Goal: Communication & Community: Answer question/provide support

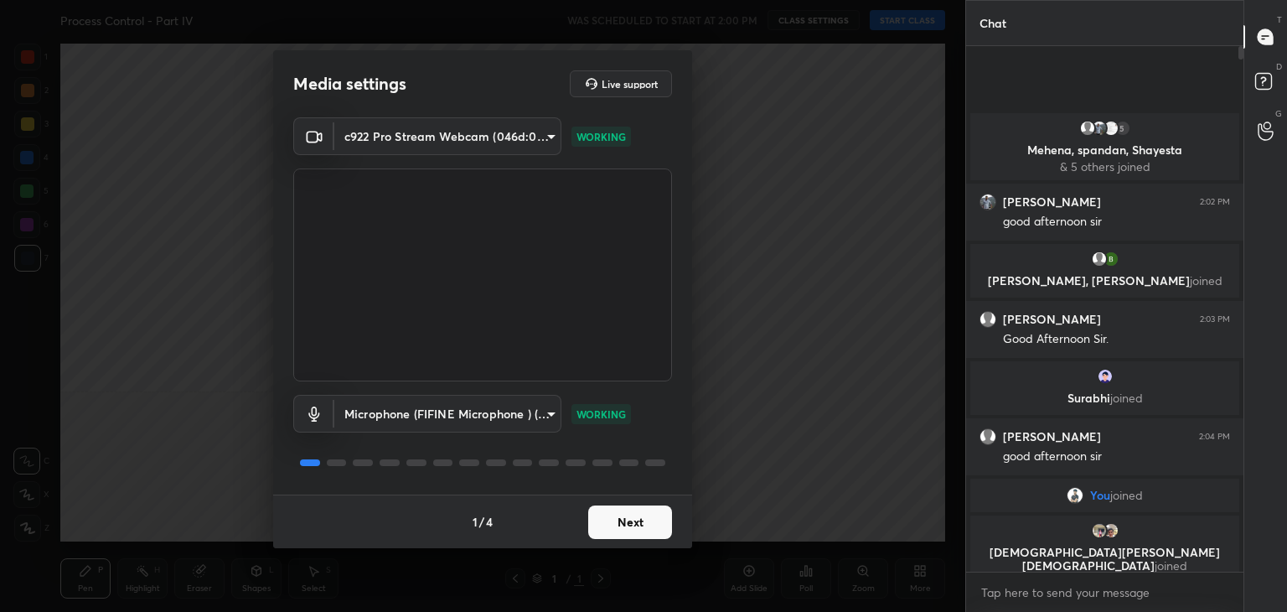
click at [624, 531] on button "Next" at bounding box center [630, 522] width 84 height 34
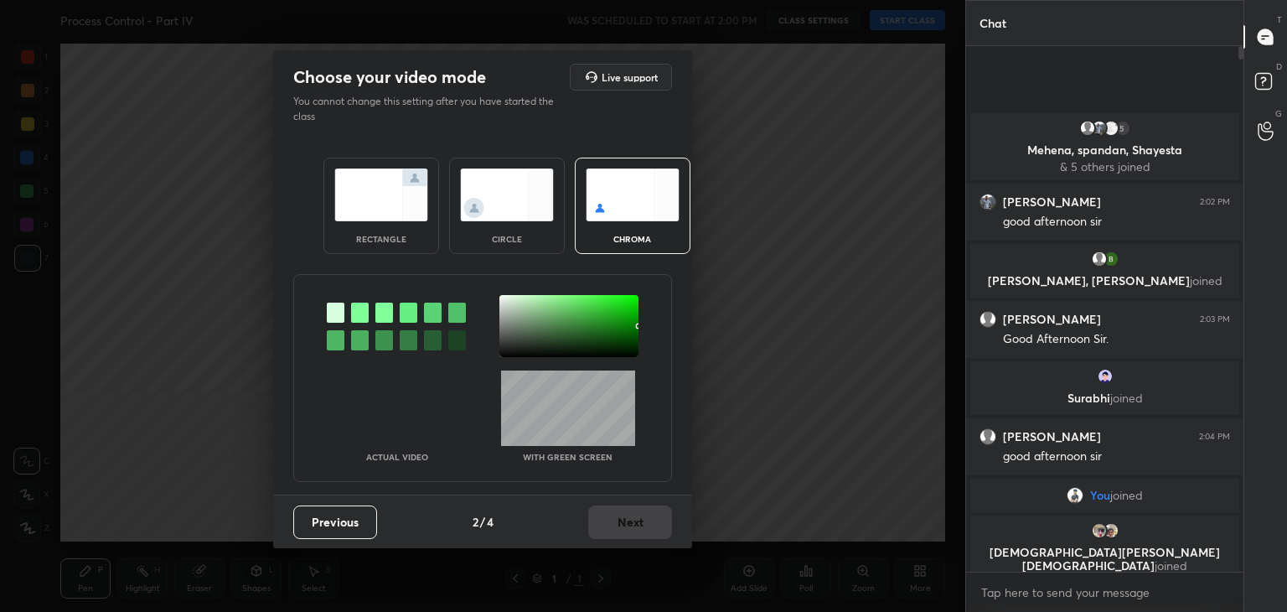
click at [397, 225] on div "rectangle" at bounding box center [382, 206] width 116 height 96
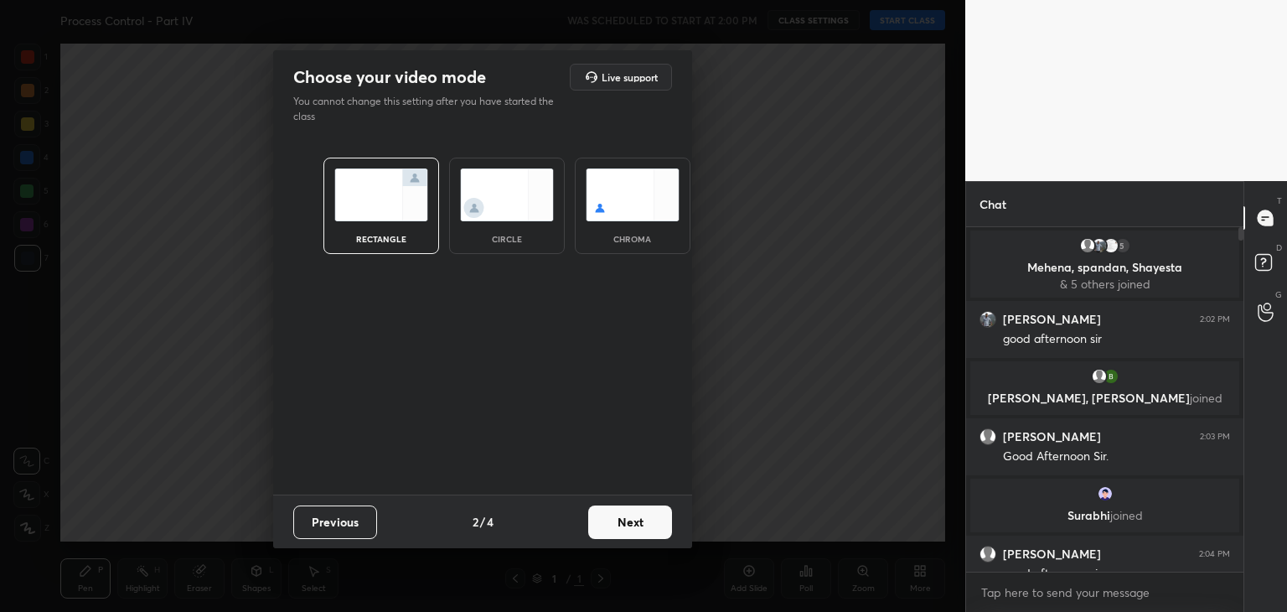
click at [620, 528] on button "Next" at bounding box center [630, 522] width 84 height 34
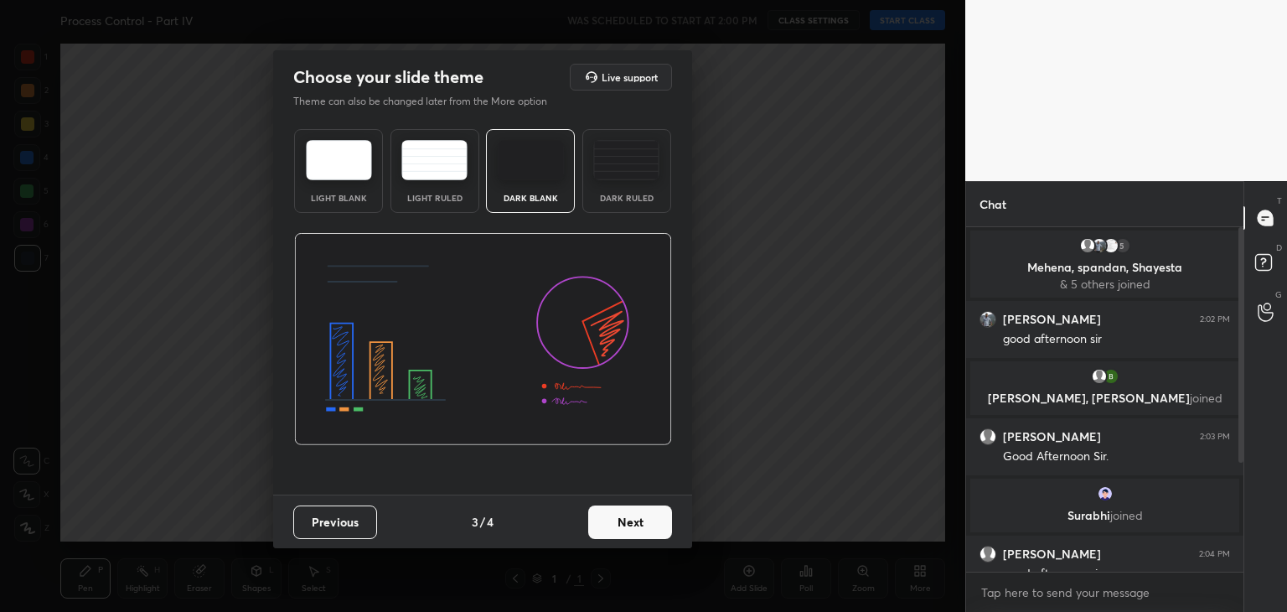
click at [634, 524] on button "Next" at bounding box center [630, 522] width 84 height 34
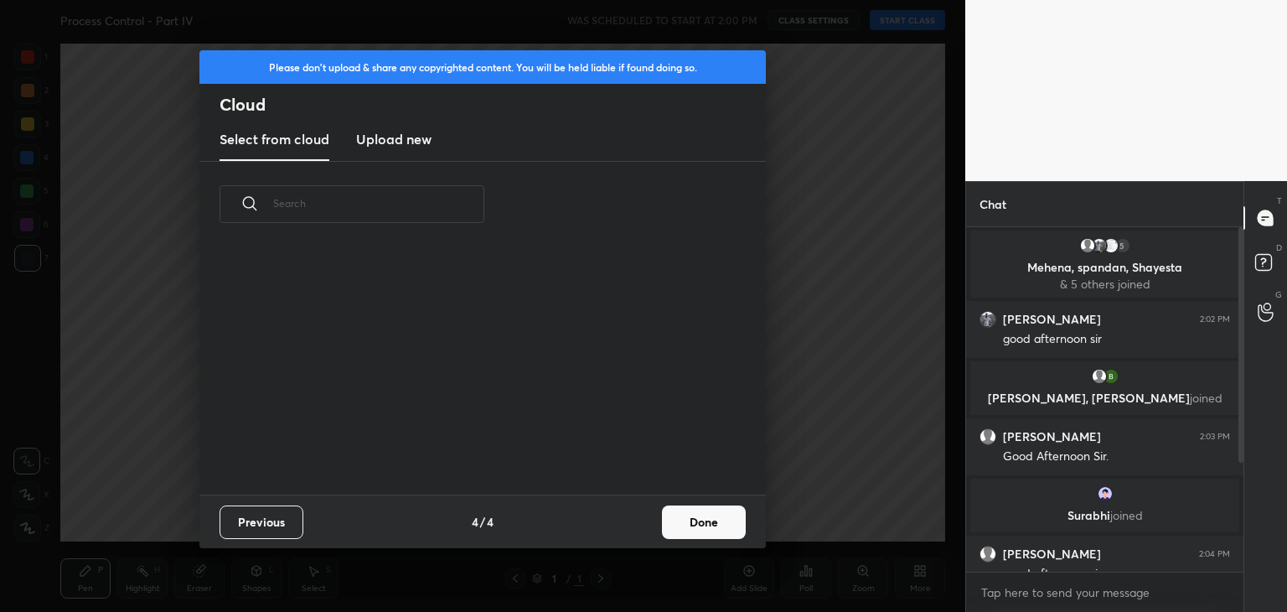
scroll to position [248, 538]
click at [694, 529] on button "Done" at bounding box center [704, 522] width 84 height 34
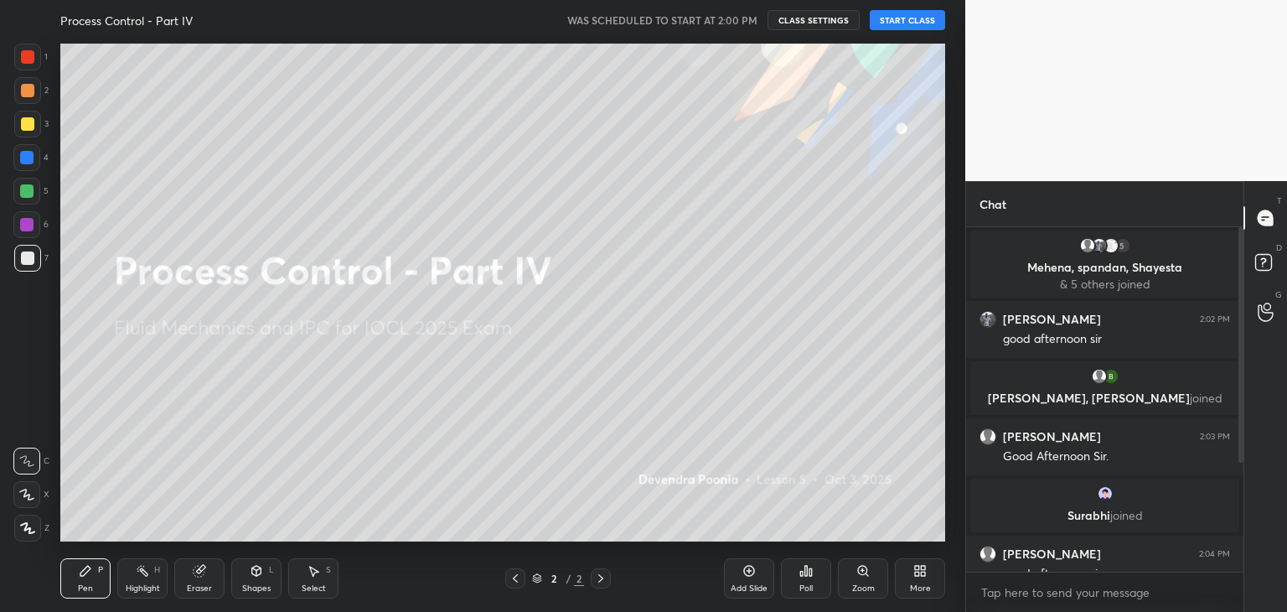
click at [24, 531] on icon at bounding box center [27, 528] width 15 height 12
click at [904, 21] on button "START CLASS" at bounding box center [907, 20] width 75 height 20
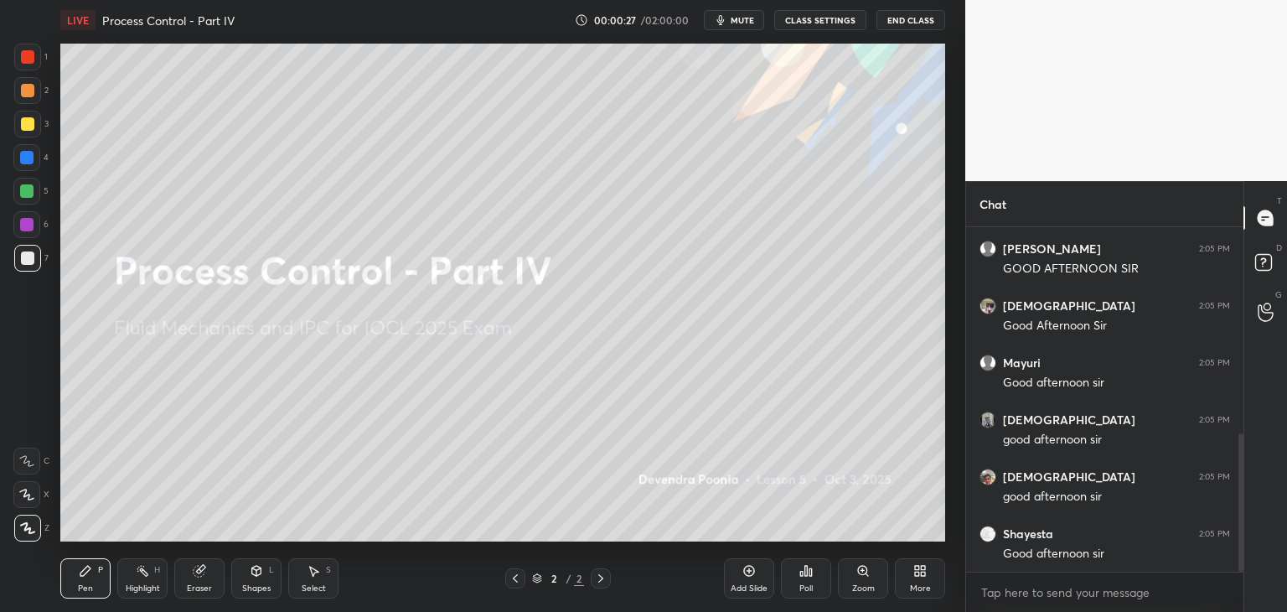
drag, startPoint x: 1240, startPoint y: 289, endPoint x: 1240, endPoint y: 307, distance: 17.6
click at [1240, 307] on div at bounding box center [1239, 399] width 10 height 344
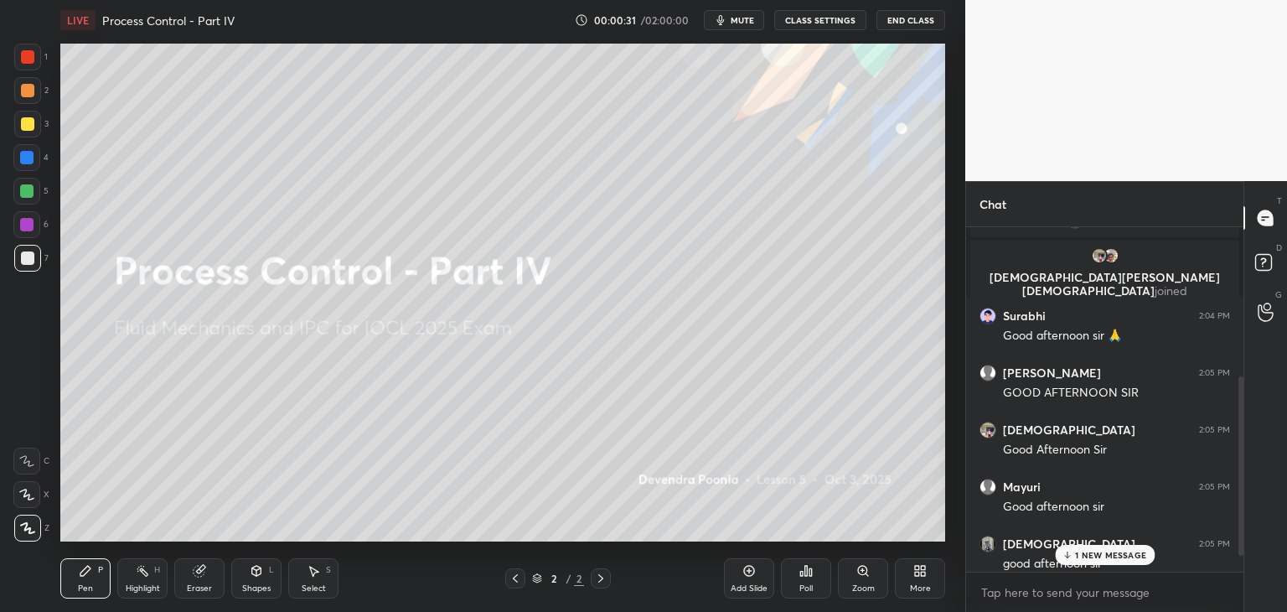
scroll to position [403, 0]
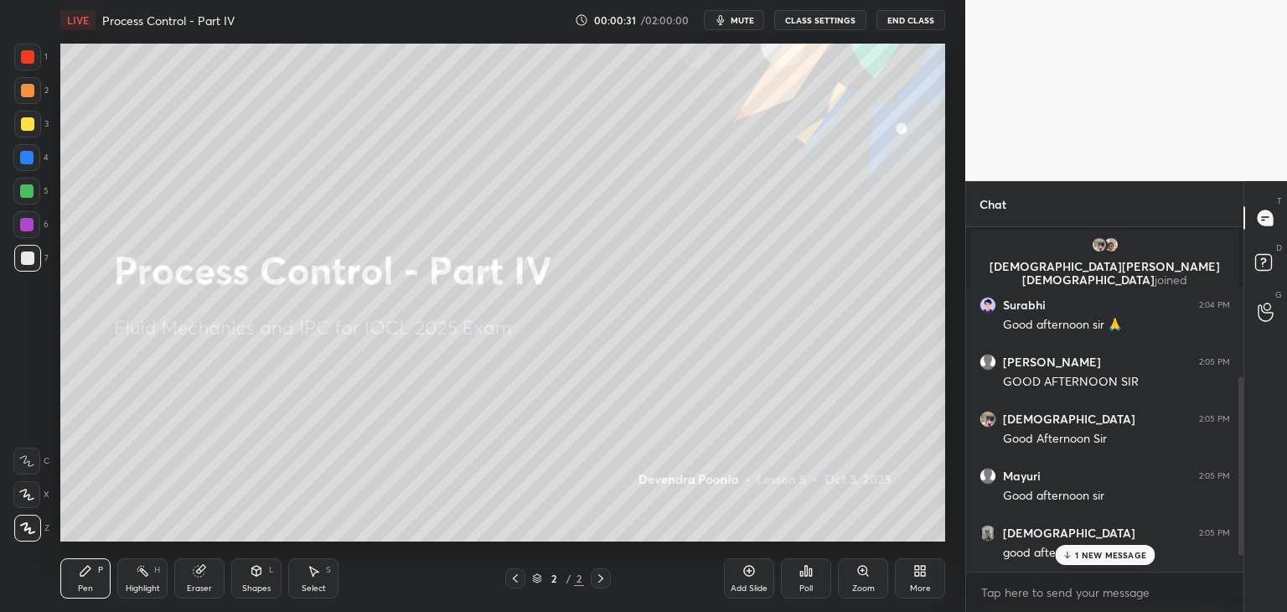
drag, startPoint x: 1241, startPoint y: 455, endPoint x: 1234, endPoint y: 396, distance: 59.2
click at [1234, 396] on div at bounding box center [1239, 399] width 10 height 344
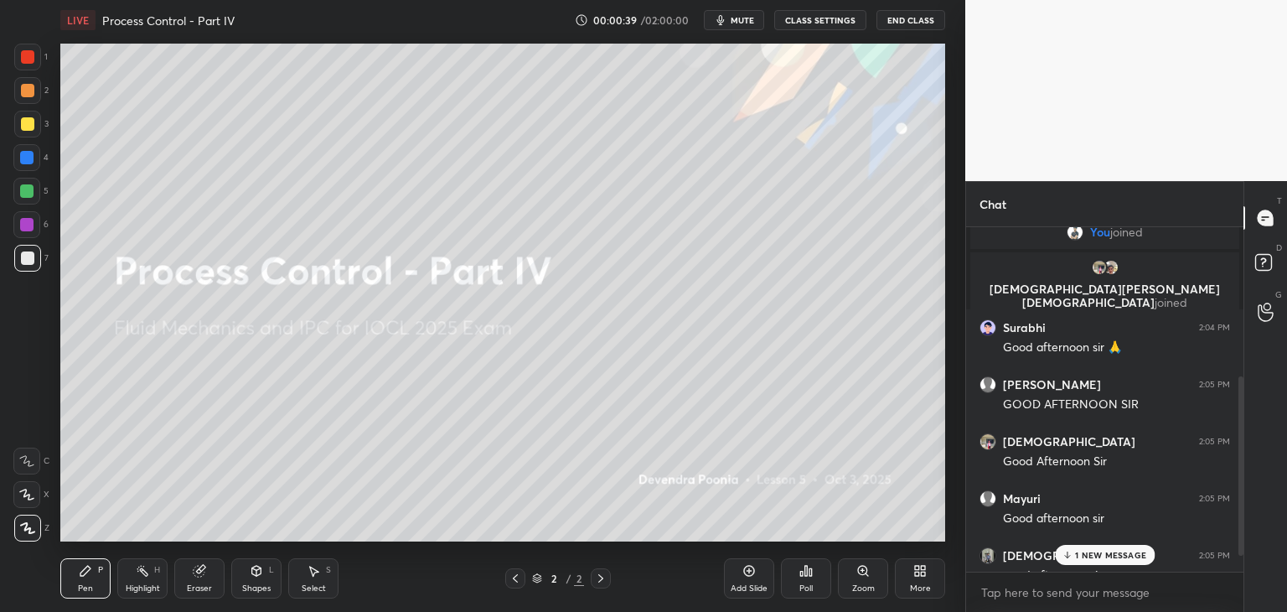
scroll to position [400, 0]
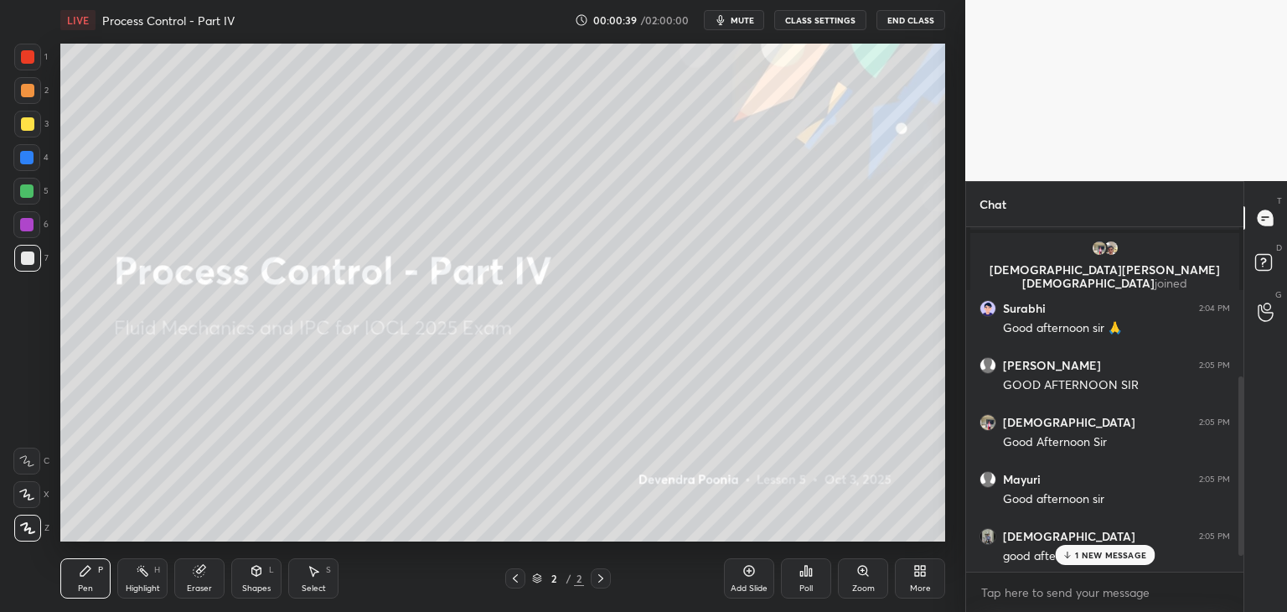
click at [1231, 393] on div "Vijay 2:04 PM good afternoon sir You joined [PERSON_NAME] joined [PERSON_NAME] …" at bounding box center [1104, 399] width 277 height 344
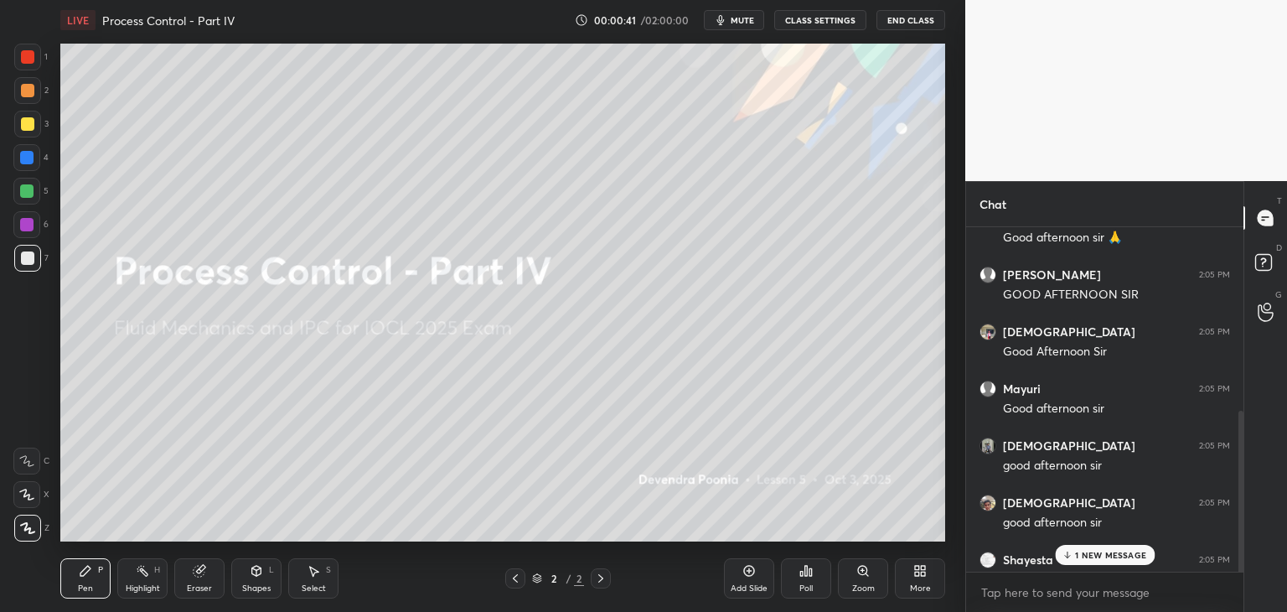
scroll to position [510, 0]
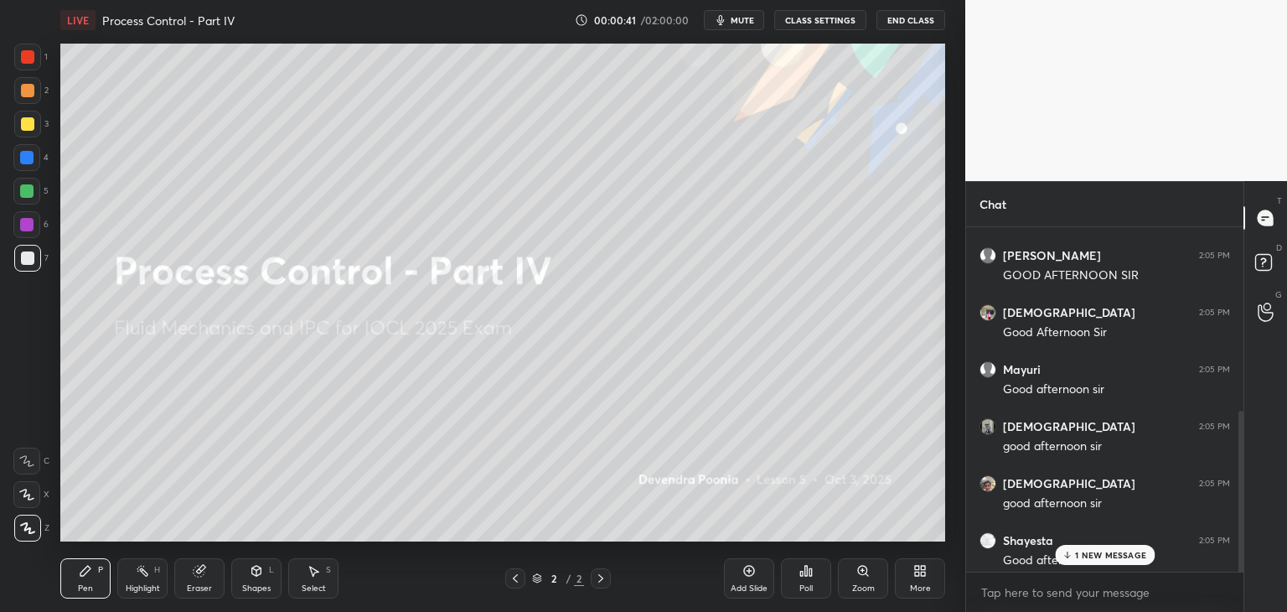
drag, startPoint x: 1240, startPoint y: 403, endPoint x: 1240, endPoint y: 460, distance: 57.0
click at [1240, 460] on div at bounding box center [1241, 500] width 5 height 179
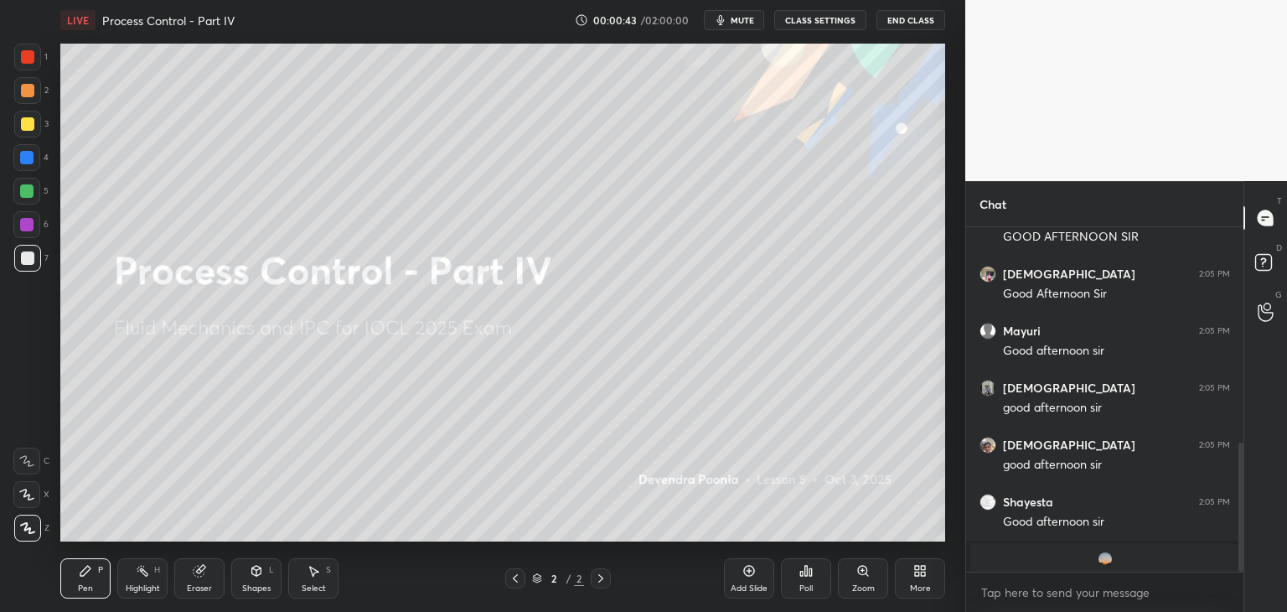
scroll to position [577, 0]
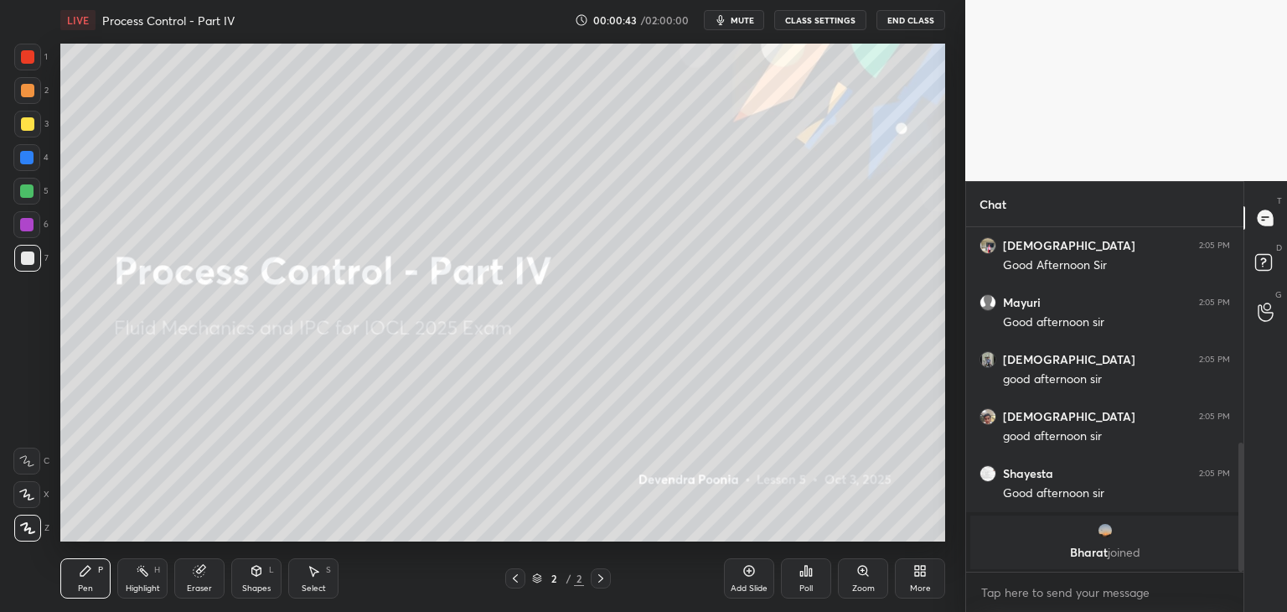
drag, startPoint x: 1240, startPoint y: 458, endPoint x: 1240, endPoint y: 535, distance: 77.1
click at [1240, 535] on div at bounding box center [1241, 507] width 5 height 129
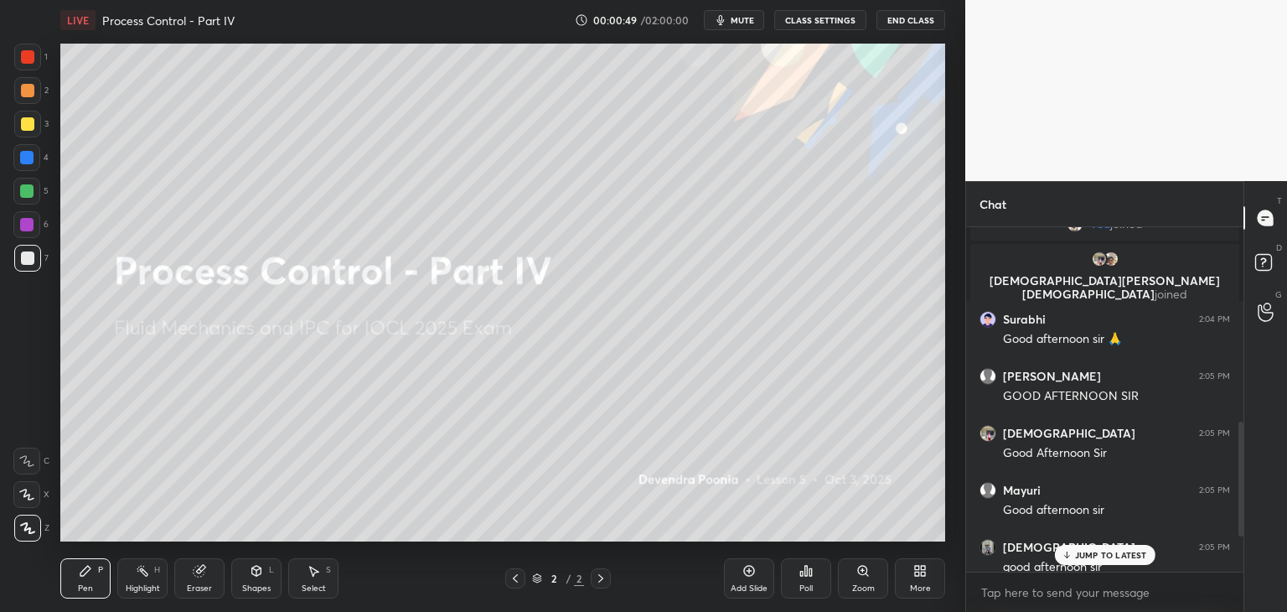
scroll to position [341, 0]
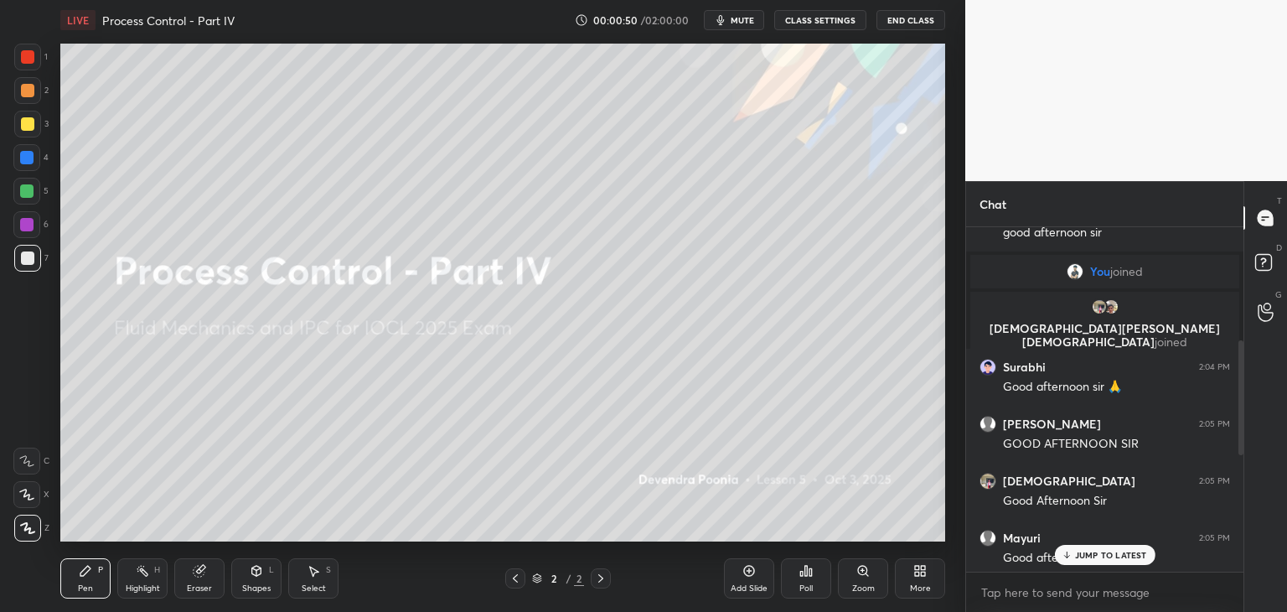
drag, startPoint x: 1241, startPoint y: 503, endPoint x: 1240, endPoint y: 386, distance: 116.5
click at [1240, 386] on div at bounding box center [1241, 397] width 5 height 115
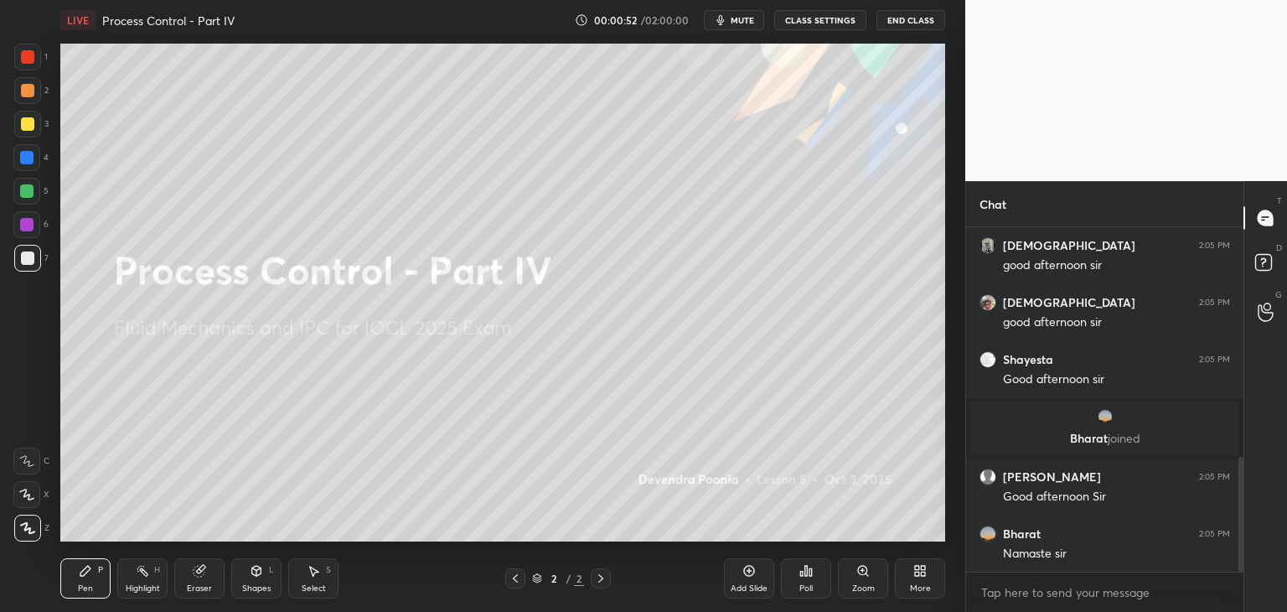
drag, startPoint x: 1240, startPoint y: 386, endPoint x: 1236, endPoint y: 567, distance: 181.1
click at [1236, 567] on div at bounding box center [1239, 399] width 10 height 344
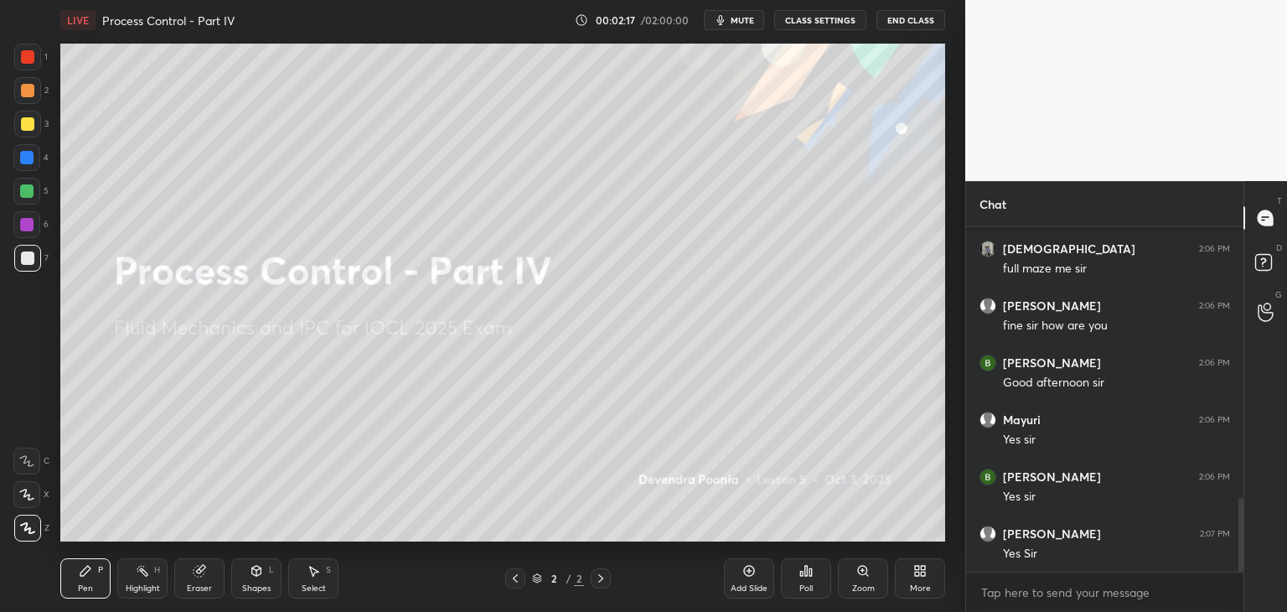
scroll to position [1261, 0]
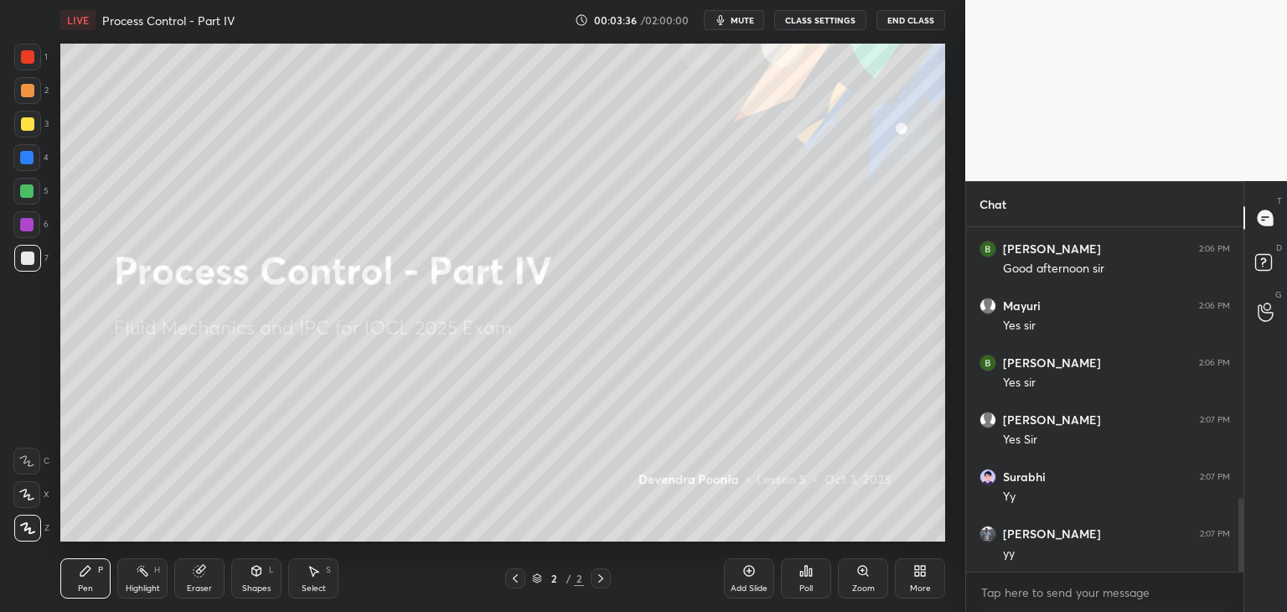
click at [906, 577] on div "More" at bounding box center [920, 578] width 50 height 40
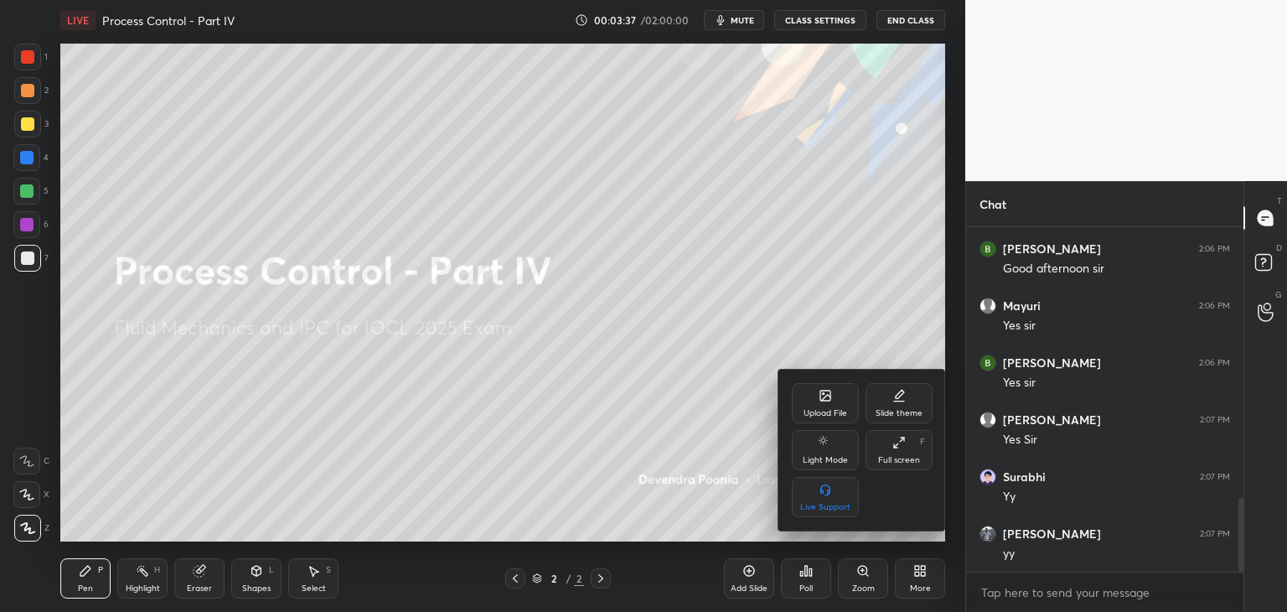
click at [826, 396] on icon at bounding box center [825, 398] width 9 height 6
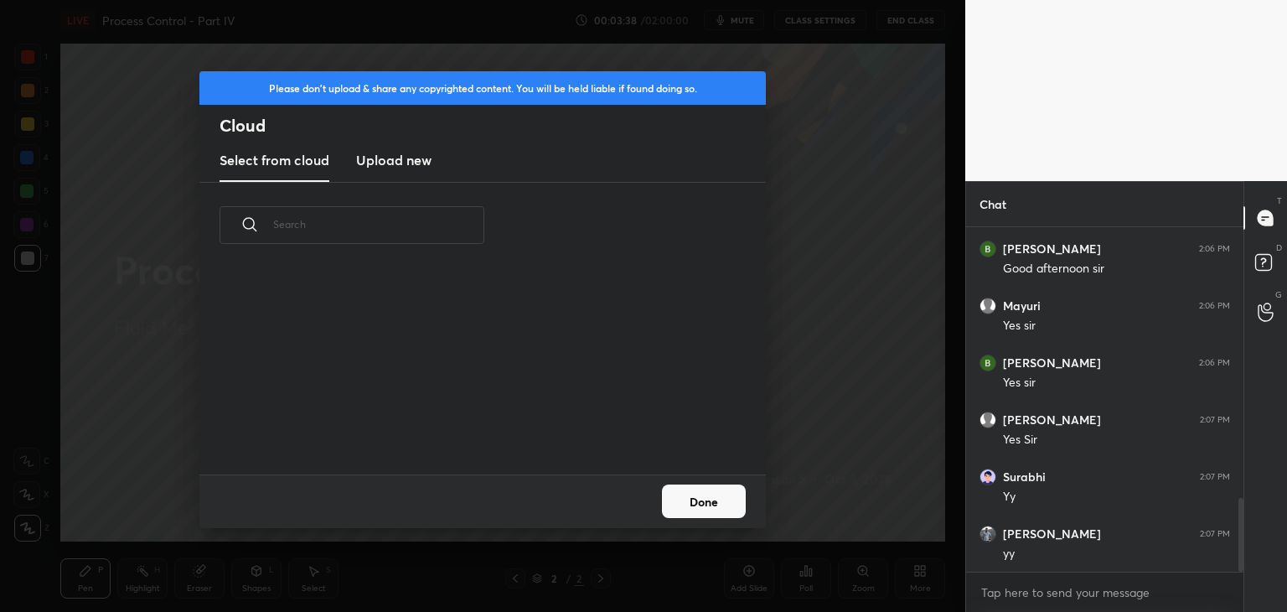
scroll to position [206, 538]
click at [405, 179] on new "Upload new" at bounding box center [393, 161] width 75 height 42
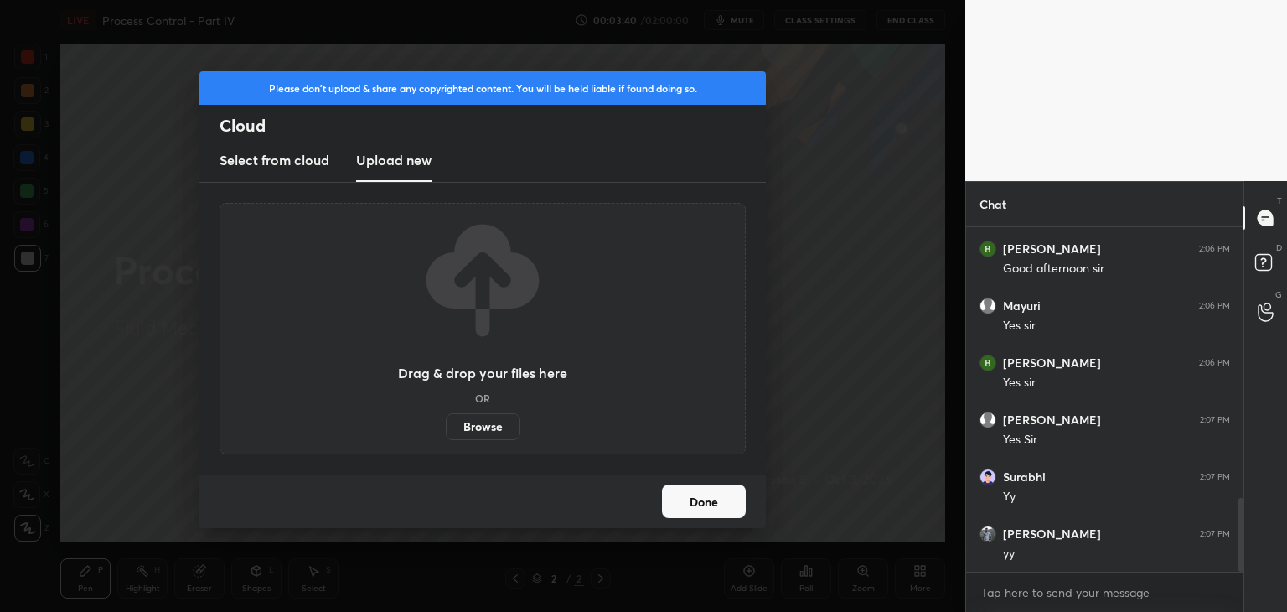
click at [465, 427] on label "Browse" at bounding box center [483, 426] width 75 height 27
click at [446, 427] on input "Browse" at bounding box center [446, 426] width 0 height 27
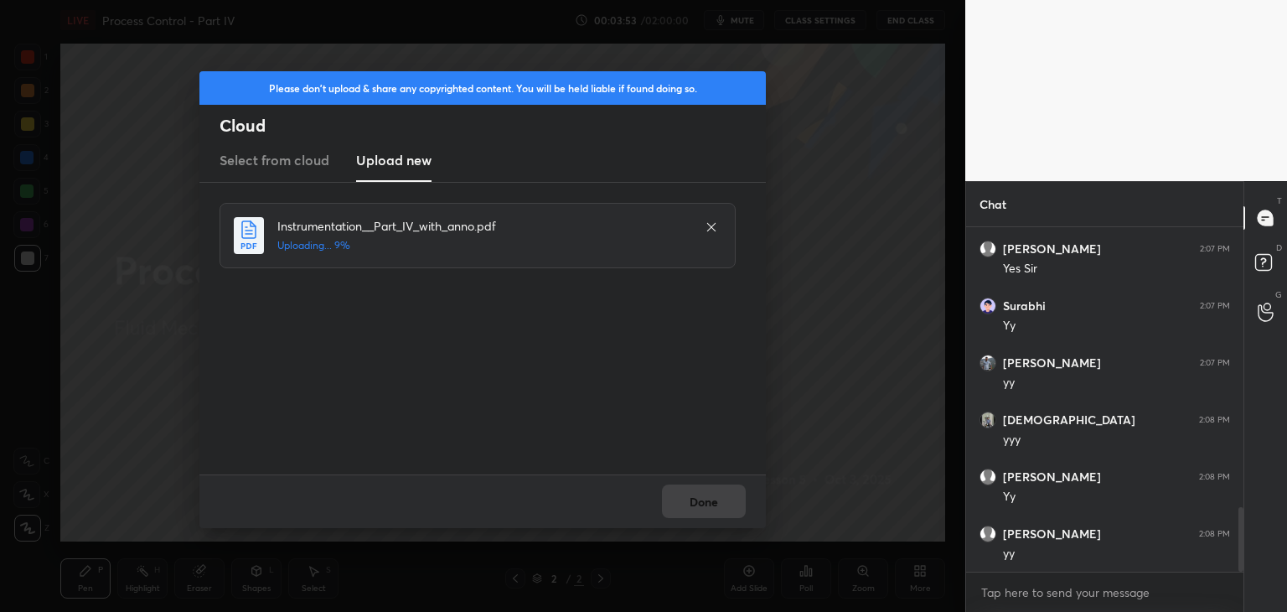
scroll to position [1489, 0]
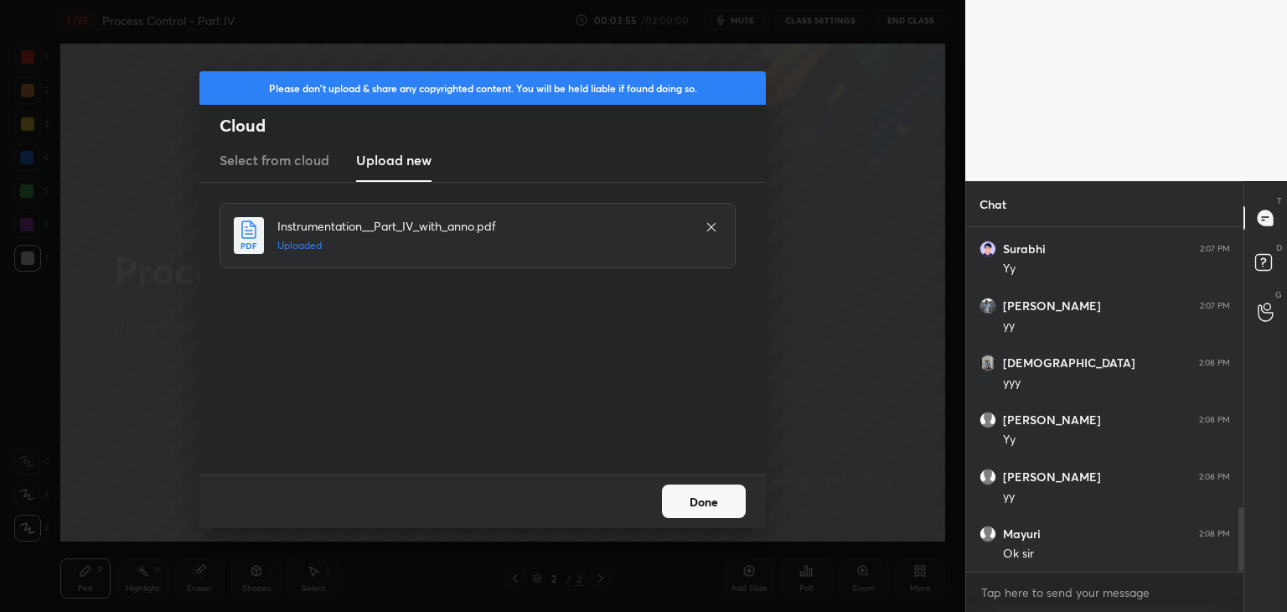
click at [677, 495] on button "Done" at bounding box center [704, 501] width 84 height 34
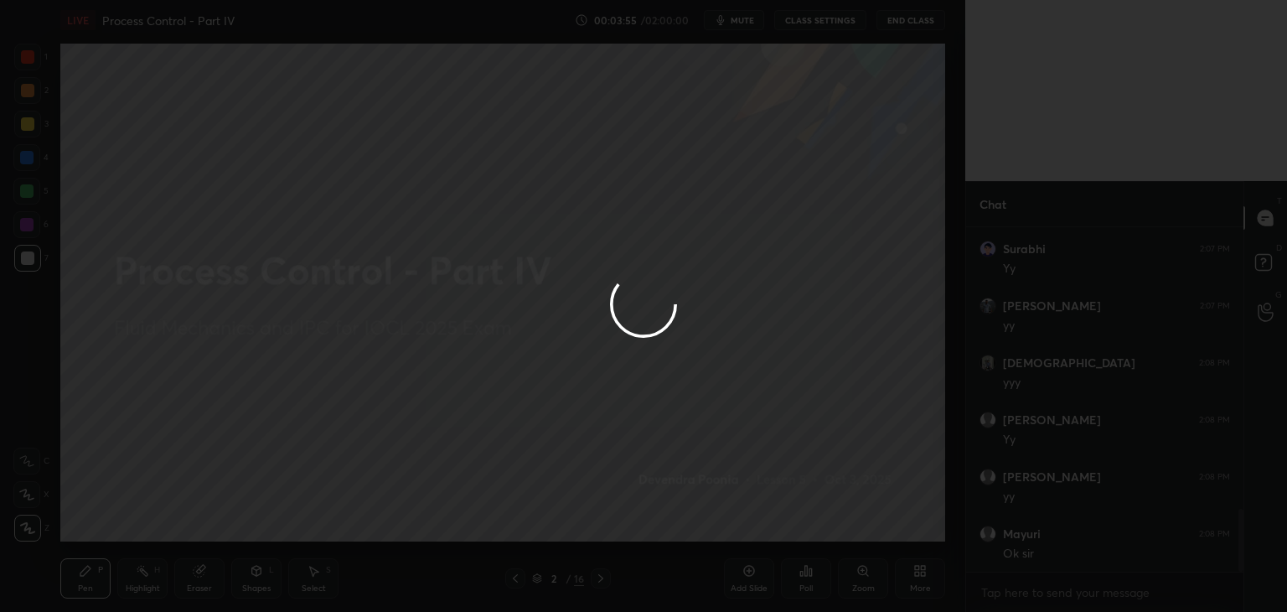
scroll to position [1546, 0]
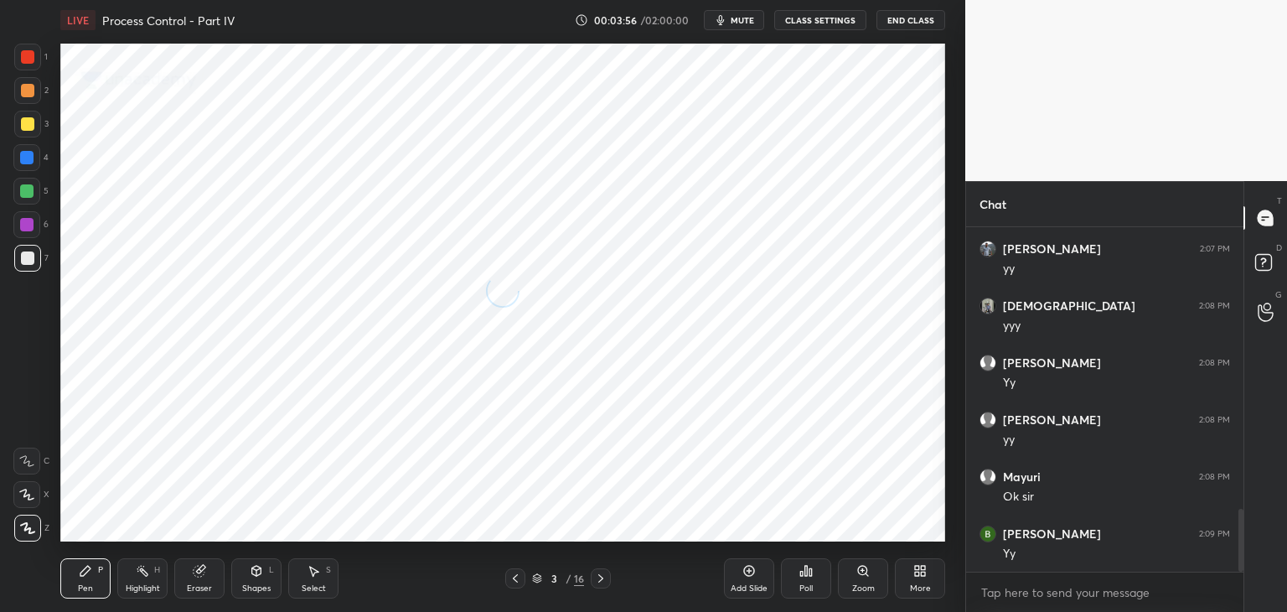
click at [595, 572] on icon at bounding box center [600, 578] width 13 height 13
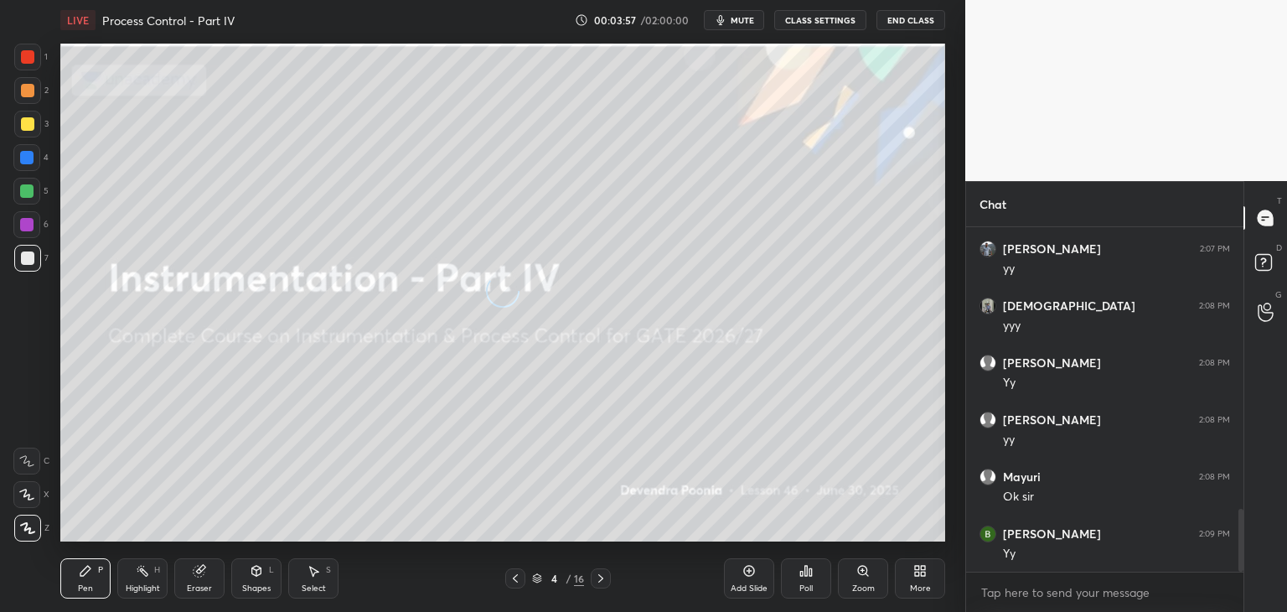
click at [595, 572] on icon at bounding box center [600, 578] width 13 height 13
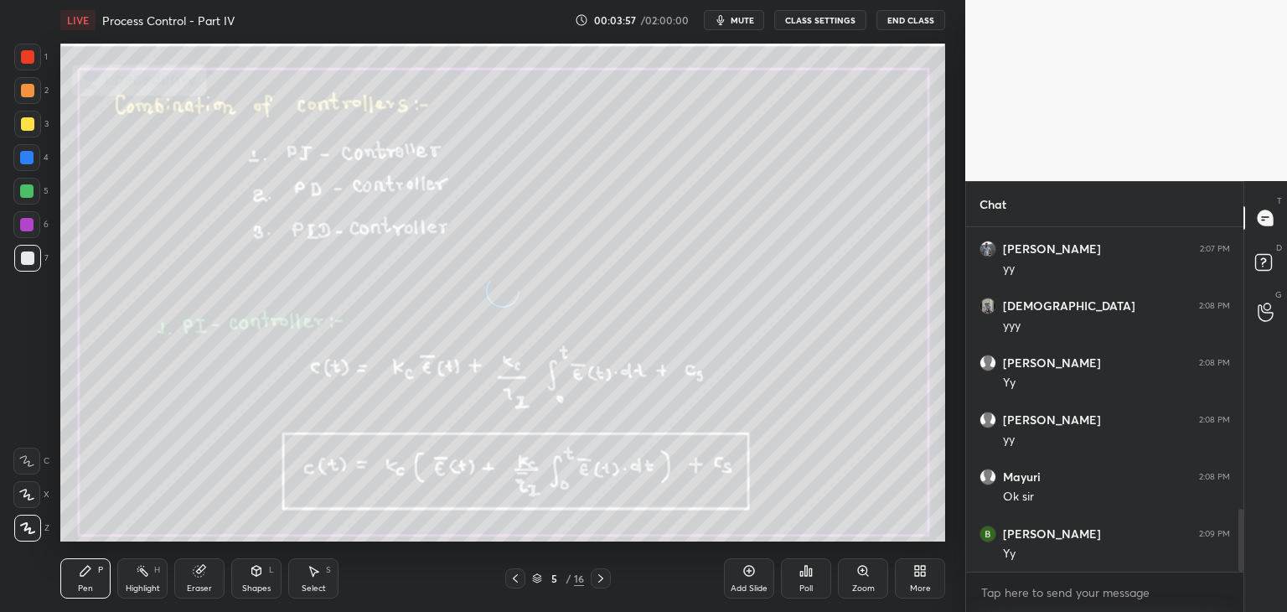
click at [595, 572] on icon at bounding box center [600, 578] width 13 height 13
click at [514, 574] on icon at bounding box center [515, 578] width 13 height 13
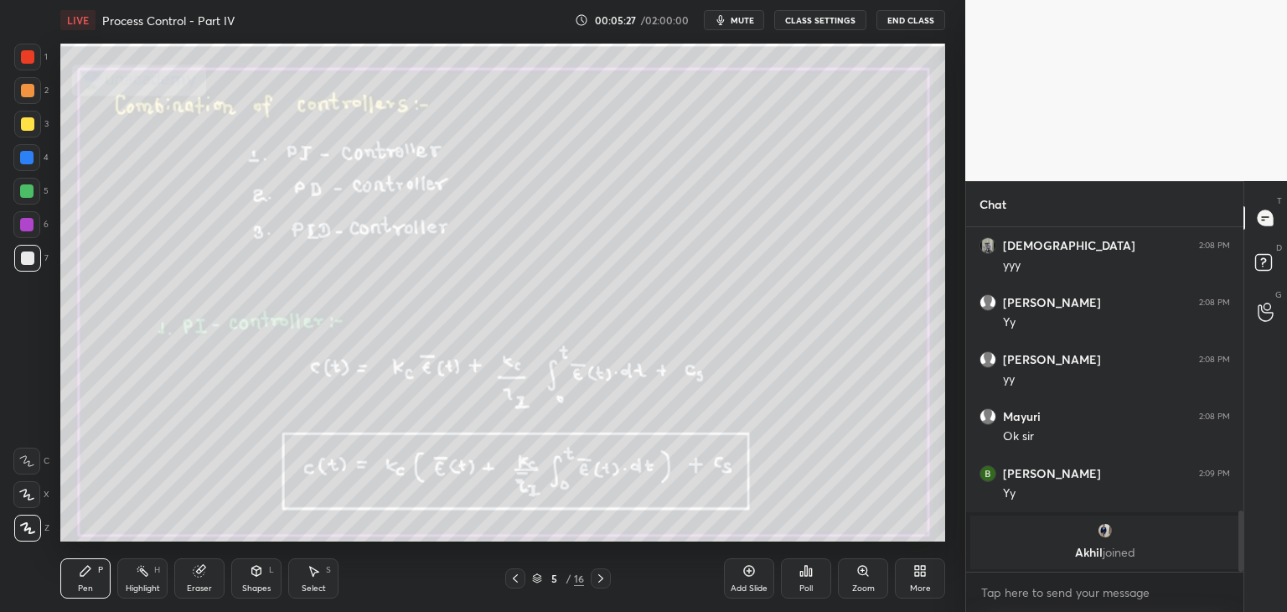
click at [32, 194] on div at bounding box center [26, 190] width 13 height 13
click at [137, 587] on div "Highlight" at bounding box center [143, 588] width 34 height 8
click at [26, 125] on div at bounding box center [27, 123] width 13 height 13
click at [598, 583] on icon at bounding box center [600, 578] width 13 height 13
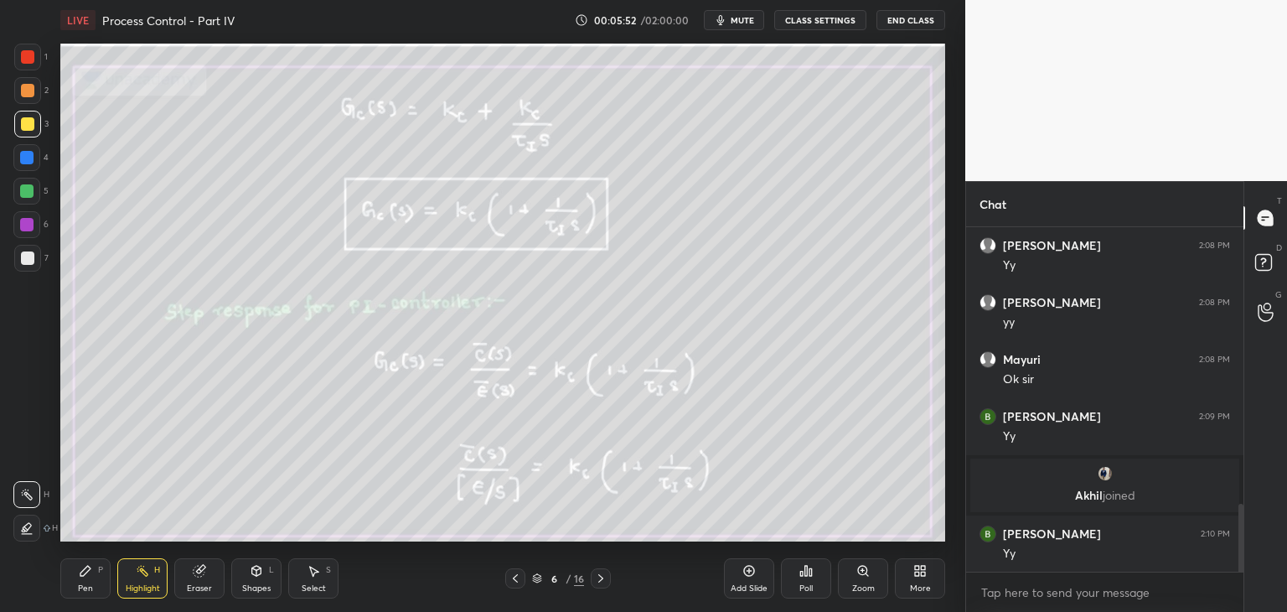
click at [536, 578] on icon at bounding box center [537, 576] width 8 height 4
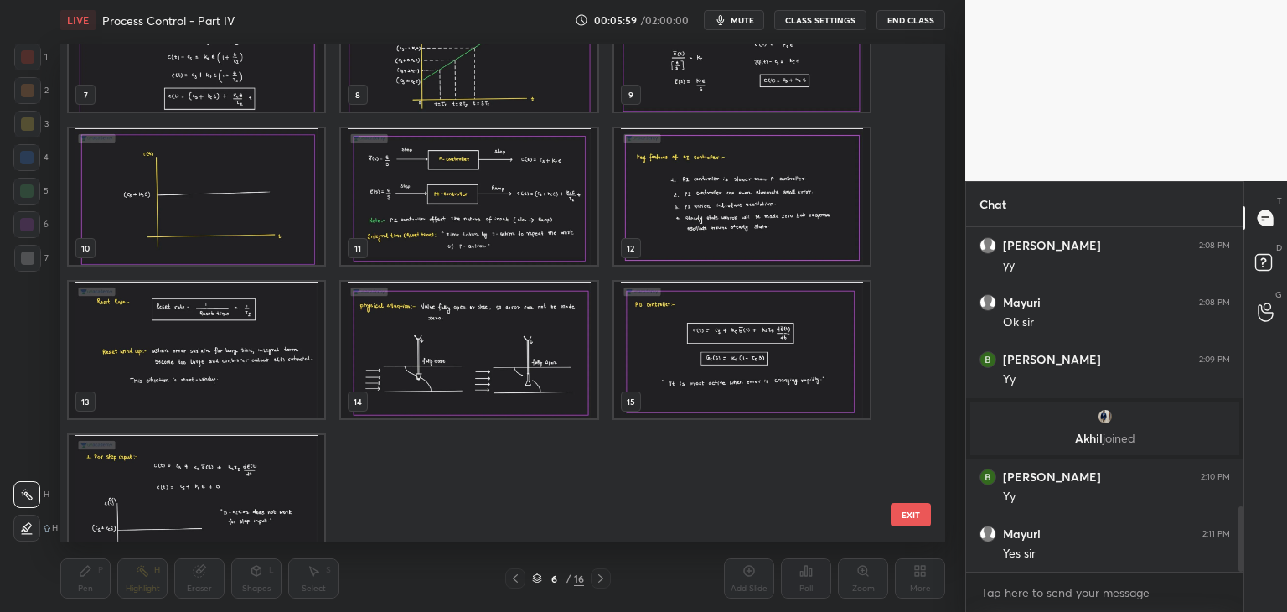
scroll to position [381, 0]
click at [738, 219] on img "grid" at bounding box center [742, 200] width 256 height 137
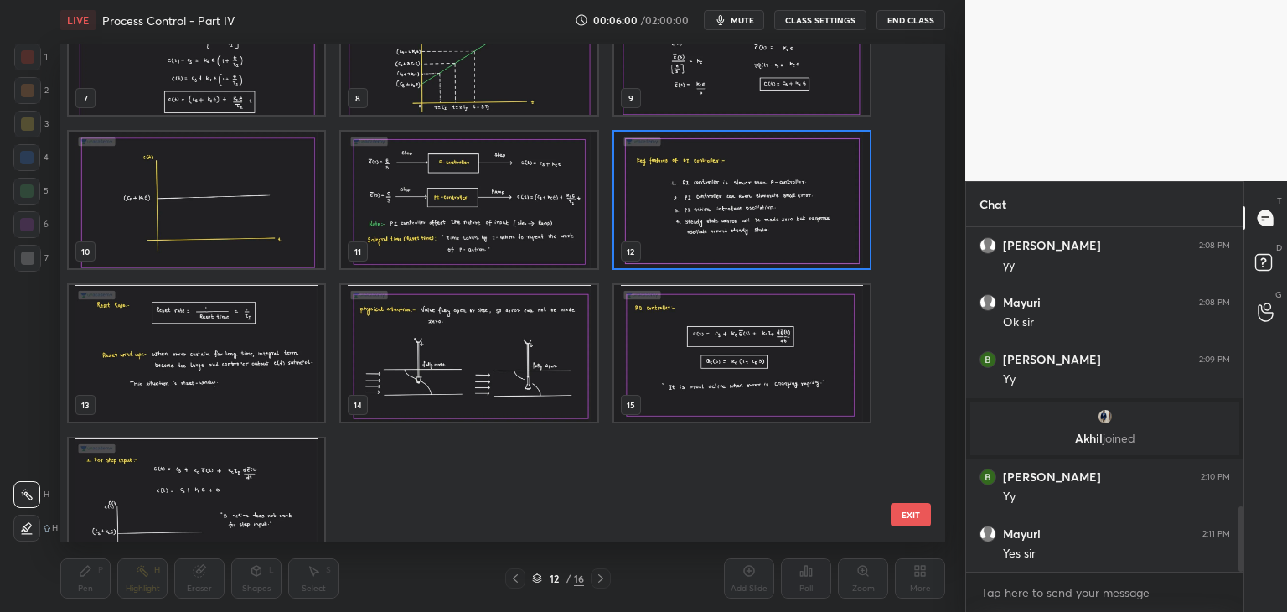
scroll to position [1525, 0]
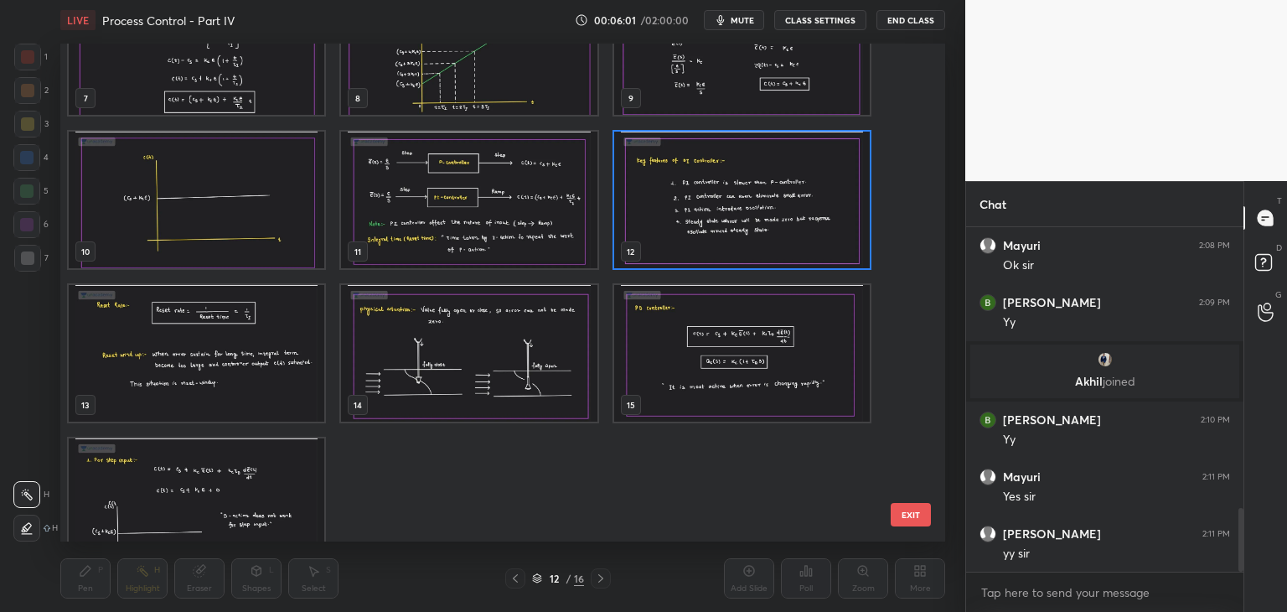
click at [738, 222] on img "grid" at bounding box center [742, 200] width 256 height 137
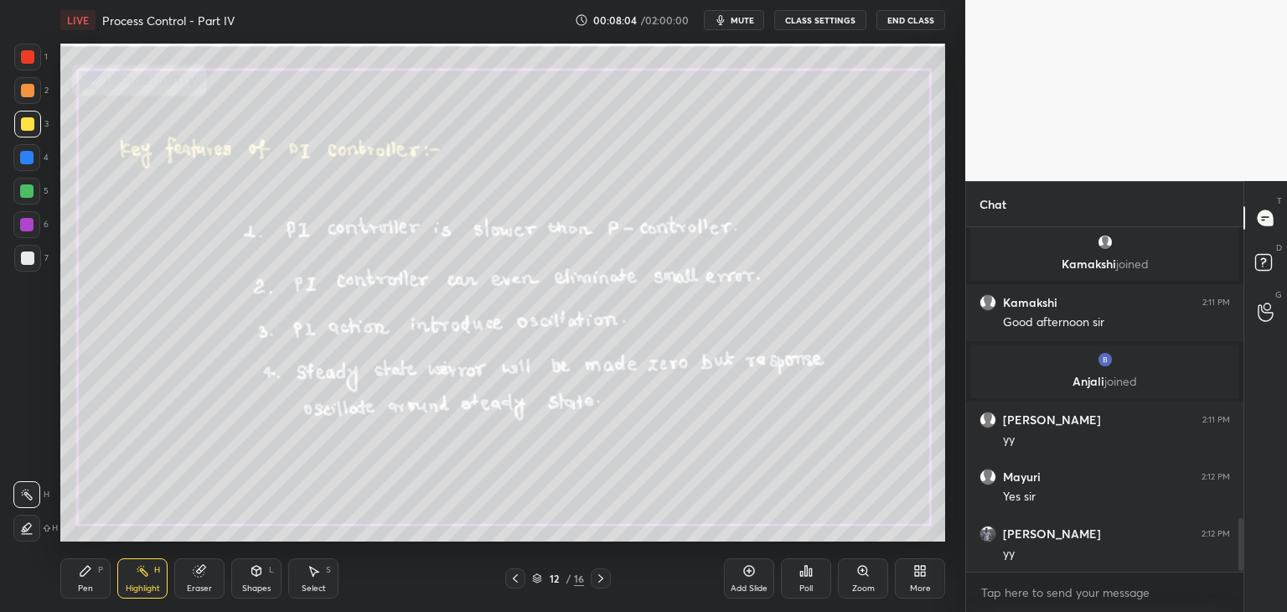
scroll to position [1928, 0]
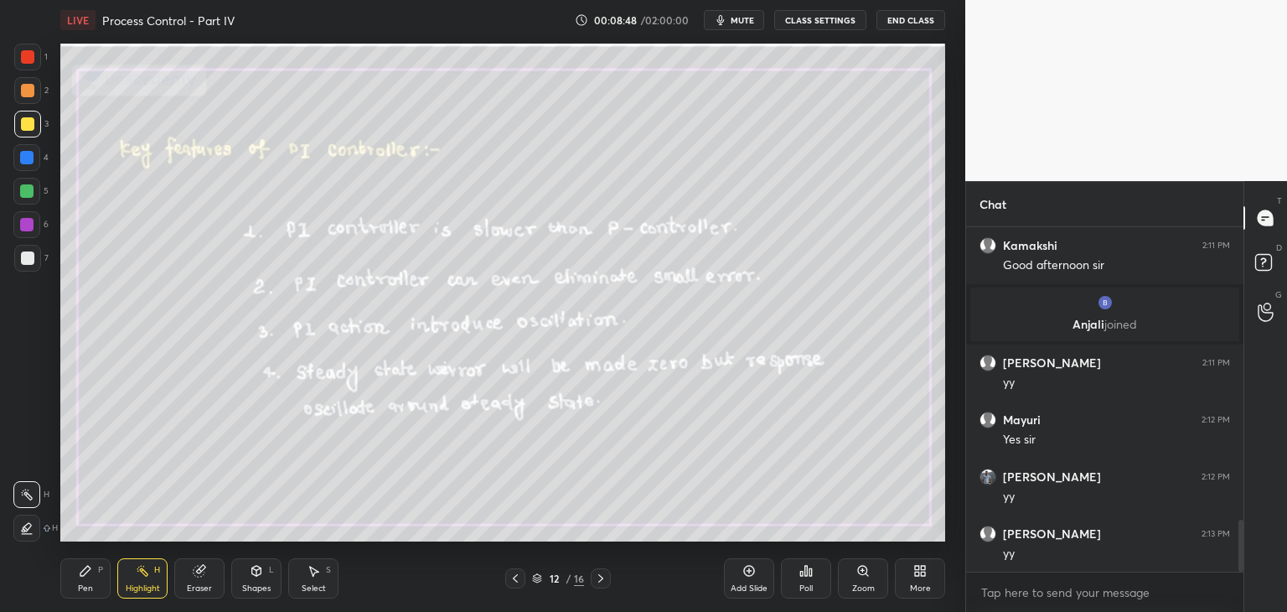
click at [539, 578] on icon at bounding box center [537, 578] width 10 height 10
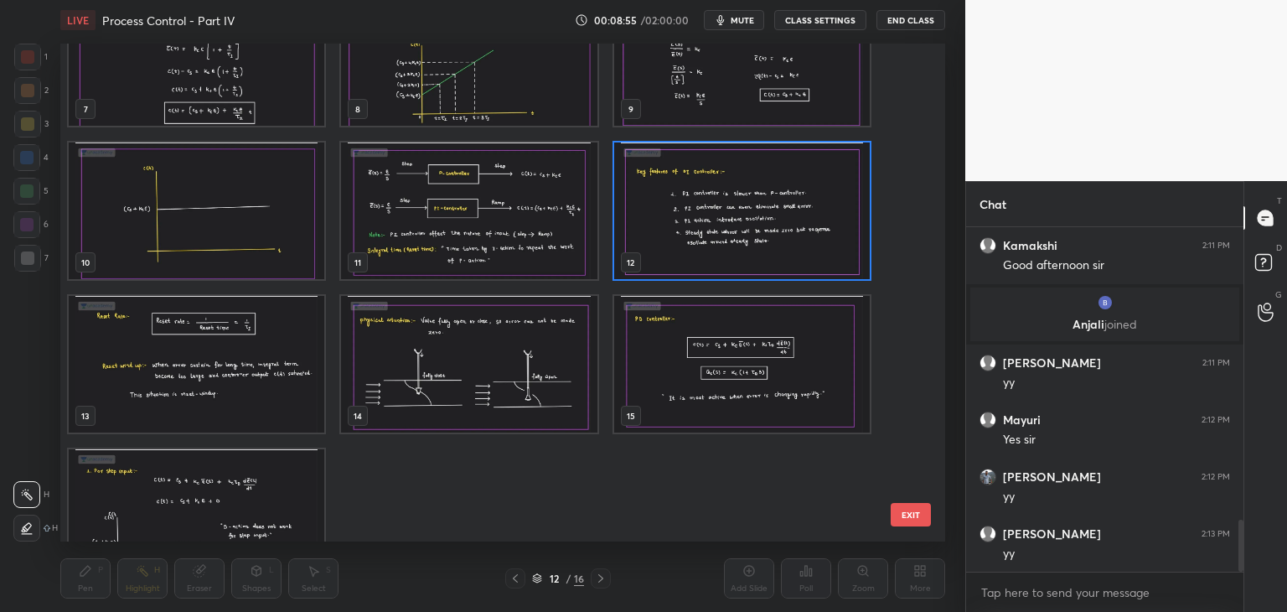
scroll to position [370, 0]
click at [724, 239] on img "grid" at bounding box center [742, 210] width 256 height 137
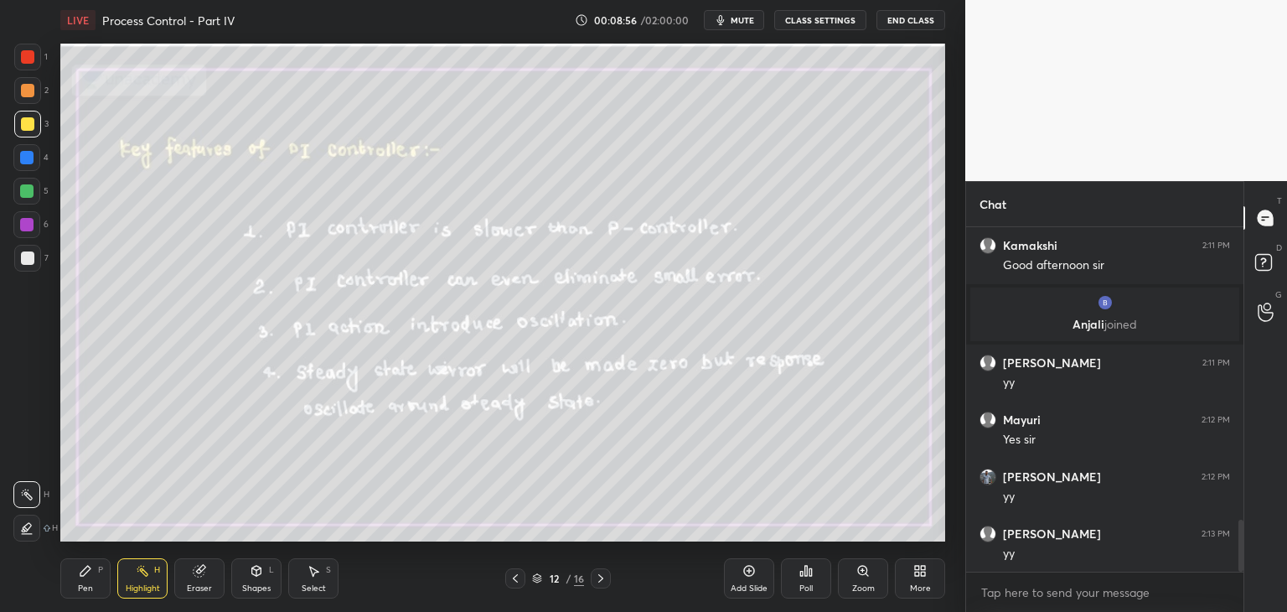
click at [724, 240] on img "grid" at bounding box center [742, 210] width 256 height 137
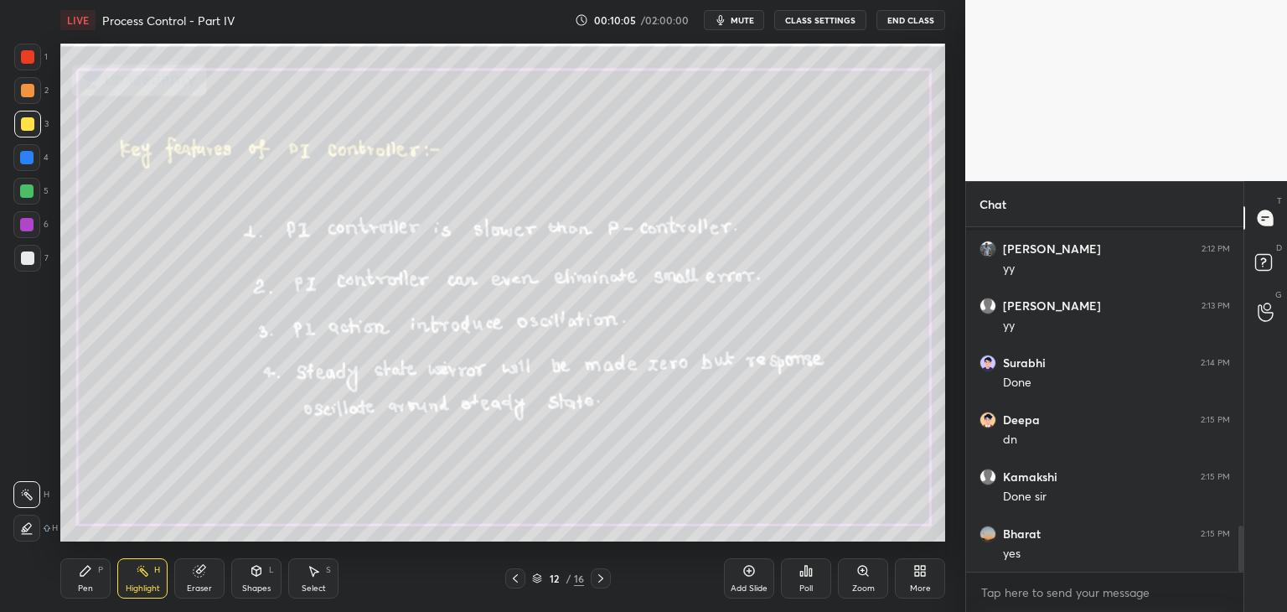
scroll to position [2216, 0]
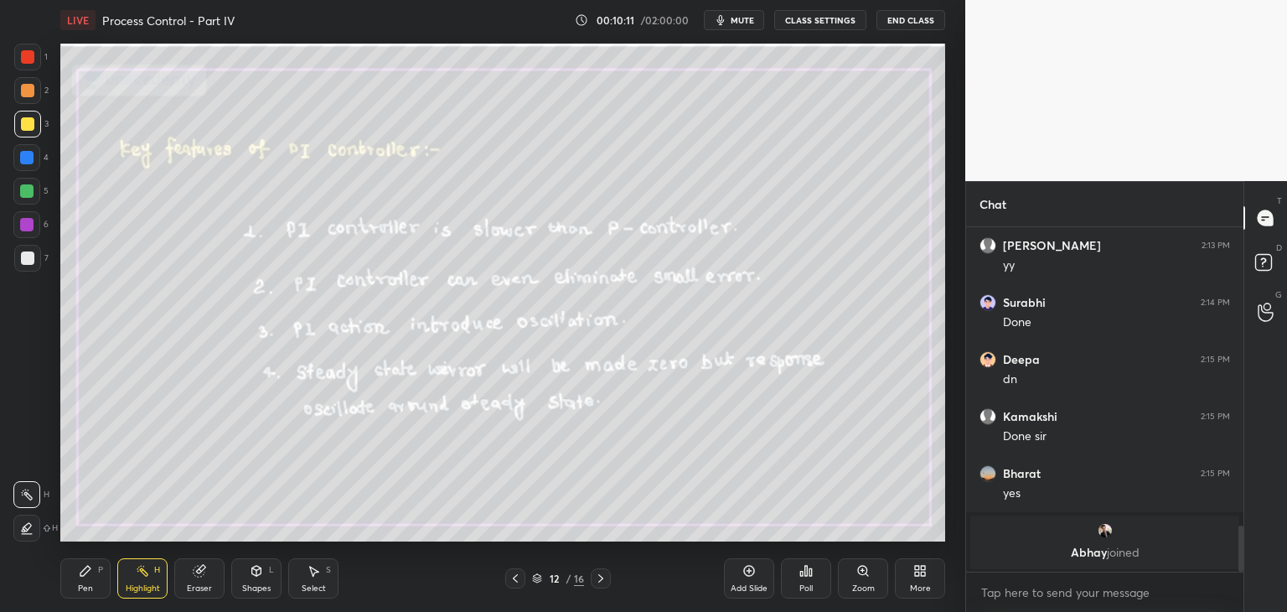
click at [598, 581] on icon at bounding box center [600, 578] width 13 height 13
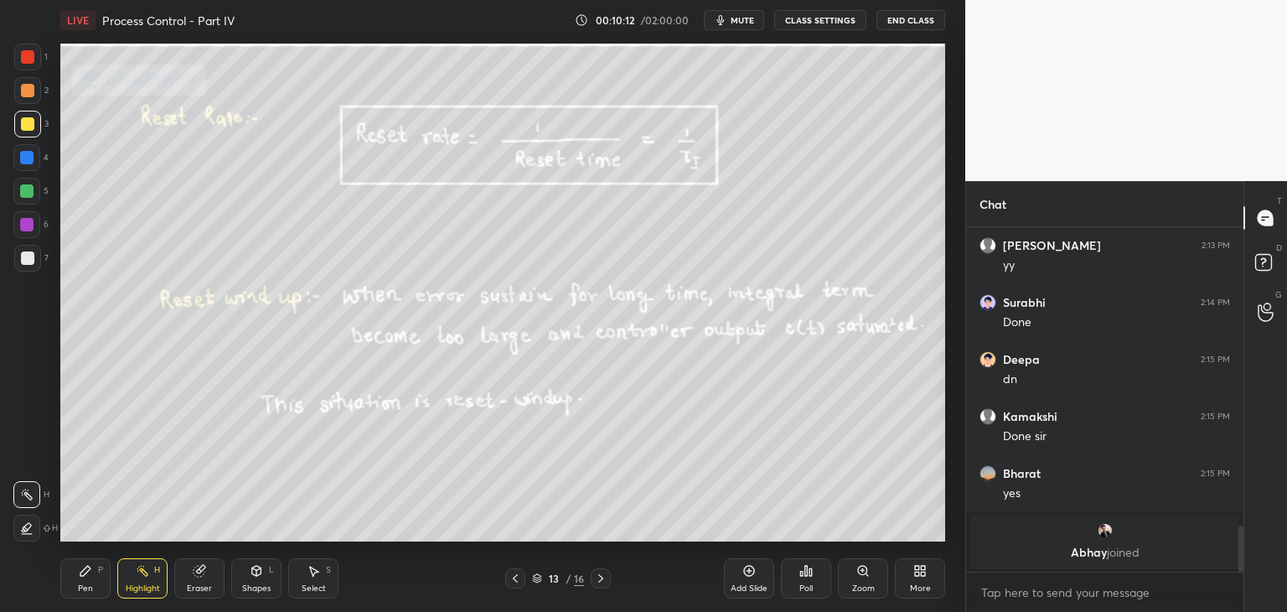
click at [517, 577] on icon at bounding box center [515, 578] width 13 height 13
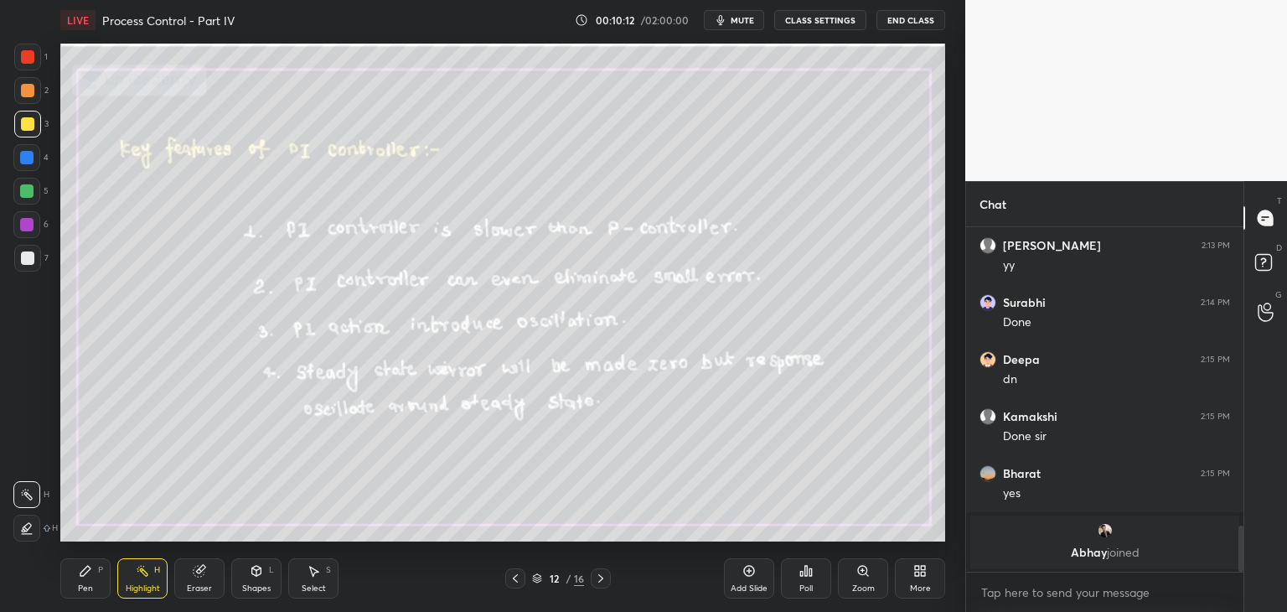
click at [518, 579] on icon at bounding box center [515, 578] width 13 height 13
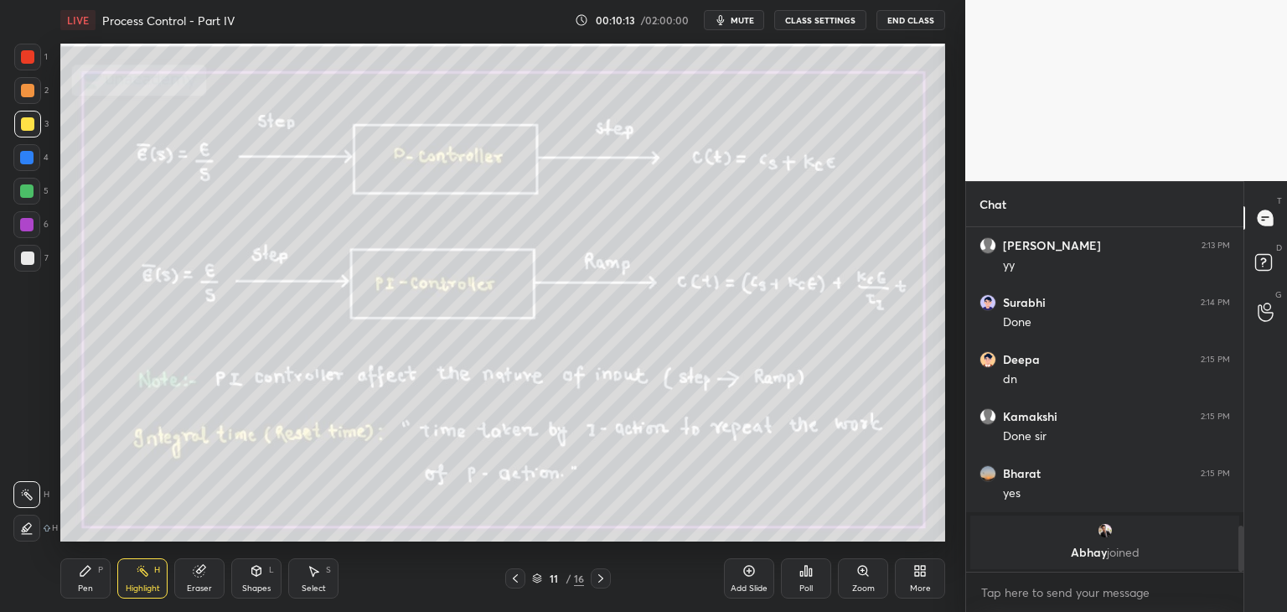
click at [603, 578] on icon at bounding box center [600, 578] width 5 height 8
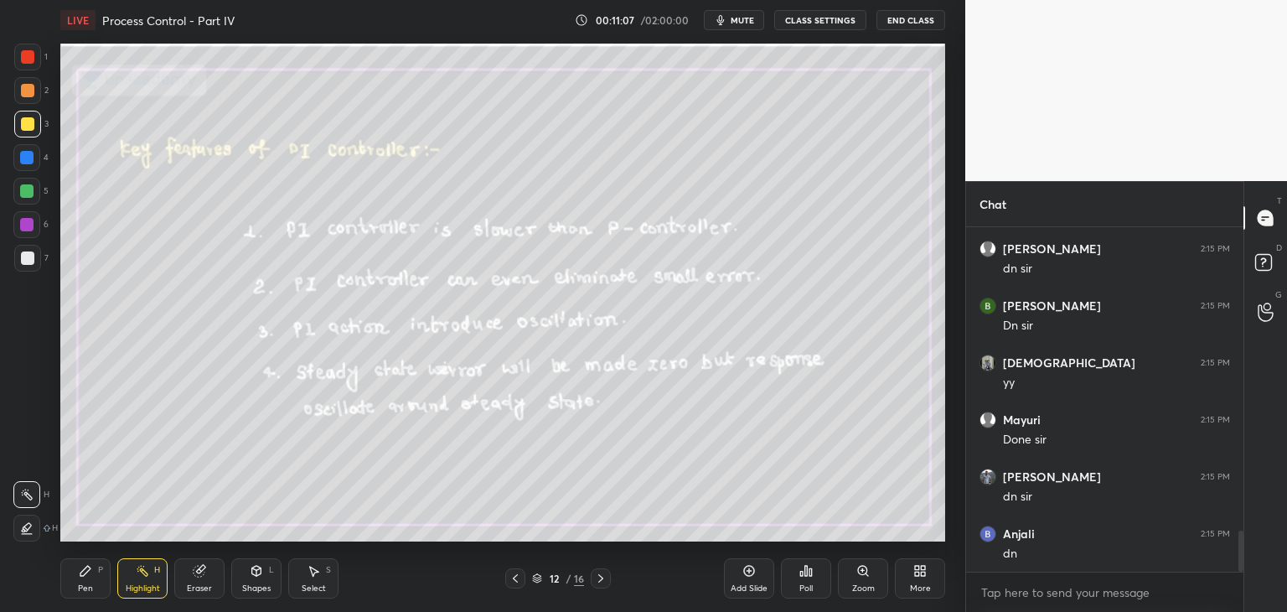
scroll to position [2536, 0]
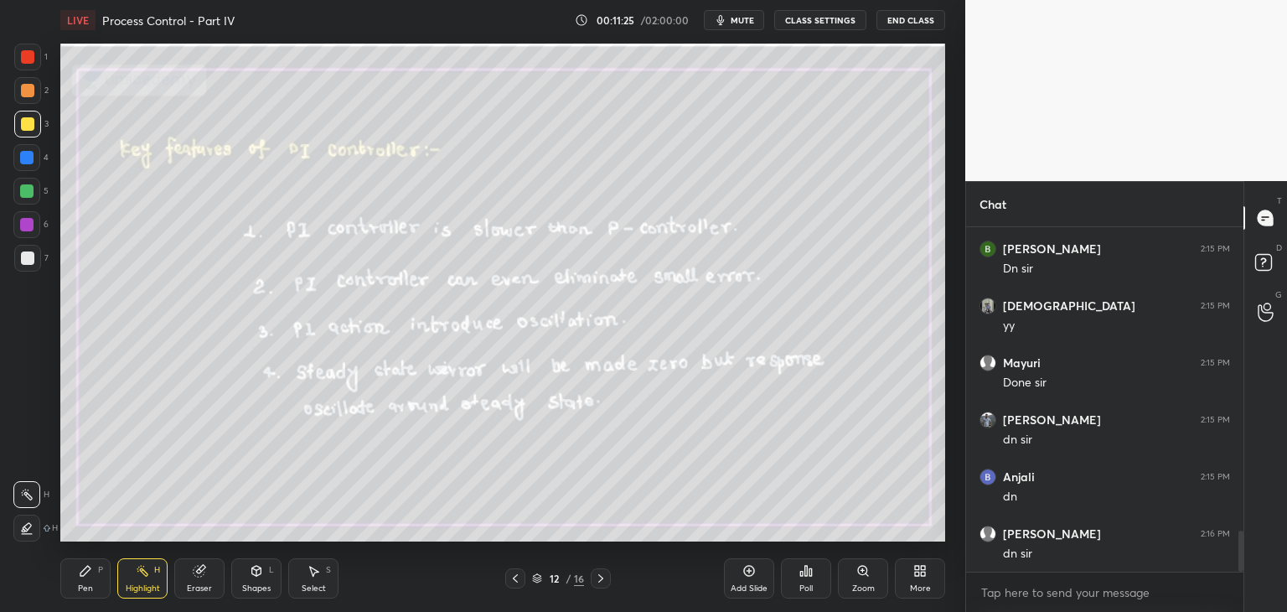
click at [602, 582] on icon at bounding box center [600, 578] width 13 height 13
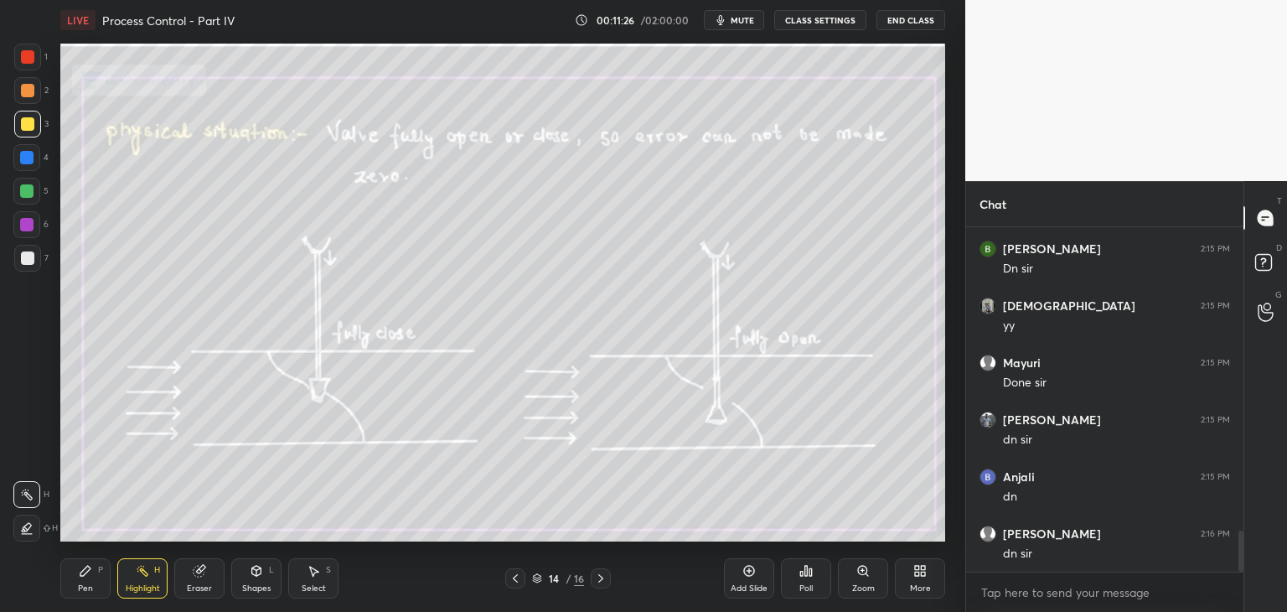
click at [602, 581] on icon at bounding box center [600, 578] width 13 height 13
click at [924, 584] on div "More" at bounding box center [920, 588] width 21 height 8
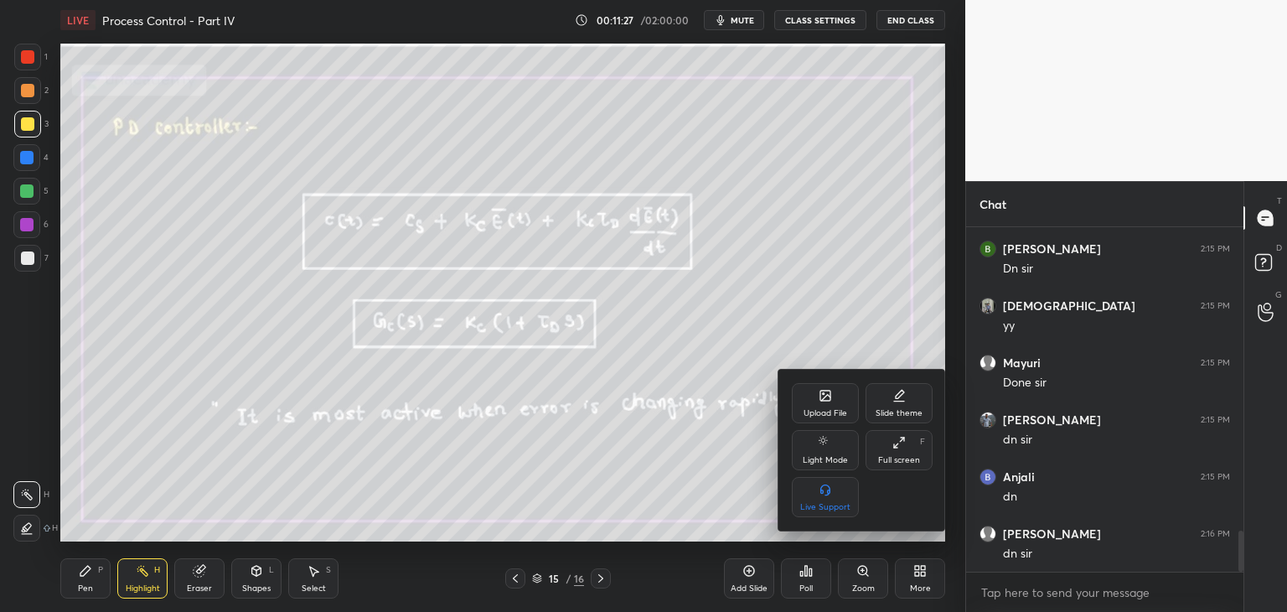
click at [821, 408] on div "Upload File" at bounding box center [825, 403] width 67 height 40
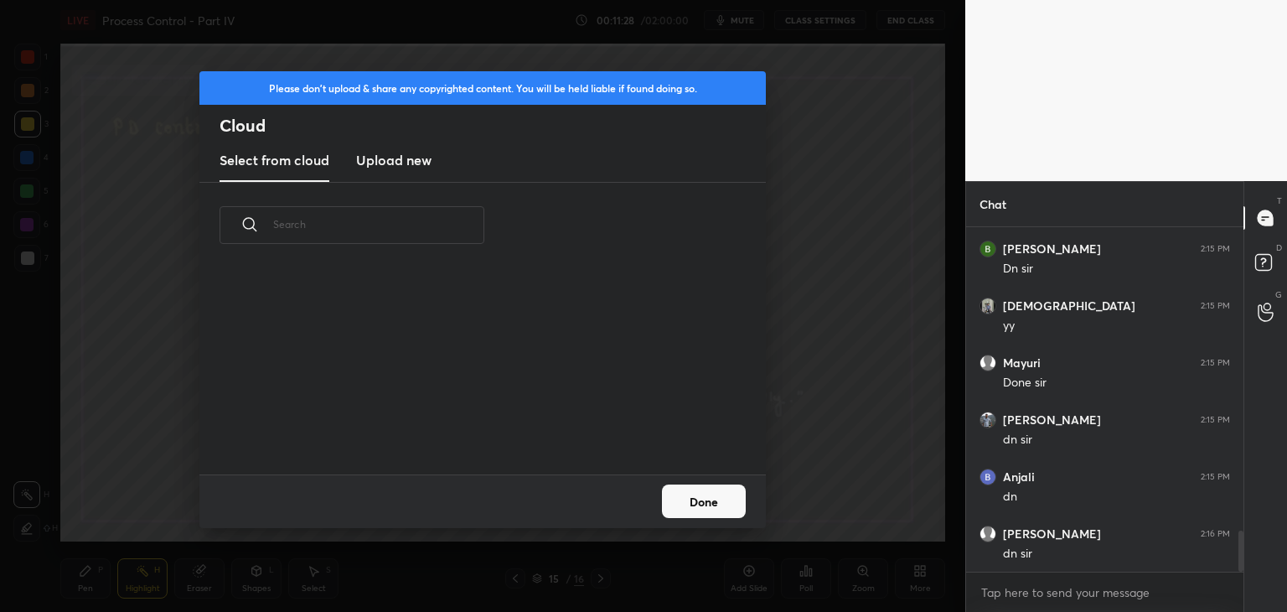
scroll to position [206, 538]
click at [696, 495] on button "Done" at bounding box center [704, 501] width 84 height 34
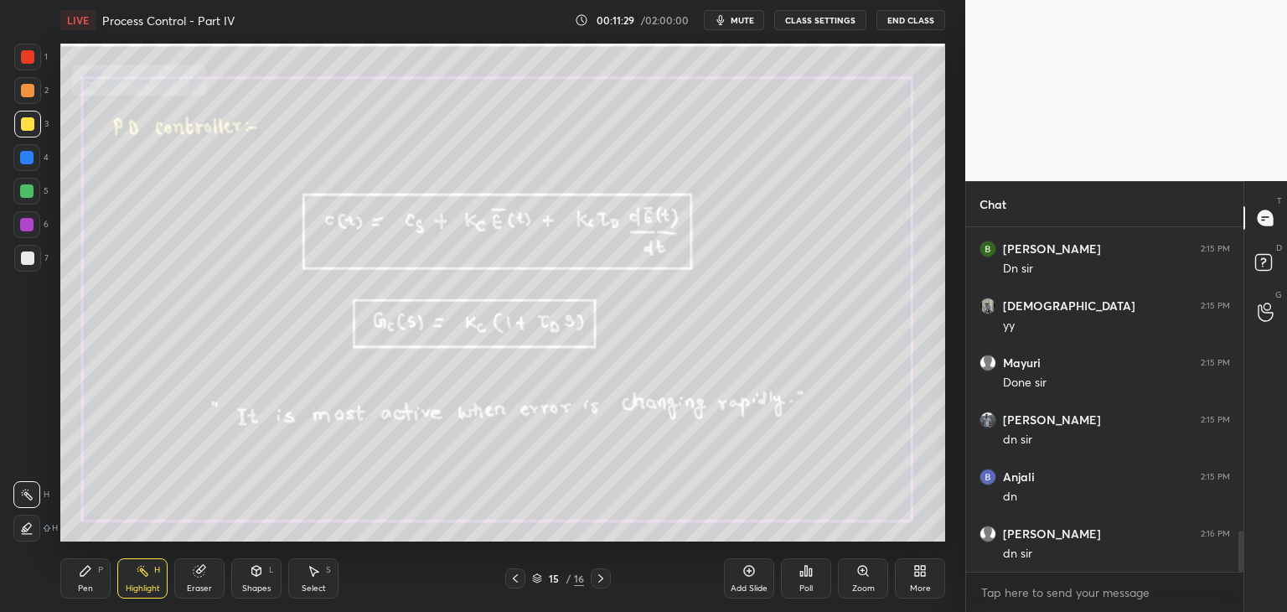
click at [599, 577] on icon at bounding box center [600, 578] width 13 height 13
click at [919, 586] on div "More" at bounding box center [920, 588] width 21 height 8
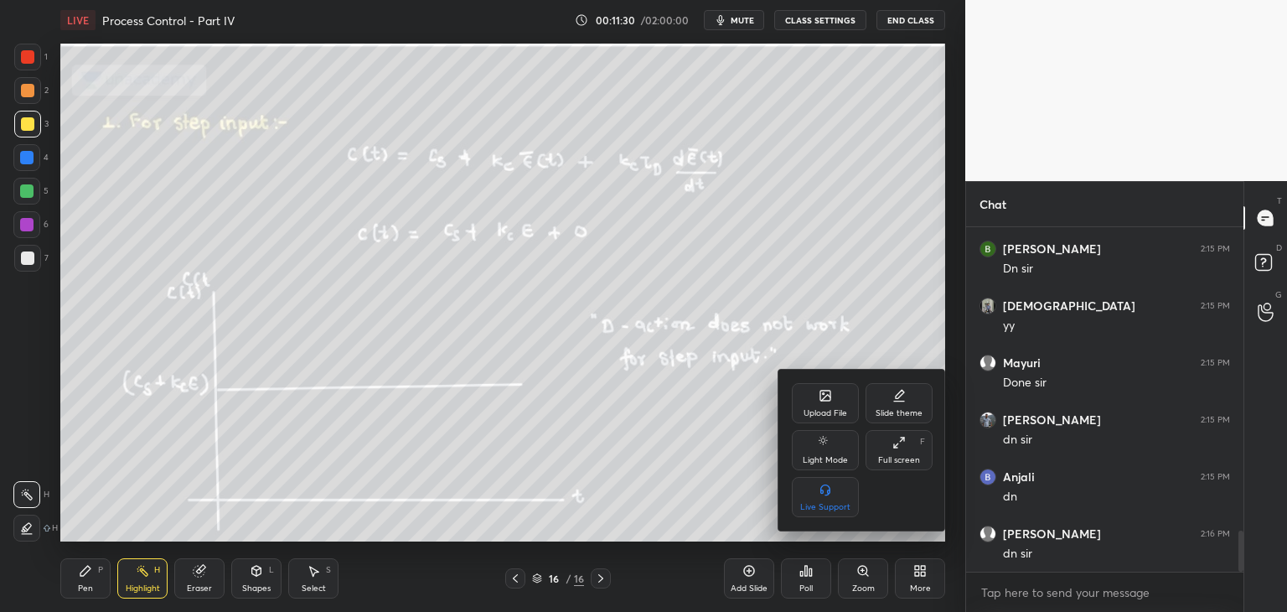
click at [817, 407] on div "Upload File" at bounding box center [825, 403] width 67 height 40
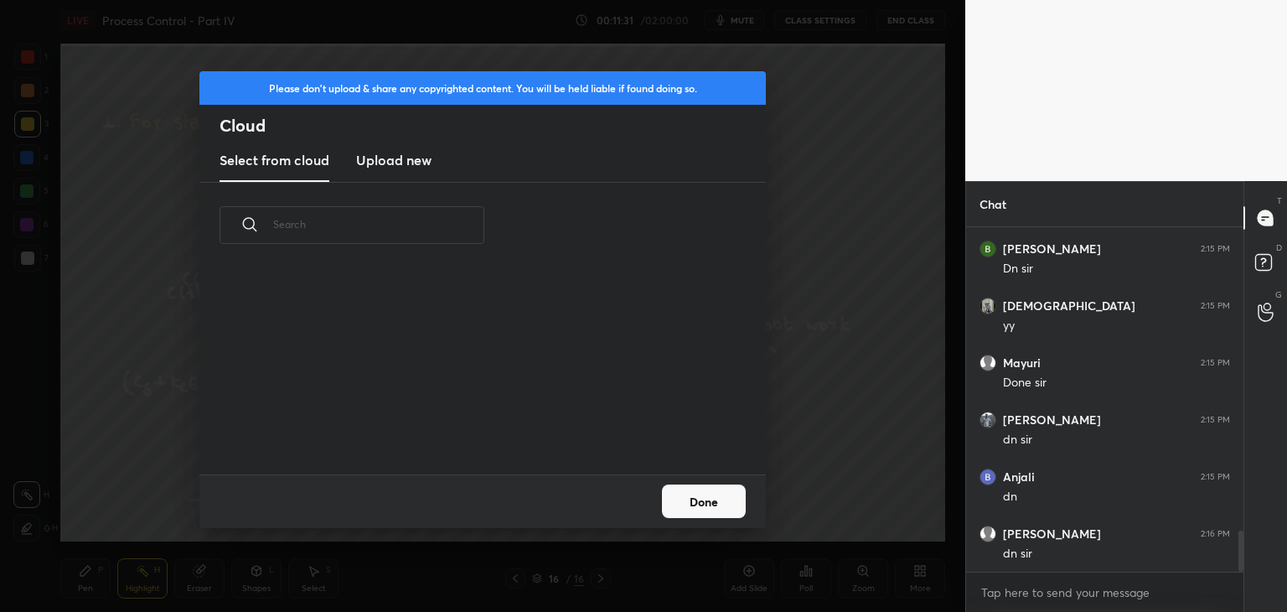
click at [375, 145] on new "Upload new" at bounding box center [393, 161] width 75 height 42
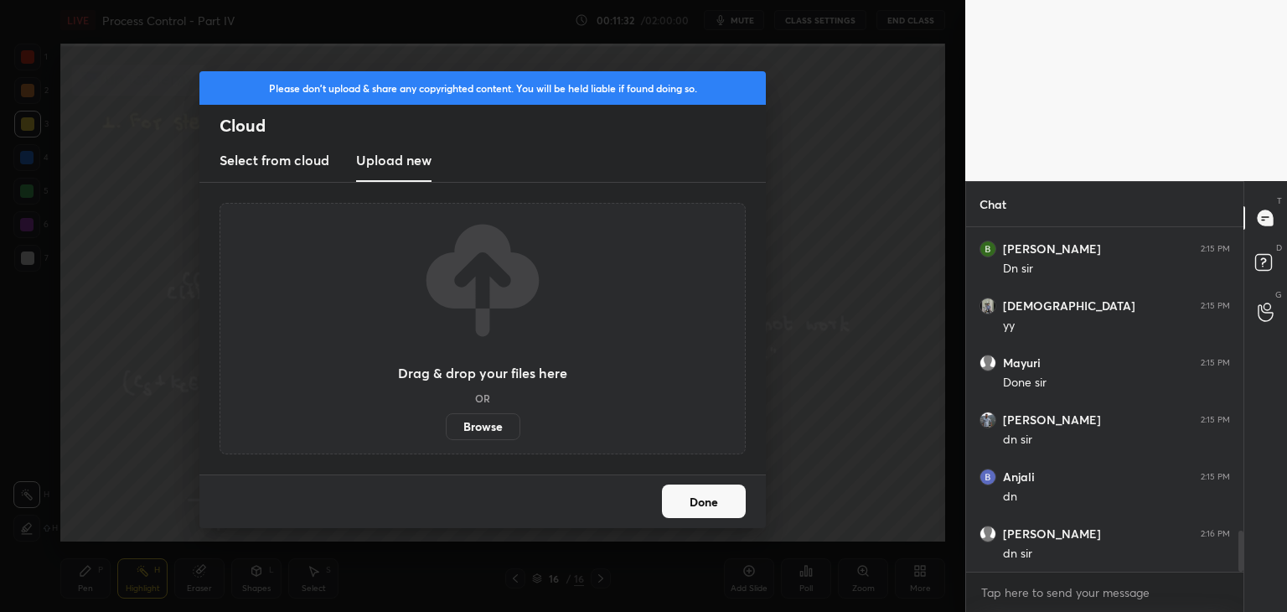
click at [484, 426] on label "Browse" at bounding box center [483, 426] width 75 height 27
click at [446, 426] on input "Browse" at bounding box center [446, 426] width 0 height 27
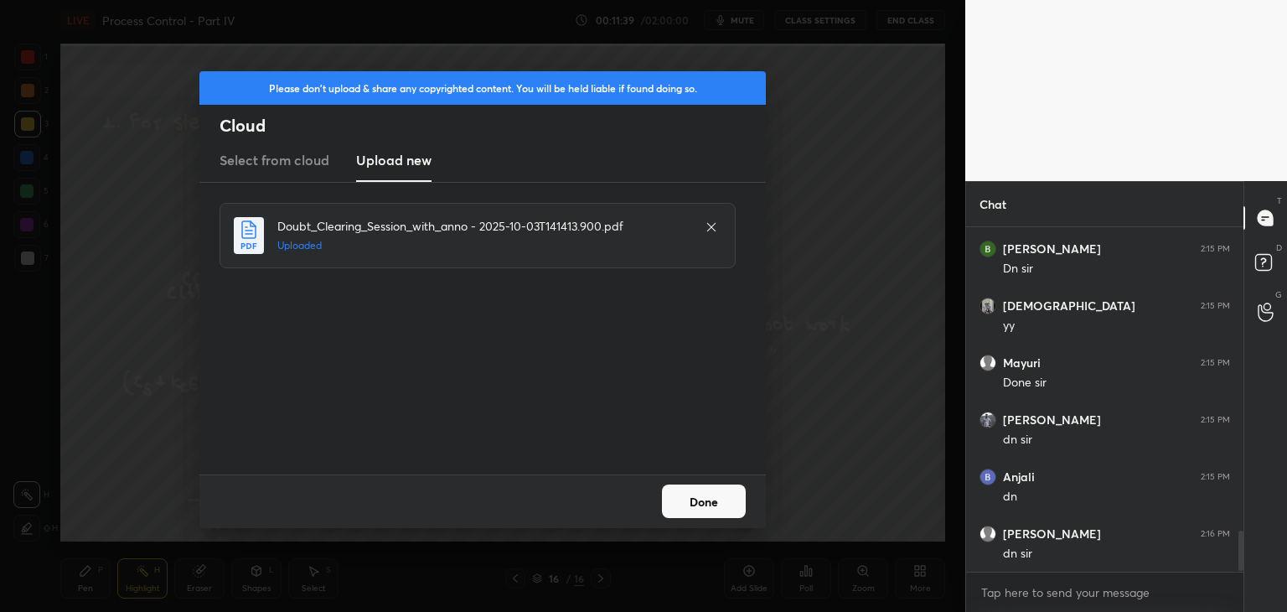
scroll to position [2593, 0]
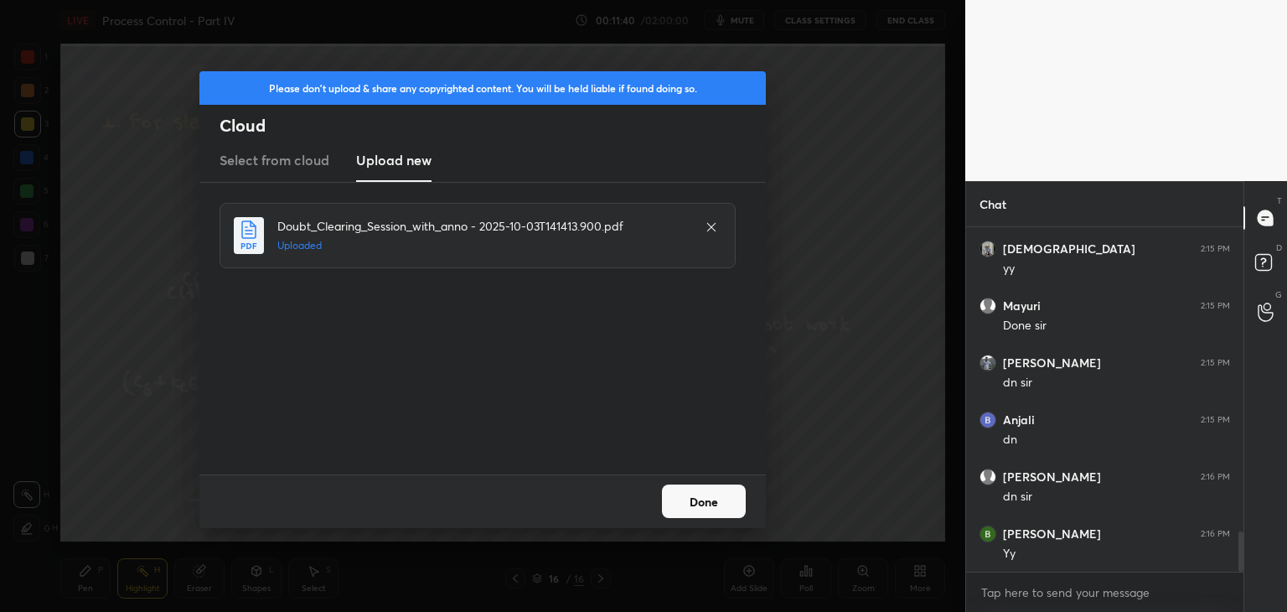
click at [686, 512] on button "Done" at bounding box center [704, 501] width 84 height 34
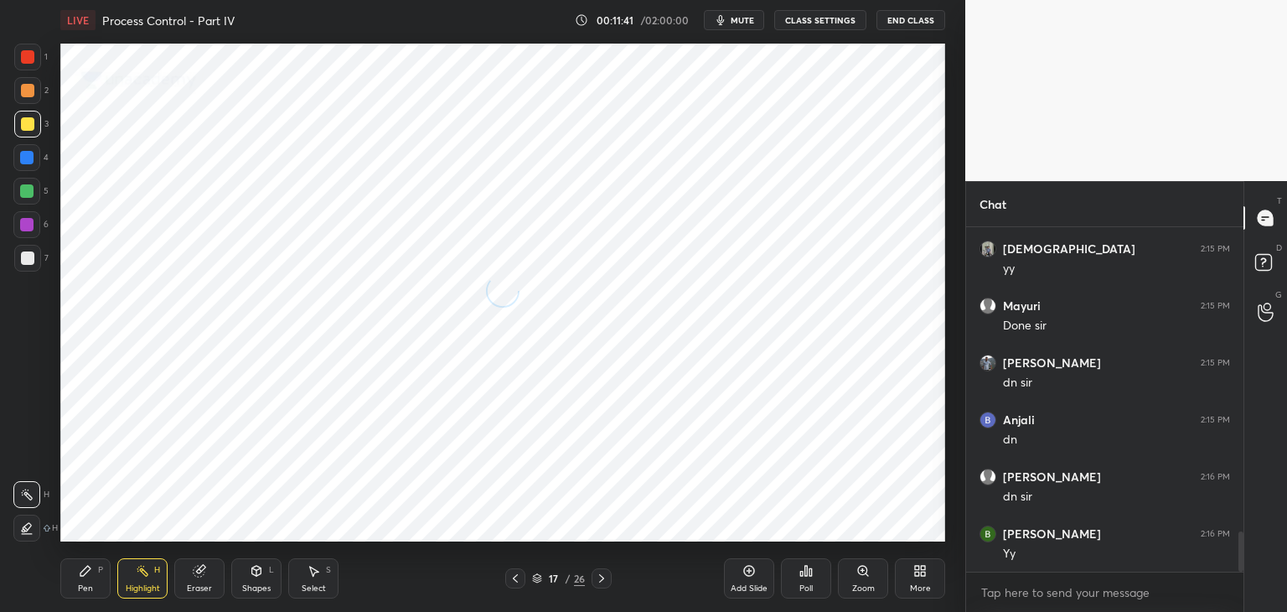
click at [515, 573] on icon at bounding box center [515, 578] width 13 height 13
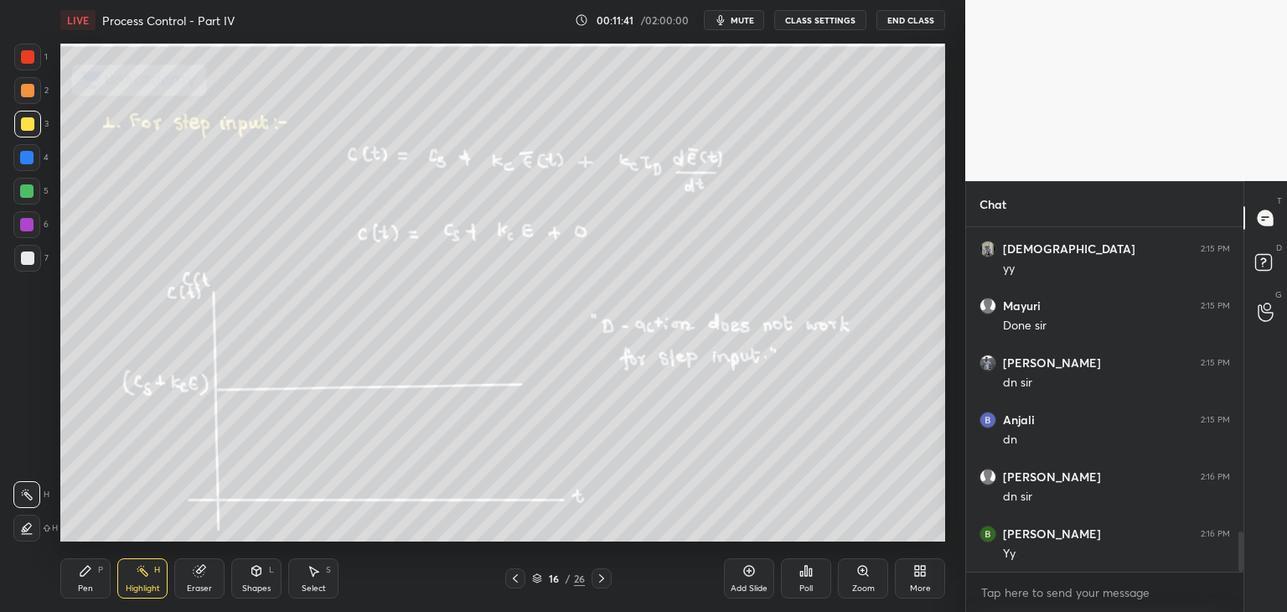
click at [534, 576] on icon at bounding box center [537, 578] width 10 height 10
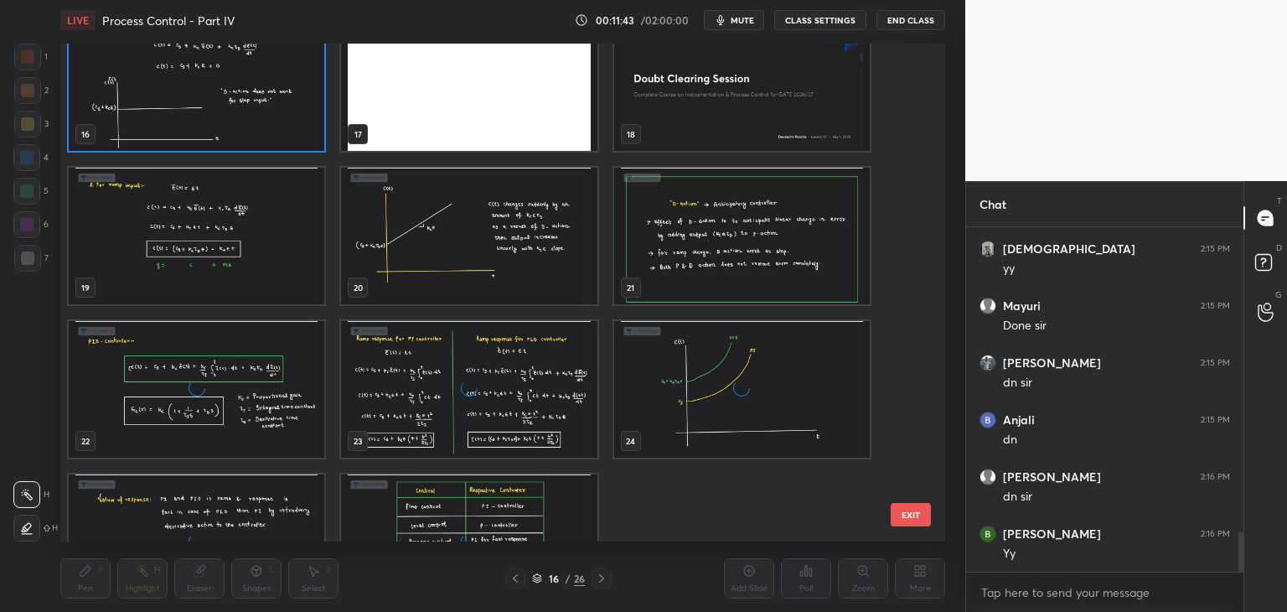
scroll to position [882, 0]
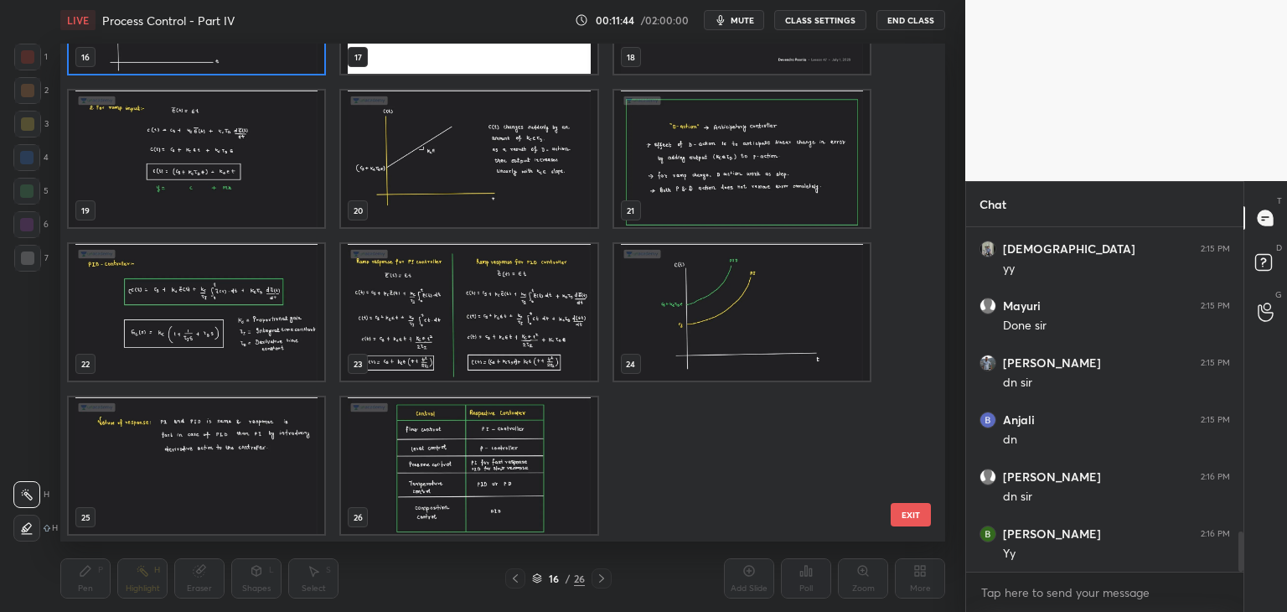
click at [471, 491] on img "grid" at bounding box center [469, 465] width 256 height 137
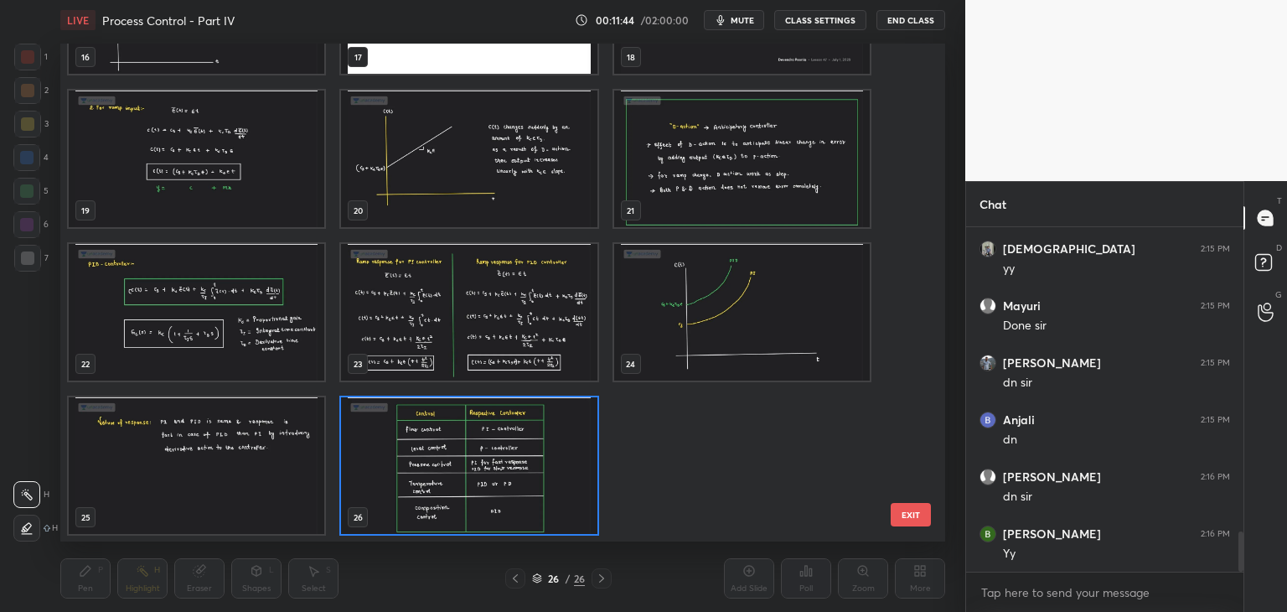
click at [473, 491] on img "grid" at bounding box center [469, 465] width 256 height 137
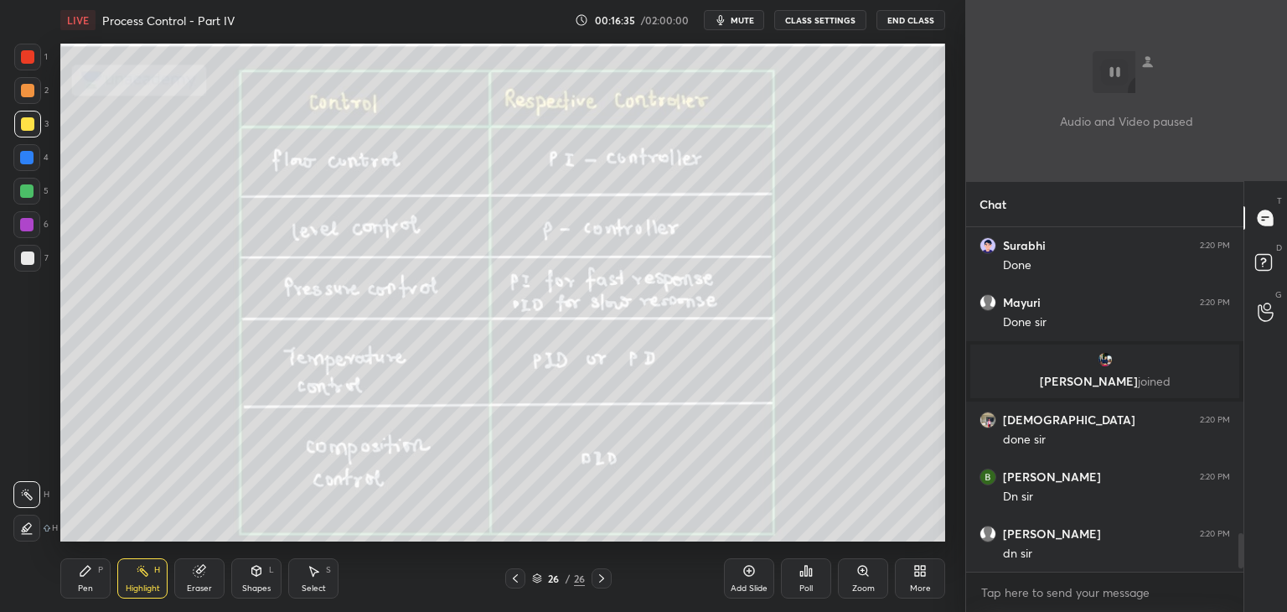
scroll to position [3007, 0]
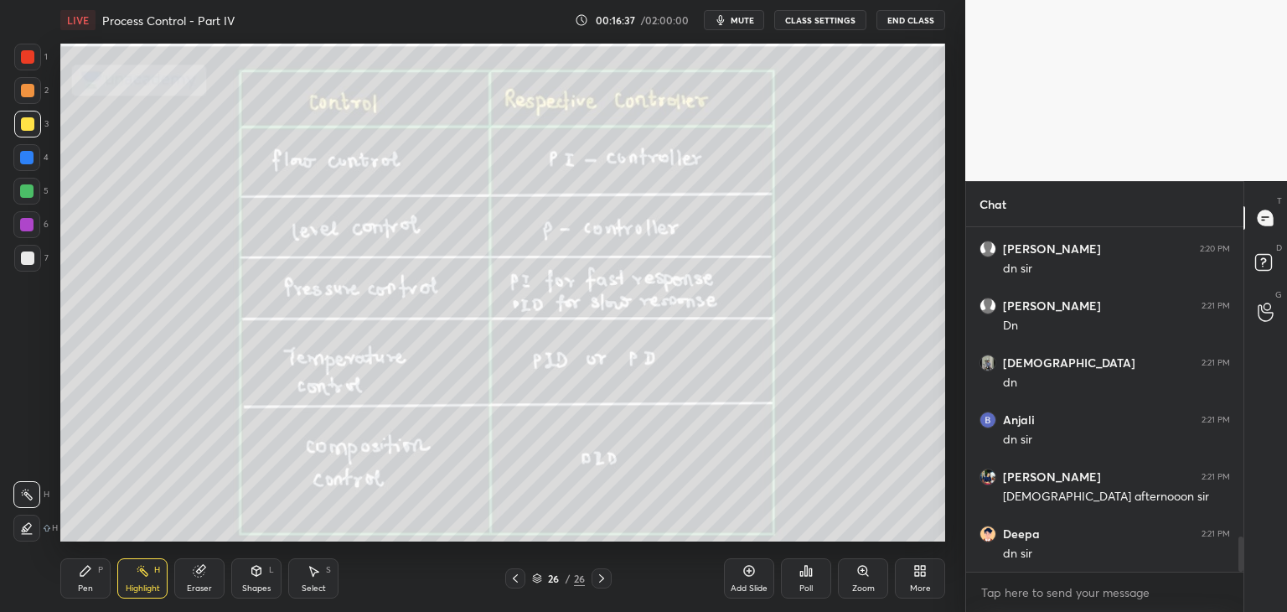
click at [929, 579] on div "More" at bounding box center [920, 578] width 50 height 40
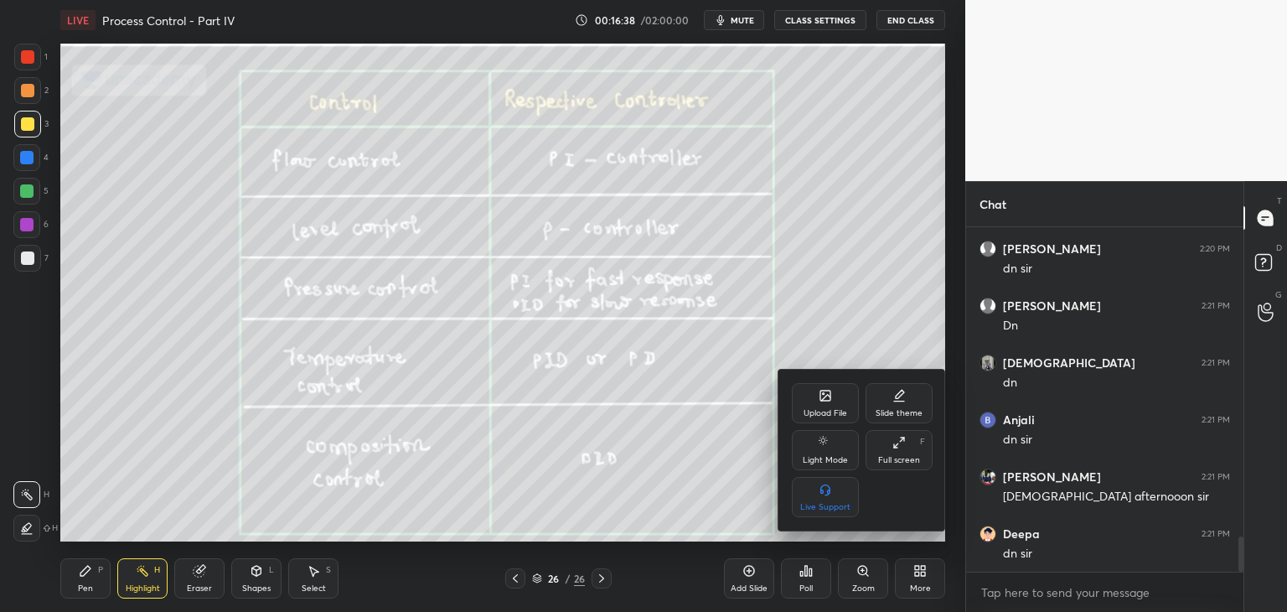
click at [823, 400] on icon at bounding box center [826, 396] width 10 height 10
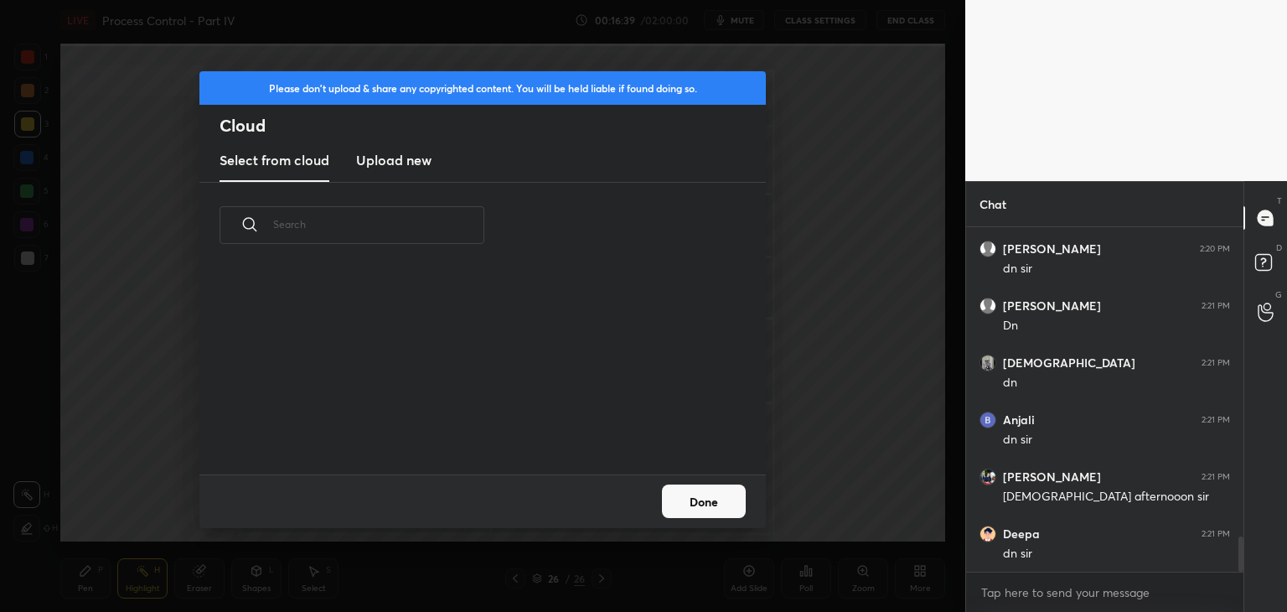
scroll to position [206, 538]
click at [386, 167] on h3 "Upload new" at bounding box center [393, 160] width 75 height 20
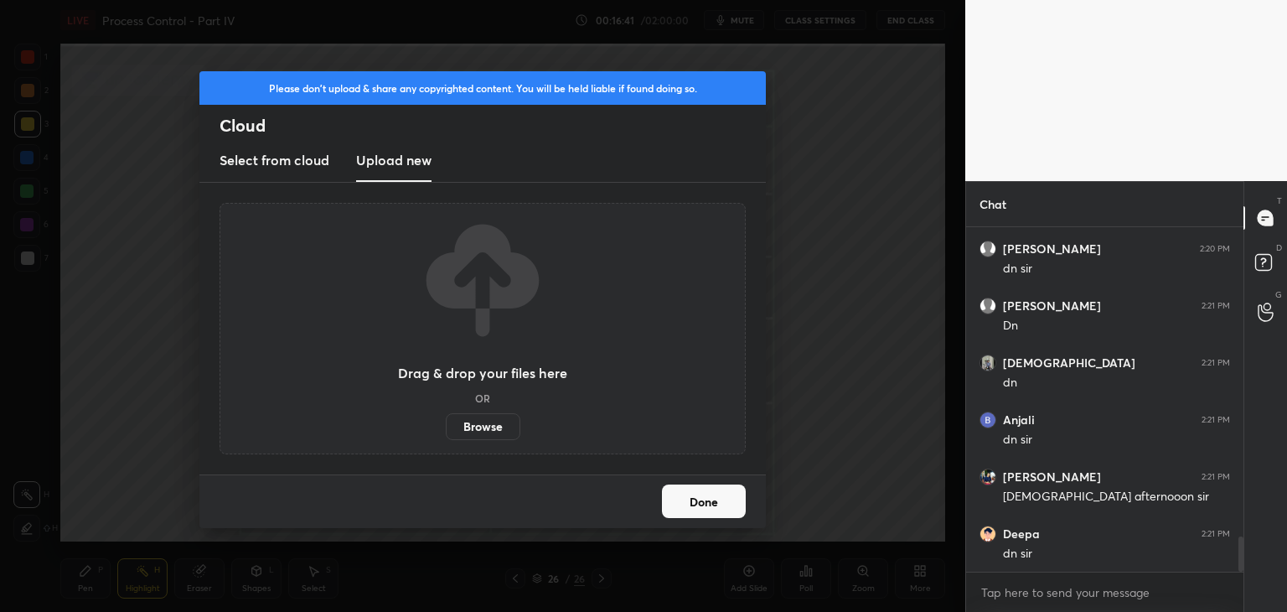
click at [482, 430] on label "Browse" at bounding box center [483, 426] width 75 height 27
click at [446, 430] on input "Browse" at bounding box center [446, 426] width 0 height 27
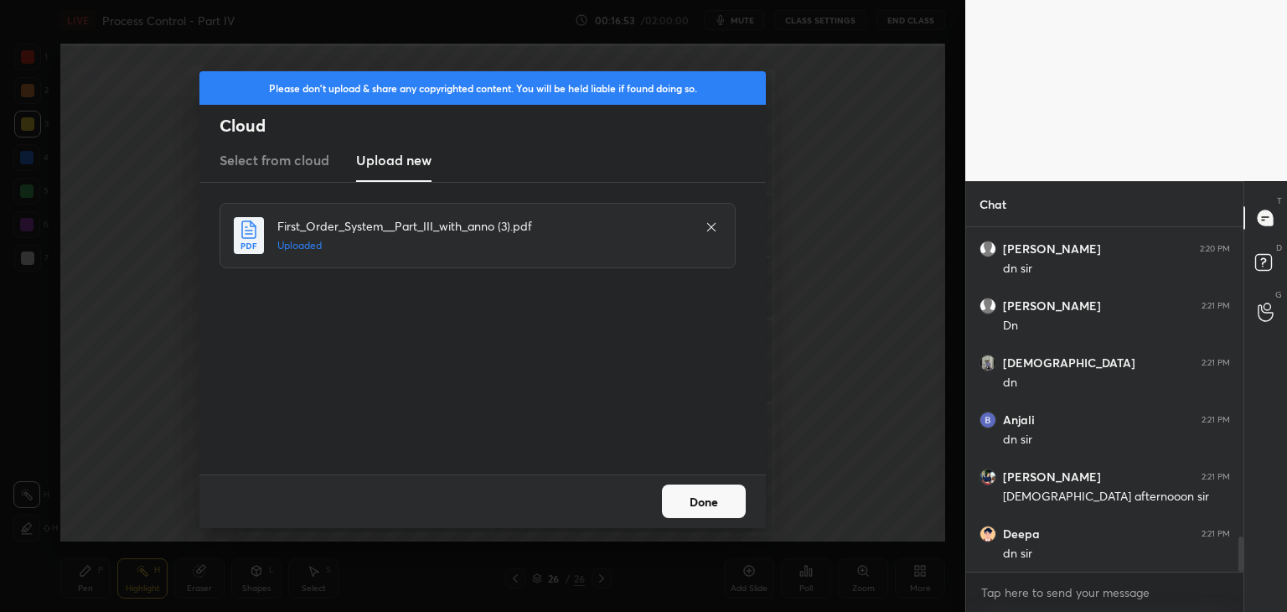
click at [685, 507] on button "Done" at bounding box center [704, 501] width 84 height 34
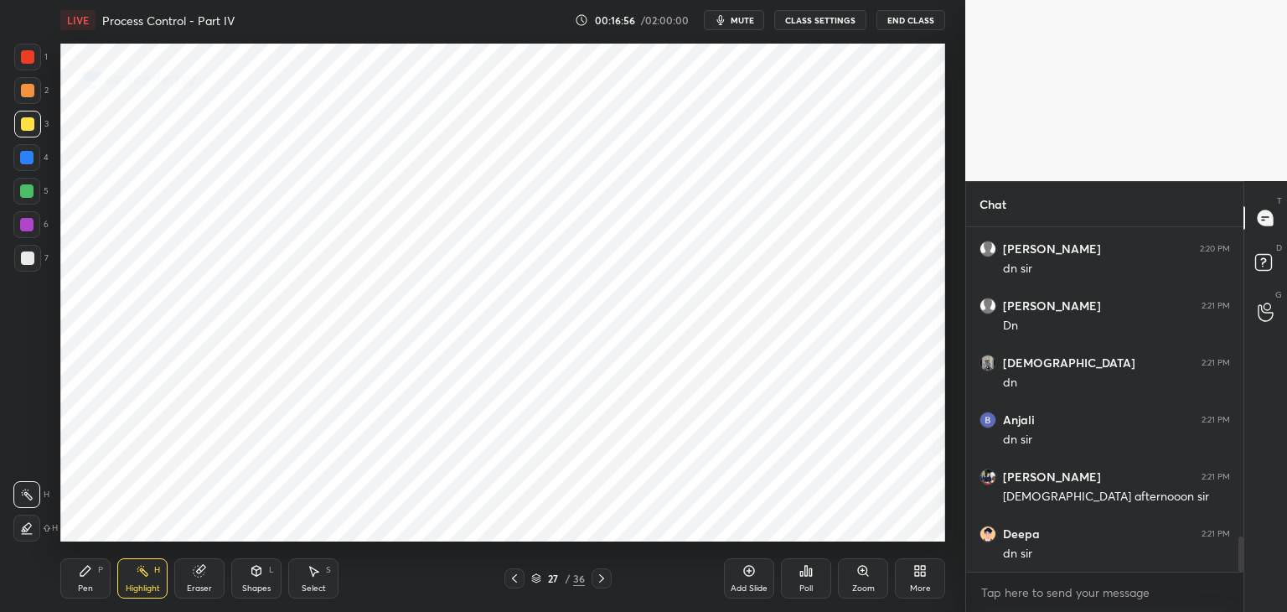
click at [537, 577] on icon at bounding box center [536, 578] width 10 height 10
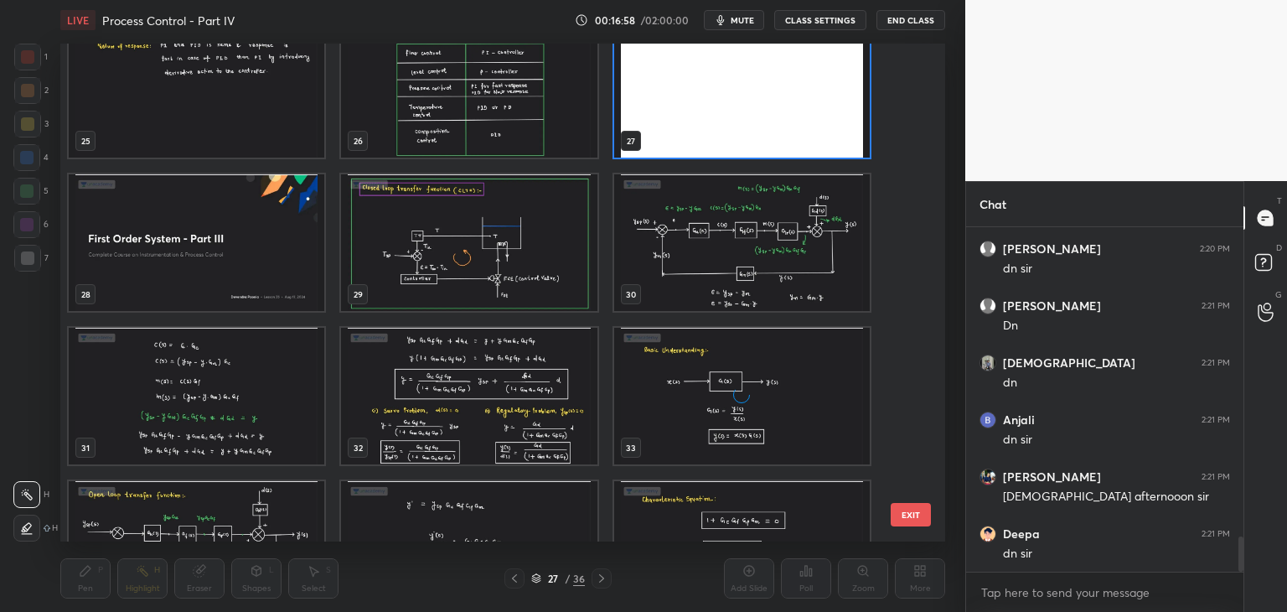
scroll to position [1266, 0]
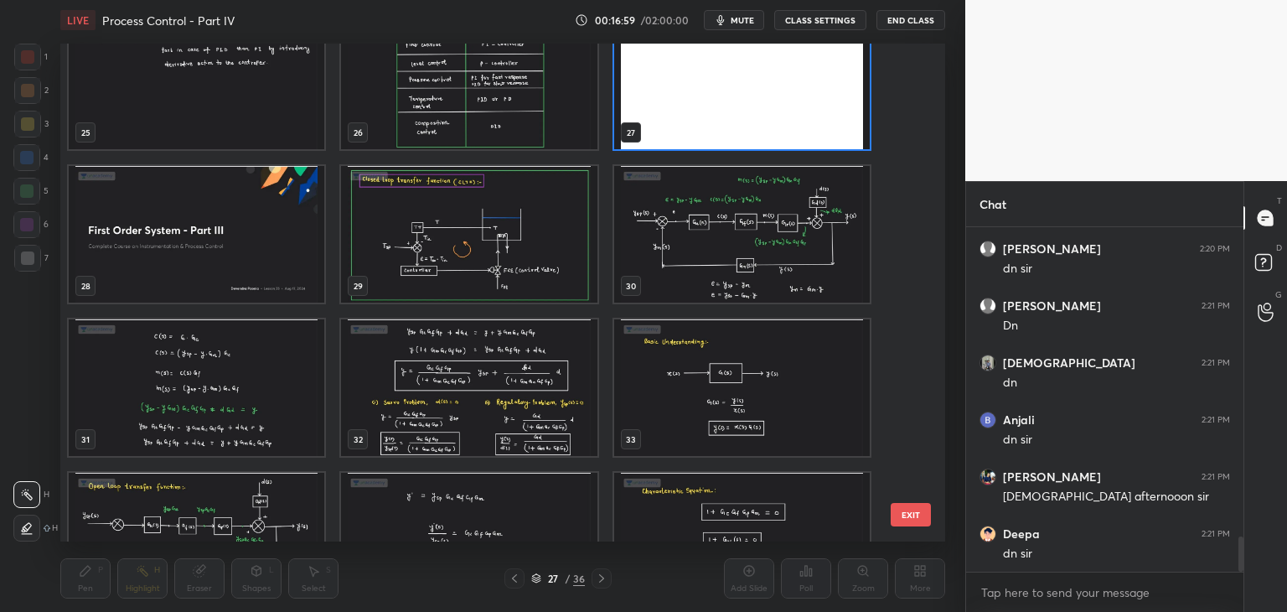
click at [516, 272] on img "grid" at bounding box center [469, 234] width 256 height 137
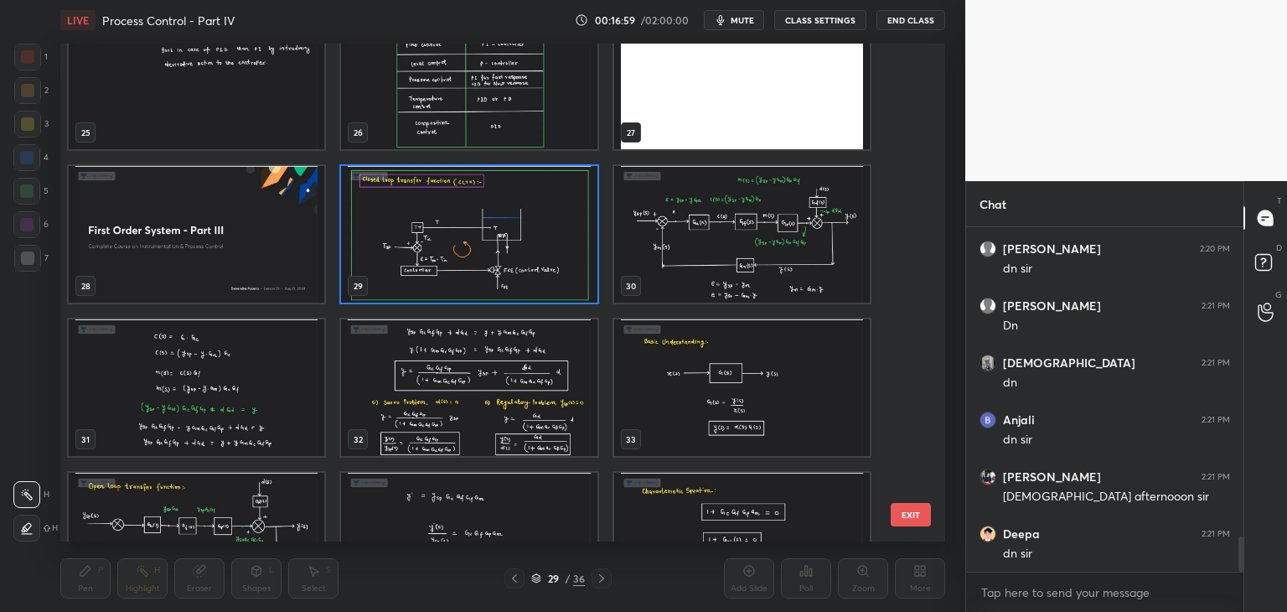
click at [516, 272] on img "grid" at bounding box center [469, 234] width 256 height 137
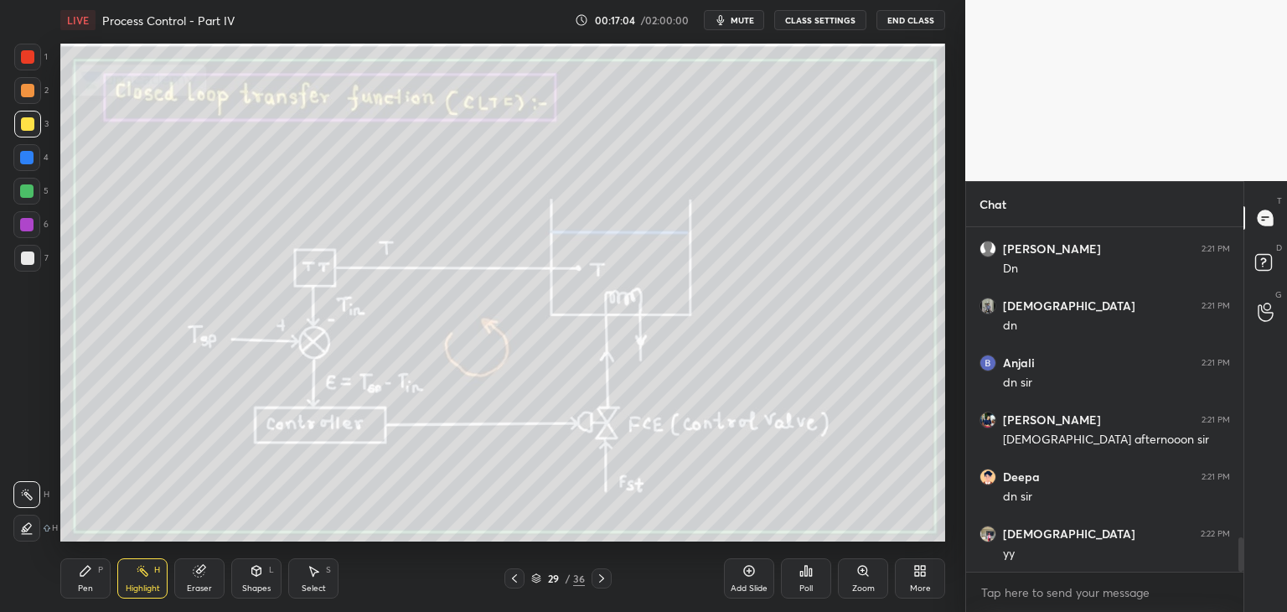
scroll to position [3121, 0]
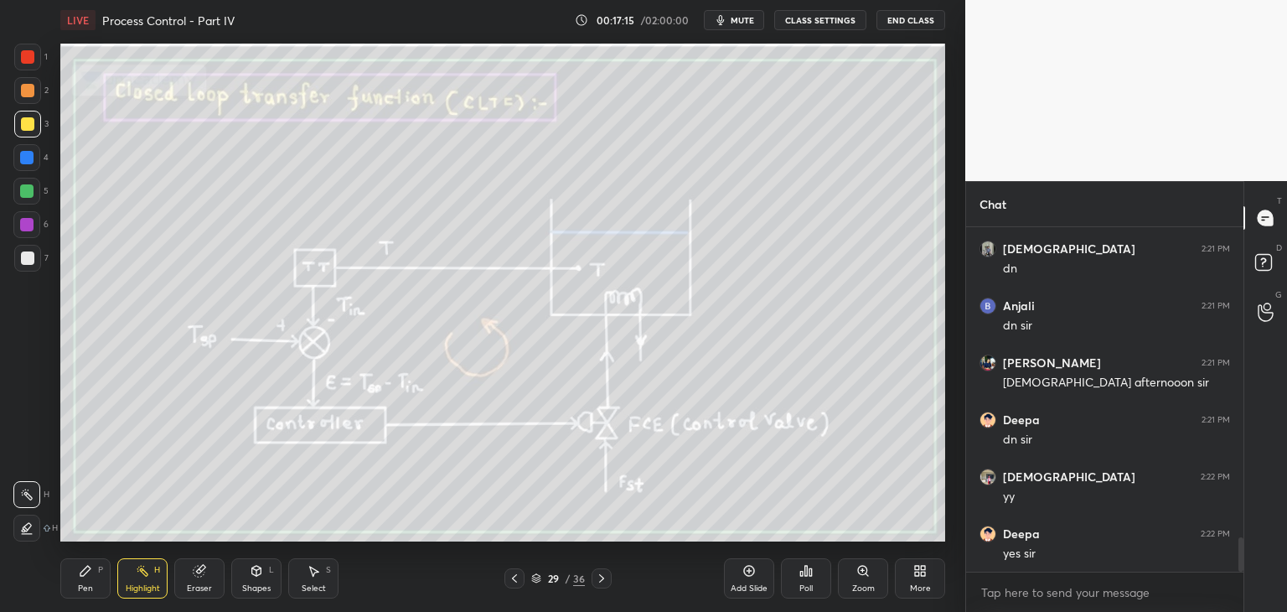
click at [13, 158] on div "1 2 3 4 5 6 7 C X Z C X Z E E Erase all H H" at bounding box center [27, 293] width 54 height 498
click at [23, 158] on div at bounding box center [26, 157] width 13 height 13
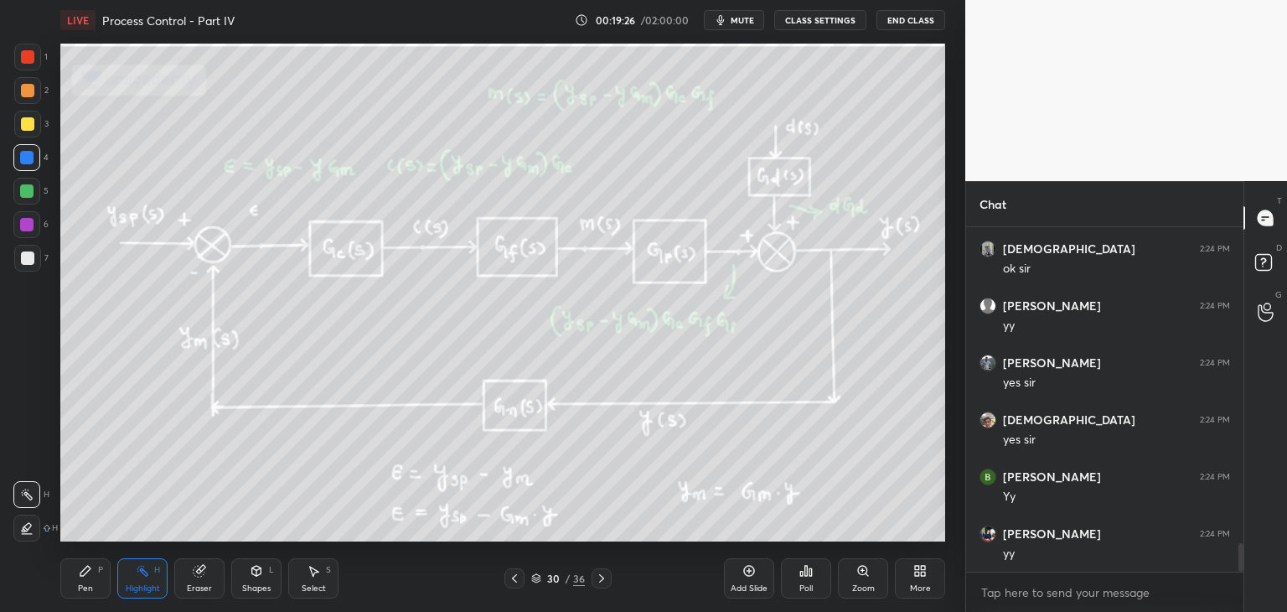
scroll to position [3919, 0]
click at [516, 583] on icon at bounding box center [514, 578] width 13 height 13
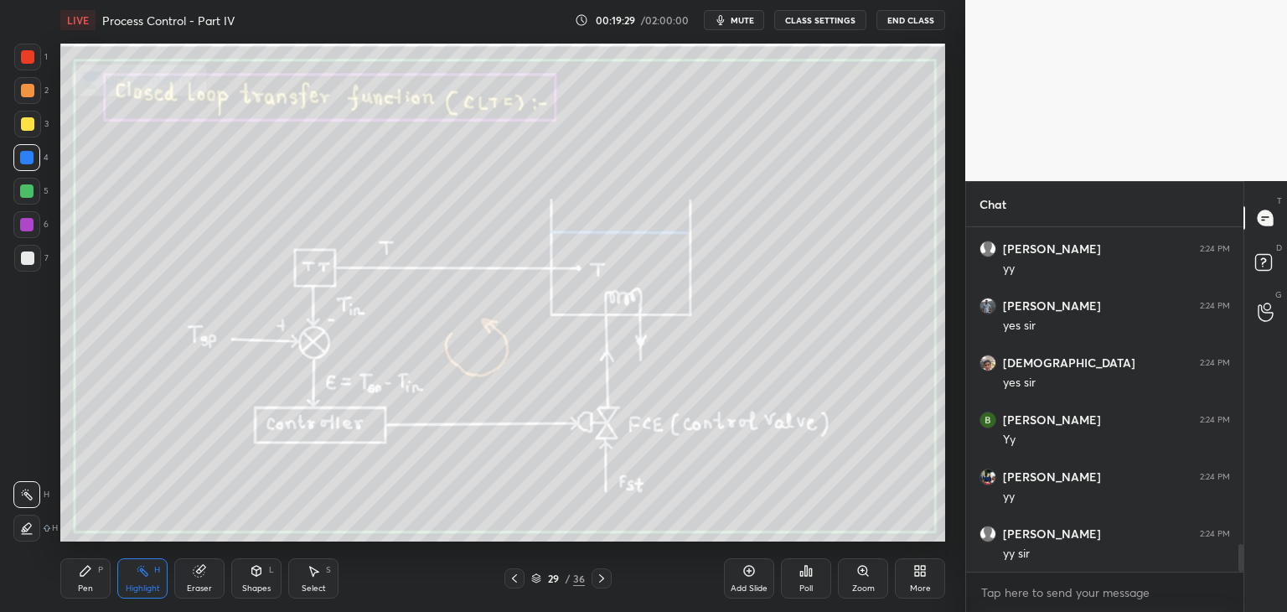
scroll to position [3976, 0]
click at [607, 581] on icon at bounding box center [601, 578] width 13 height 13
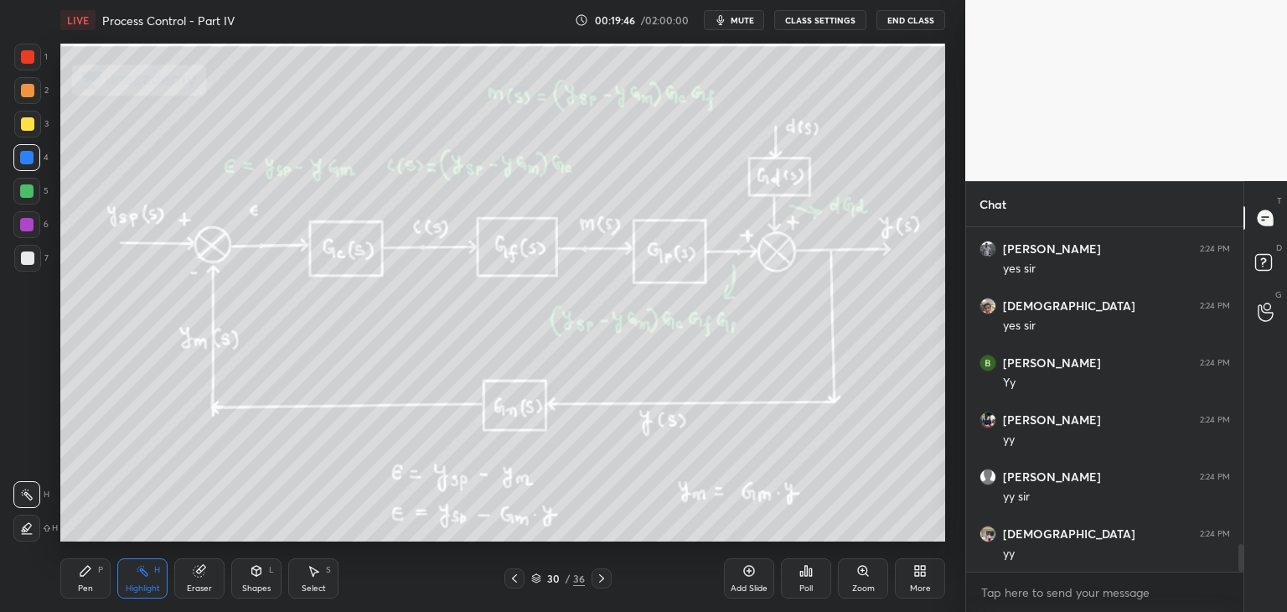
click at [112, 577] on div "Pen P Highlight H Eraser Shapes L Select S" at bounding box center [226, 578] width 332 height 40
click at [86, 562] on div "Pen P" at bounding box center [85, 578] width 50 height 40
click at [21, 256] on div at bounding box center [27, 257] width 13 height 13
click at [513, 576] on icon at bounding box center [514, 578] width 13 height 13
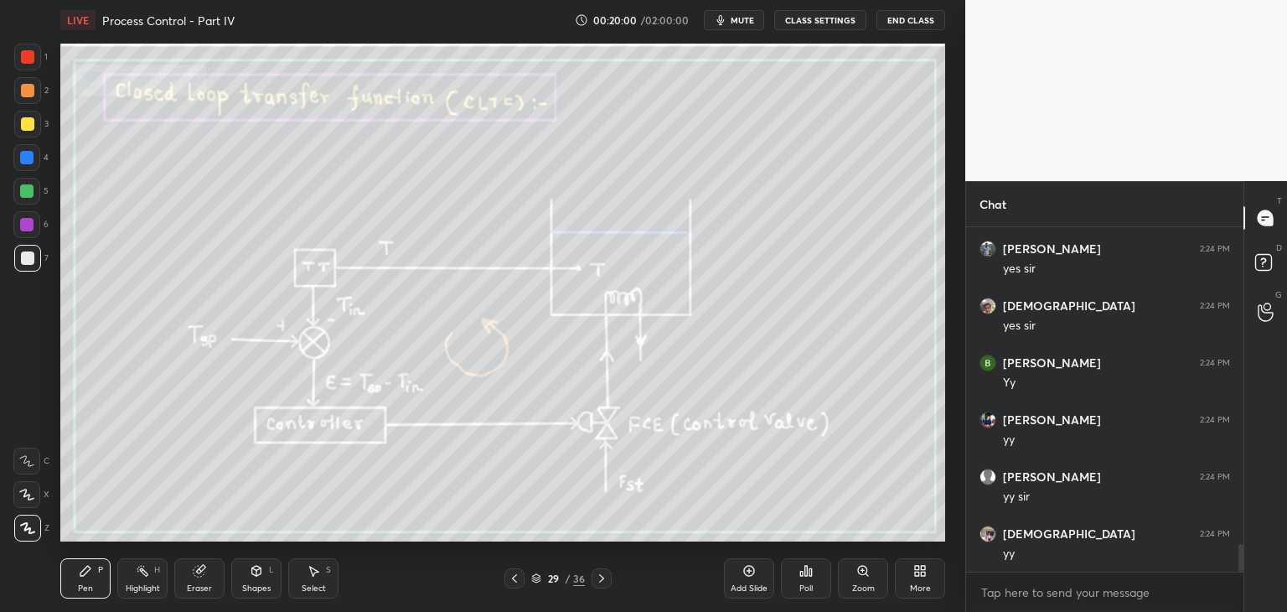
click at [29, 186] on div at bounding box center [26, 190] width 13 height 13
click at [153, 574] on div "Highlight H" at bounding box center [142, 578] width 50 height 40
drag, startPoint x: 606, startPoint y: 577, endPoint x: 608, endPoint y: 562, distance: 14.3
click at [606, 576] on icon at bounding box center [601, 578] width 13 height 13
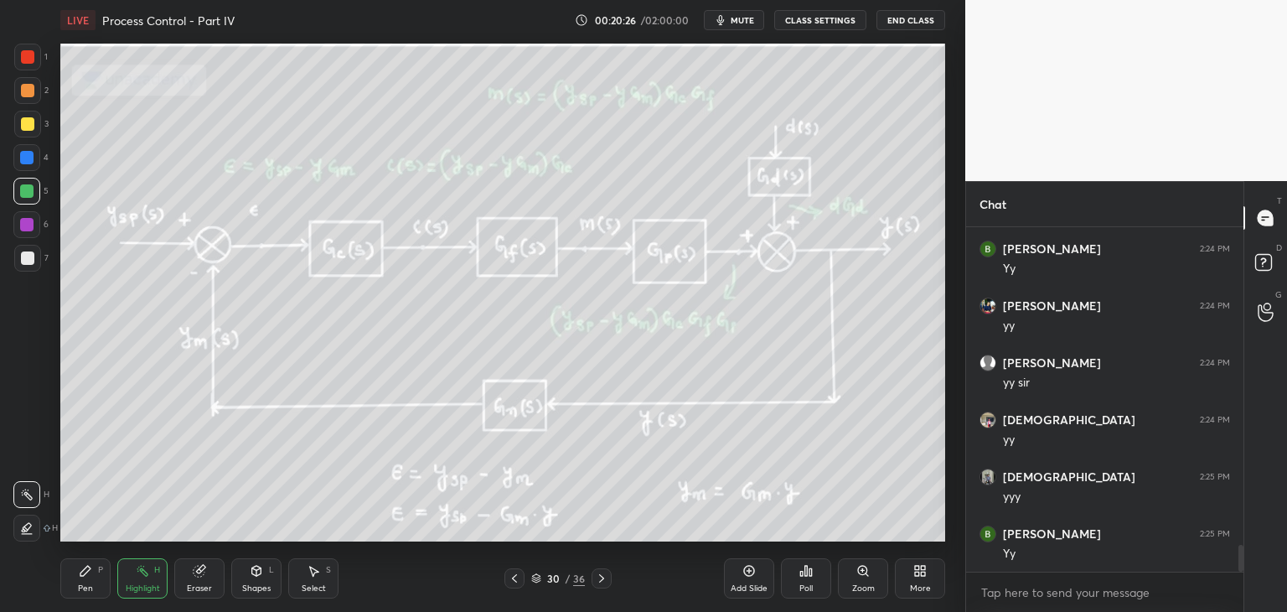
scroll to position [4147, 0]
click at [516, 584] on icon at bounding box center [514, 578] width 13 height 13
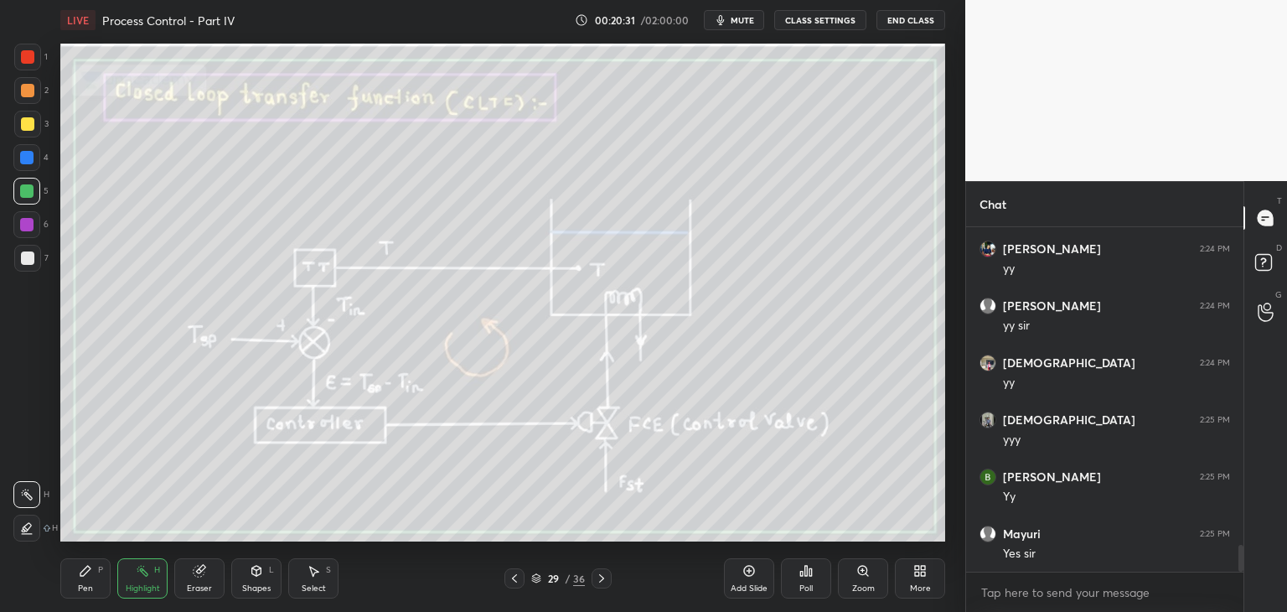
click at [602, 578] on icon at bounding box center [601, 578] width 13 height 13
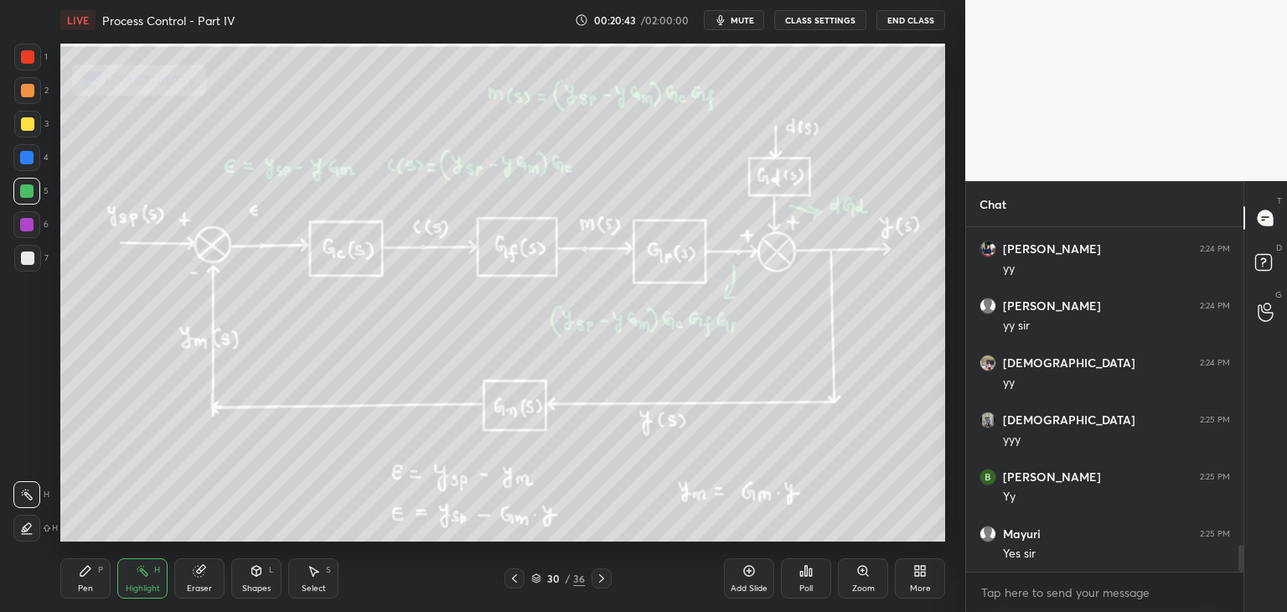
click at [515, 584] on icon at bounding box center [514, 578] width 13 height 13
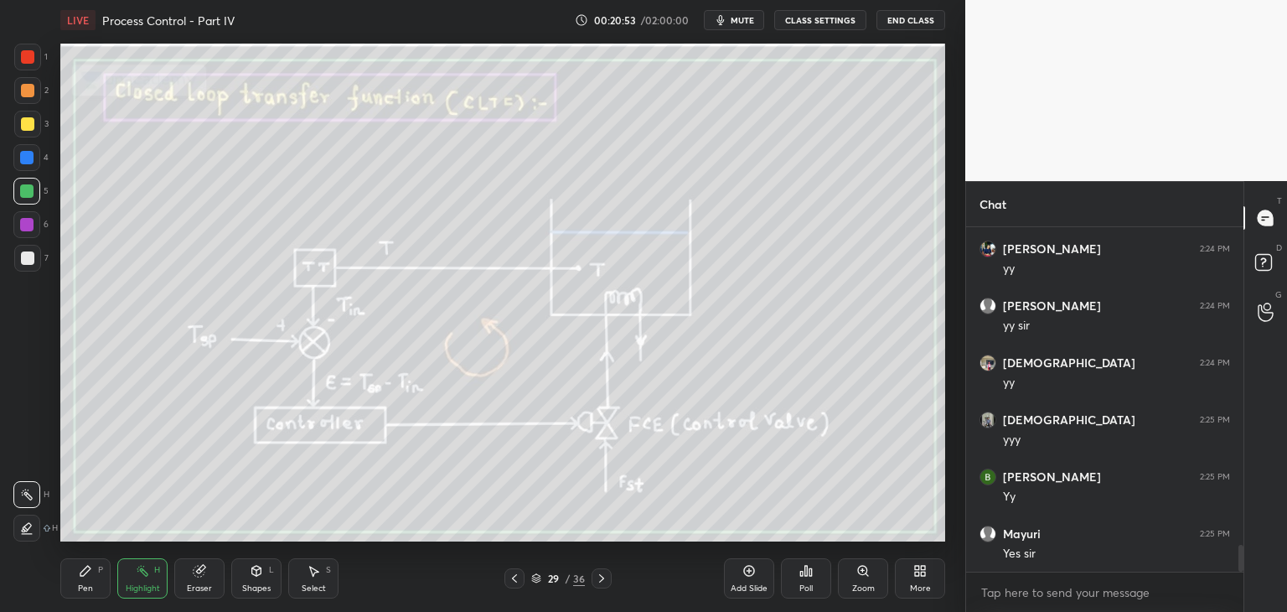
click at [510, 577] on icon at bounding box center [514, 578] width 13 height 13
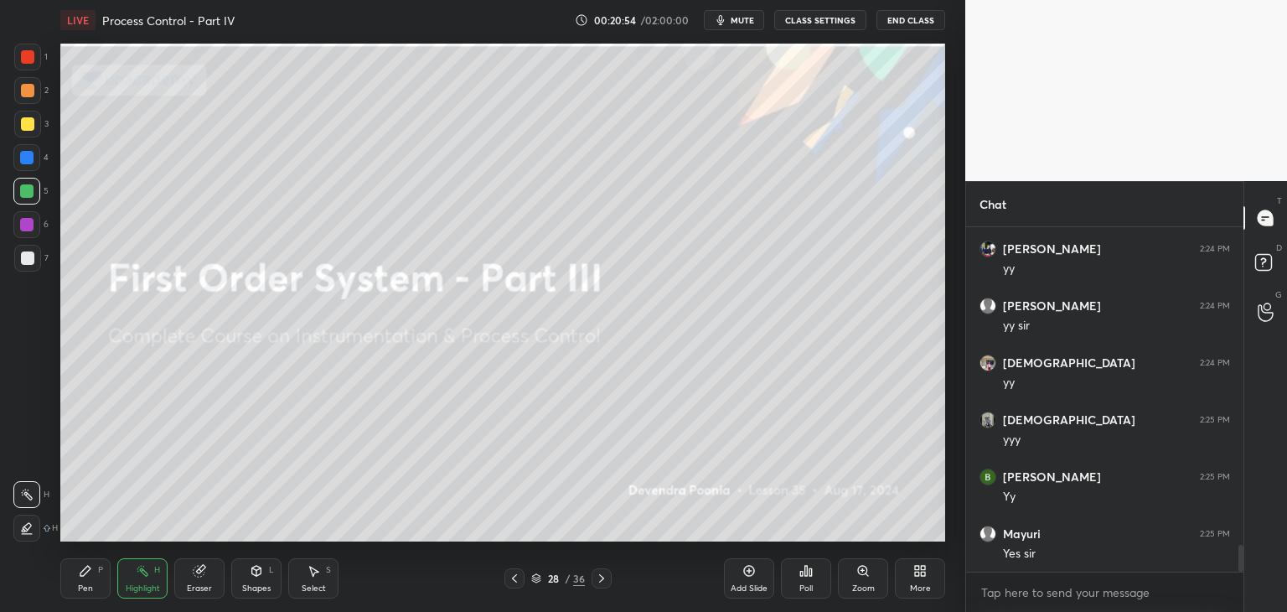
click at [603, 581] on icon at bounding box center [601, 578] width 13 height 13
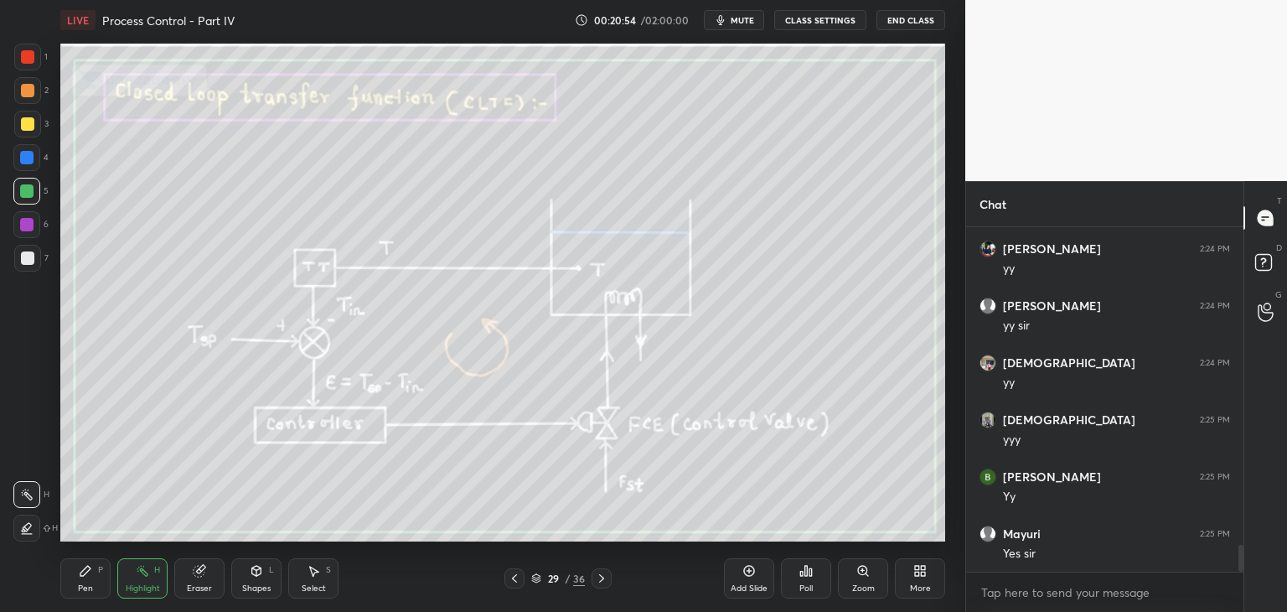
click at [606, 584] on icon at bounding box center [601, 578] width 13 height 13
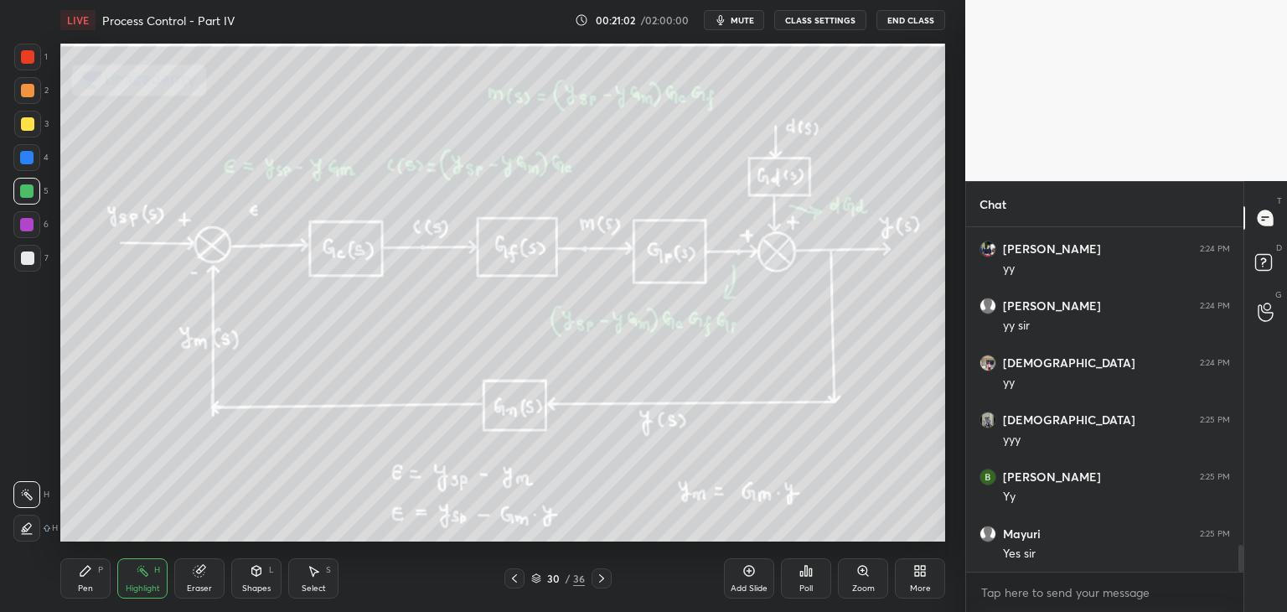
click at [520, 577] on icon at bounding box center [514, 578] width 13 height 13
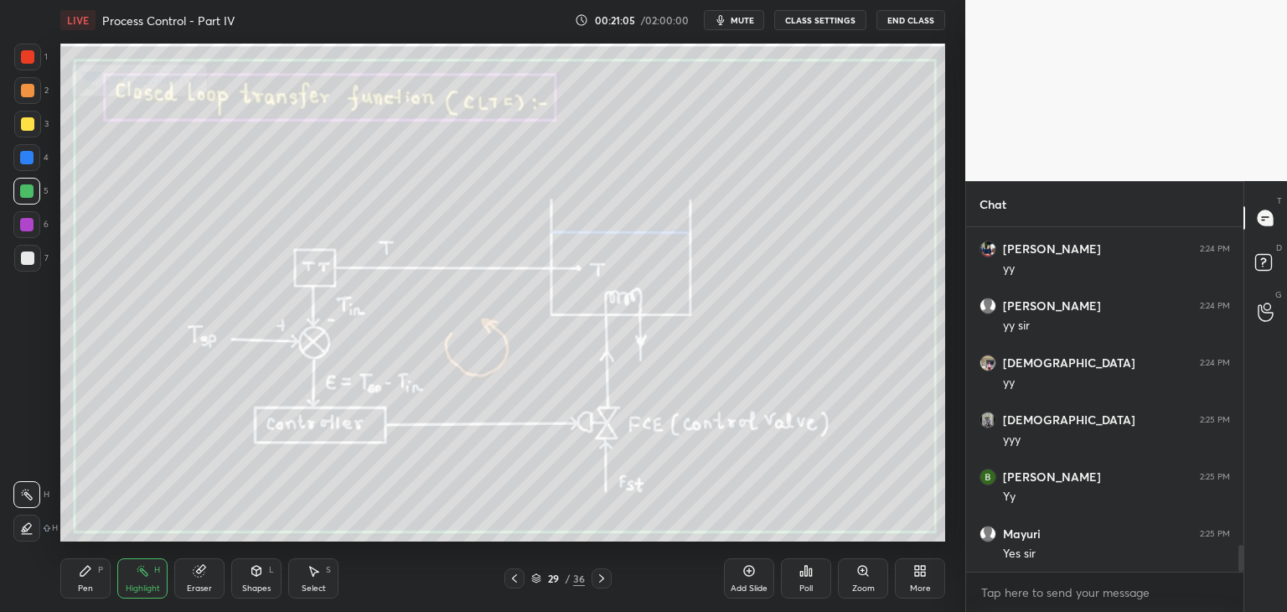
click at [599, 580] on icon at bounding box center [601, 578] width 13 height 13
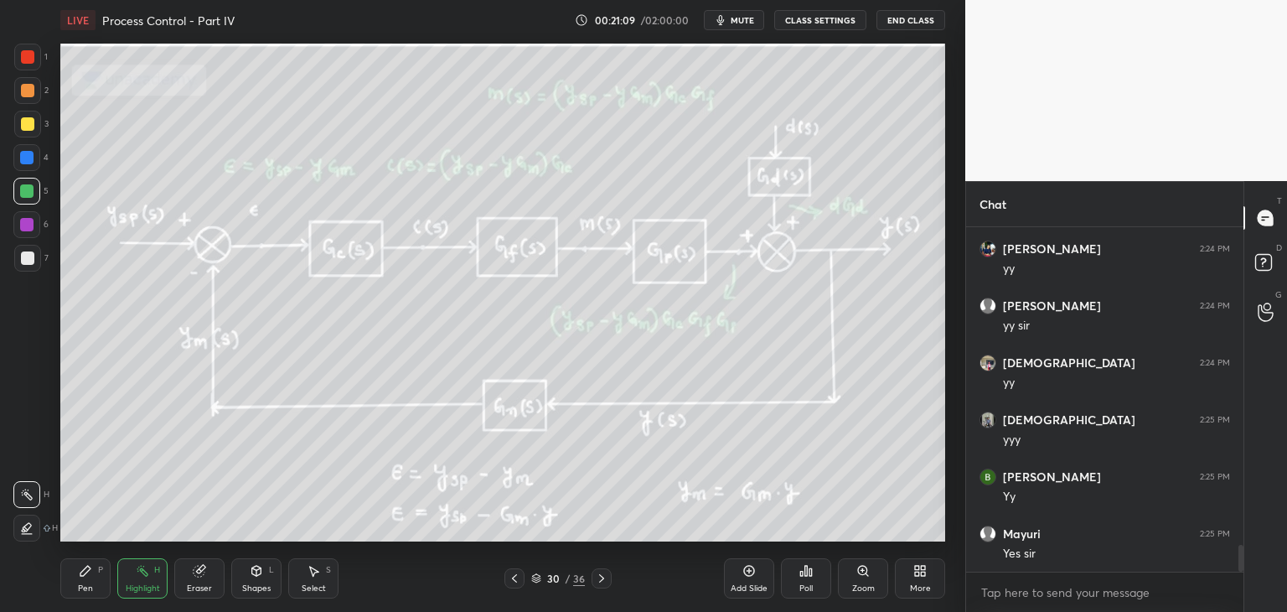
click at [510, 572] on icon at bounding box center [514, 578] width 13 height 13
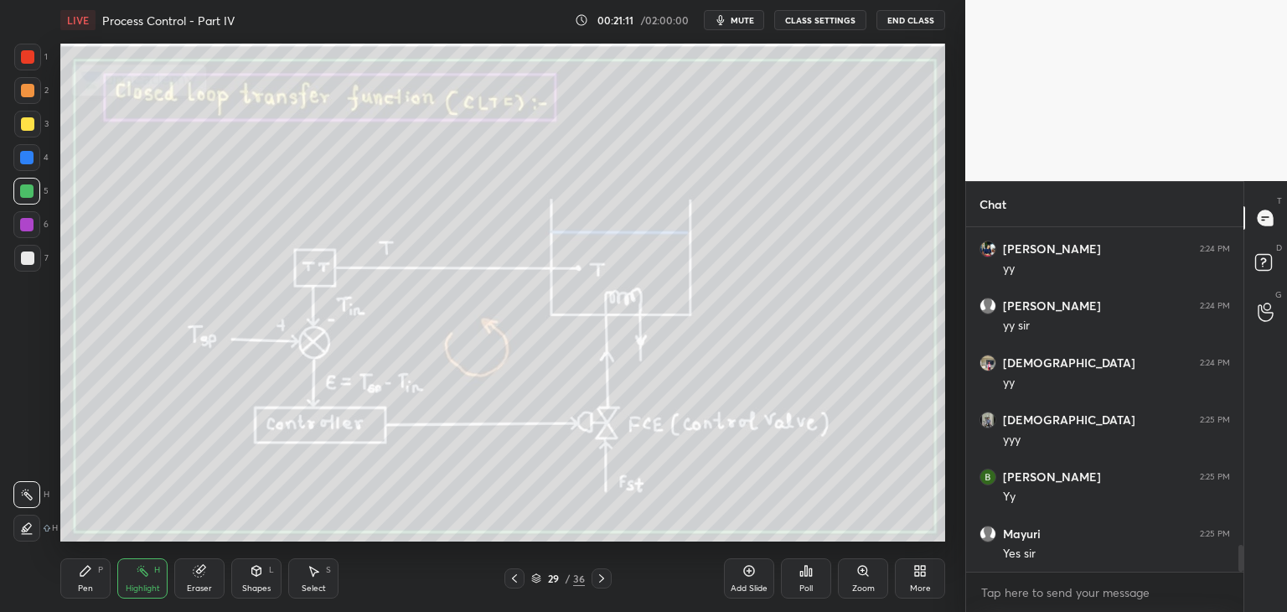
click at [603, 572] on icon at bounding box center [601, 578] width 13 height 13
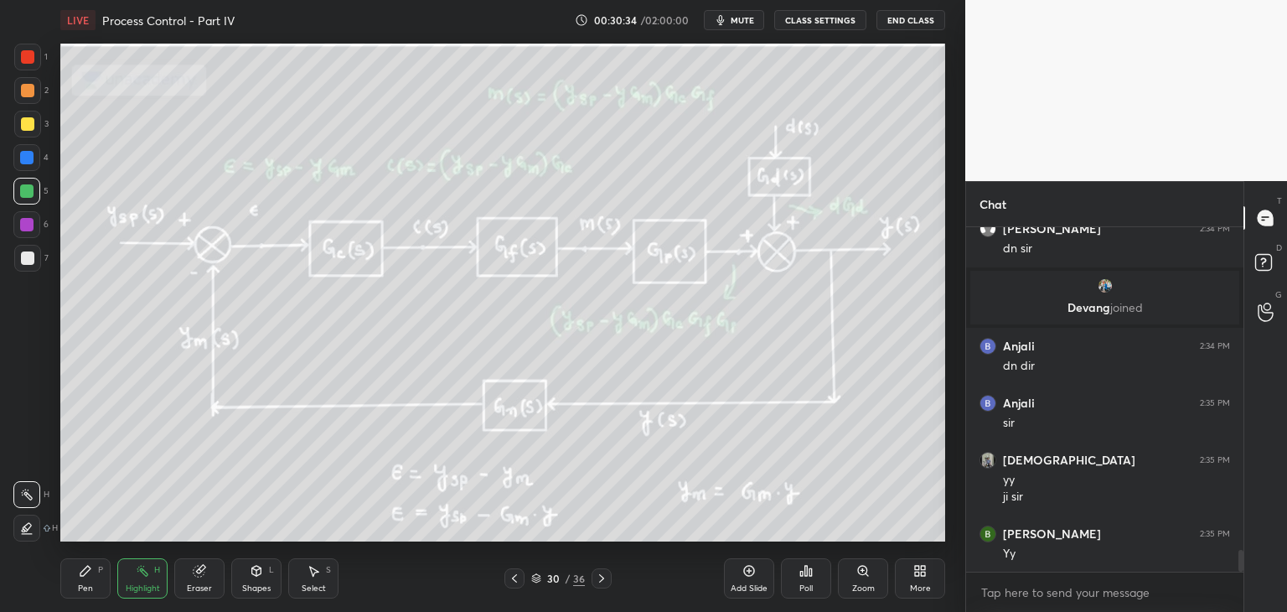
scroll to position [5069, 0]
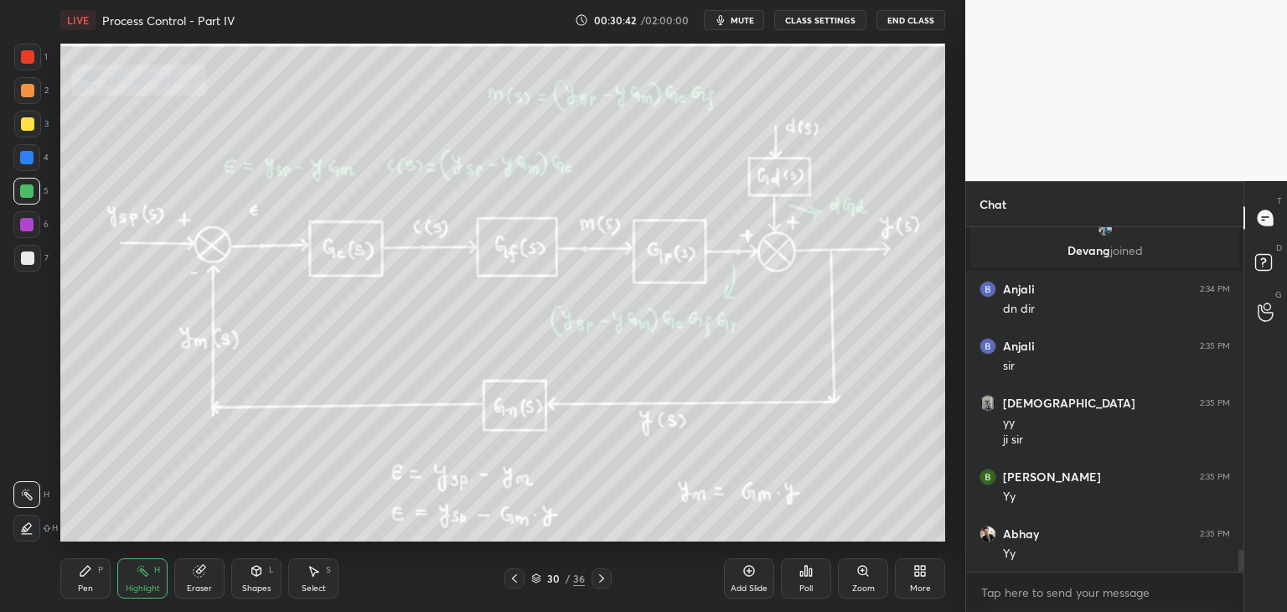
click at [603, 582] on icon at bounding box center [601, 578] width 13 height 13
click at [606, 581] on icon at bounding box center [601, 578] width 13 height 13
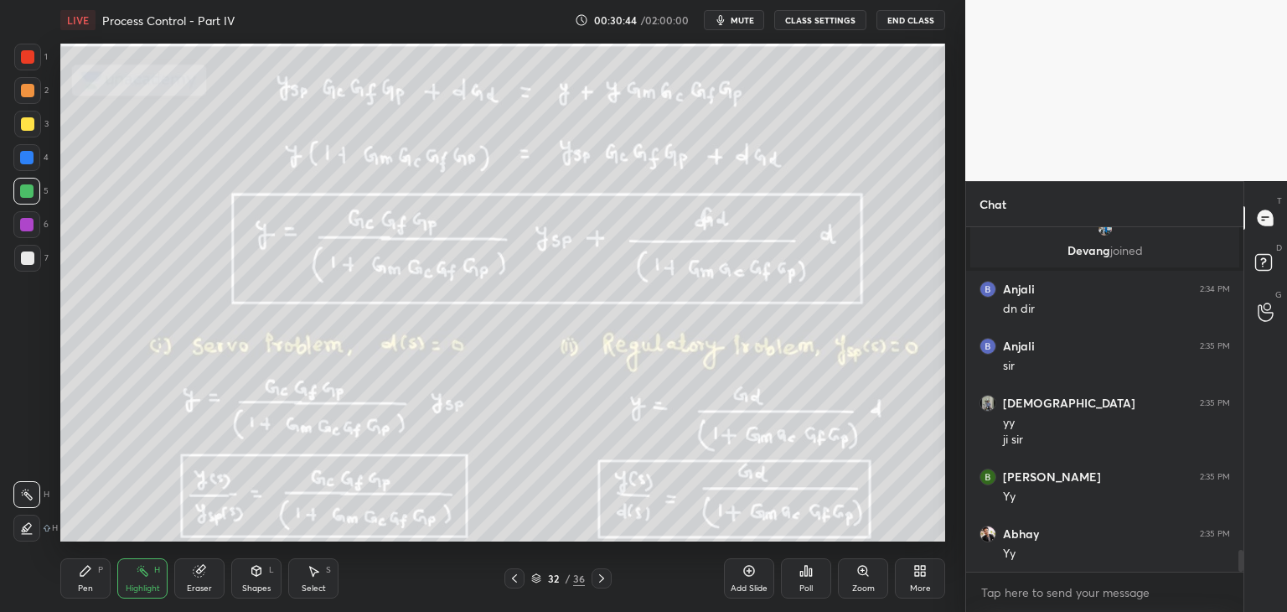
click at [607, 580] on icon at bounding box center [601, 578] width 13 height 13
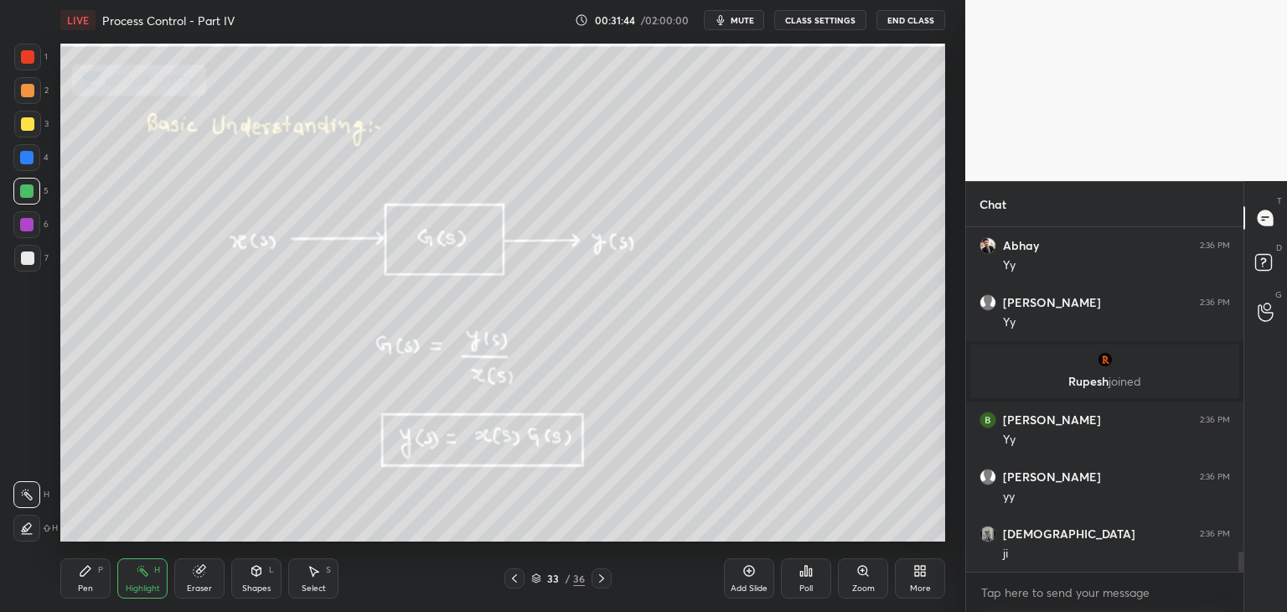
scroll to position [5668, 0]
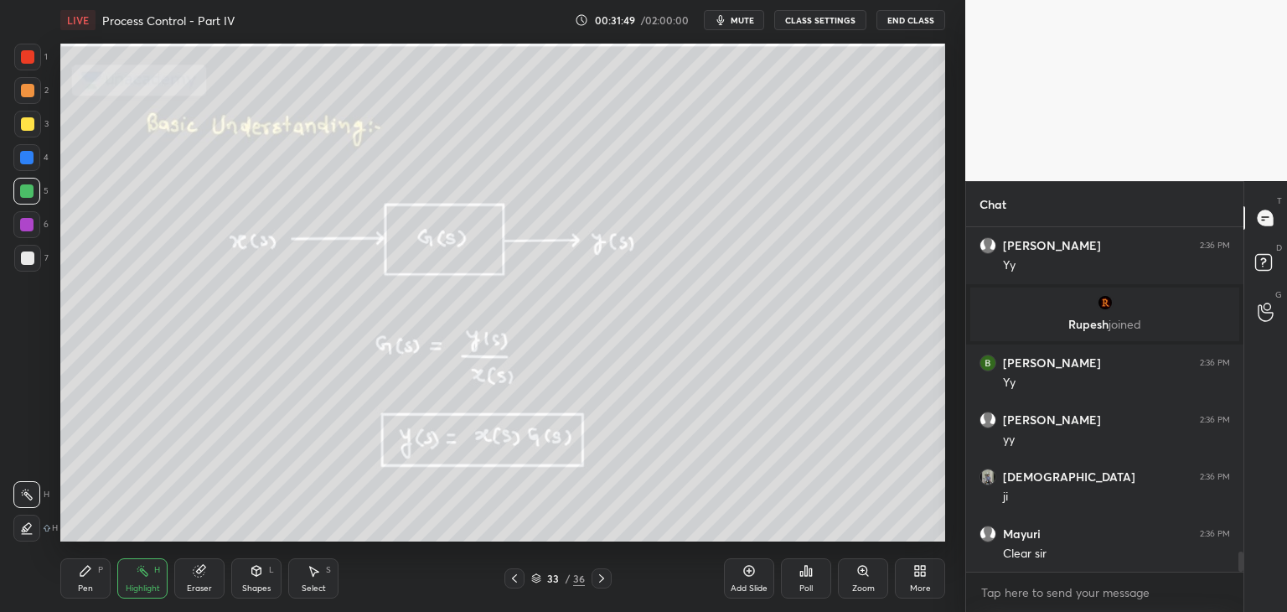
click at [539, 582] on icon at bounding box center [536, 578] width 10 height 10
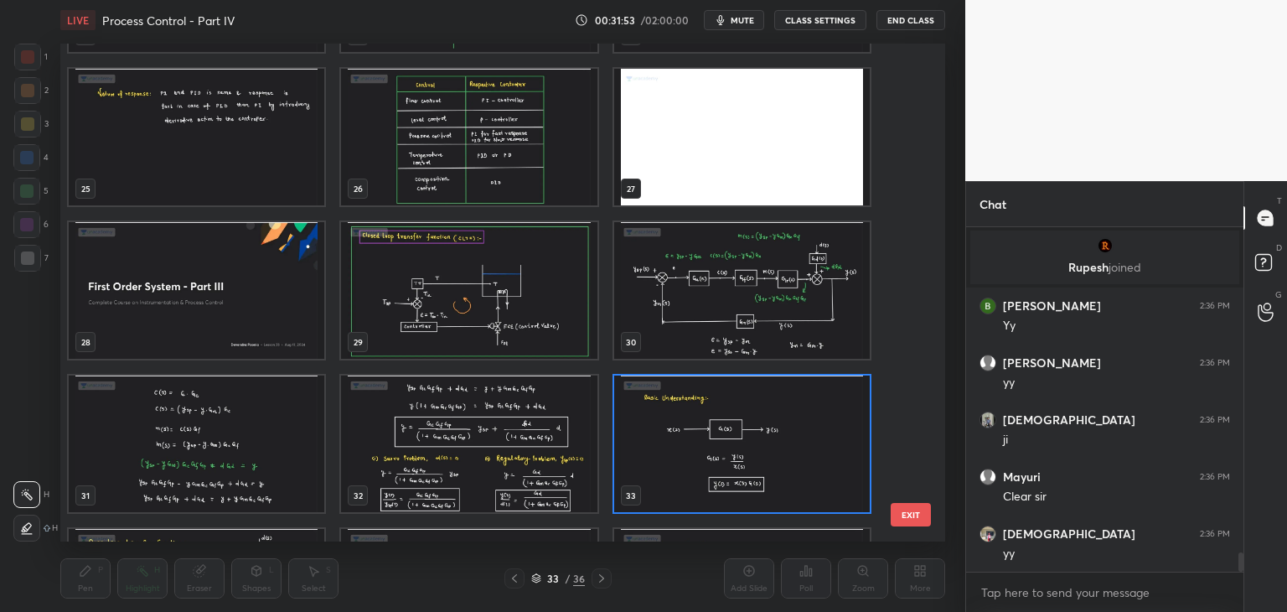
scroll to position [5782, 0]
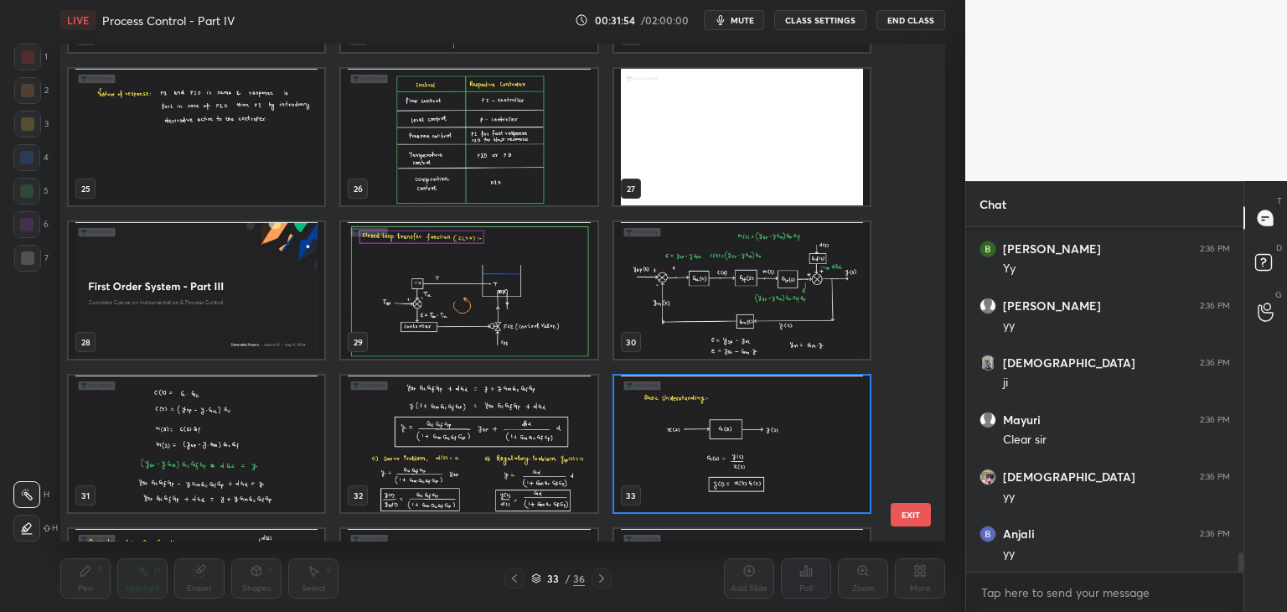
click at [708, 339] on img "grid" at bounding box center [742, 290] width 256 height 137
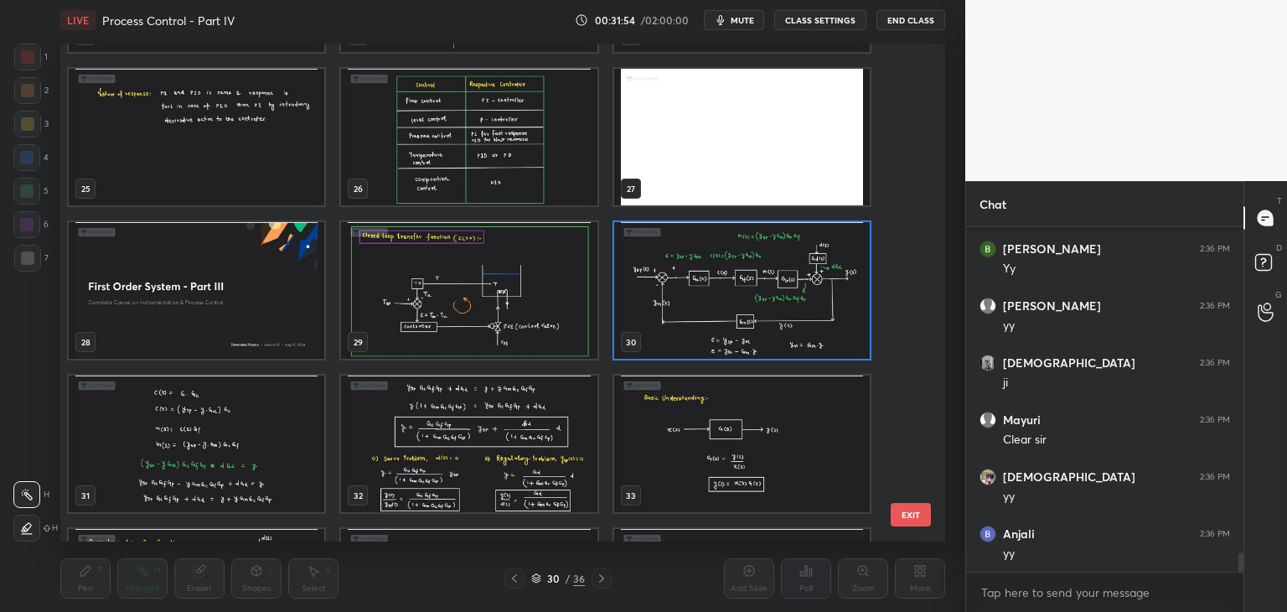
click at [711, 341] on img "grid" at bounding box center [742, 290] width 256 height 137
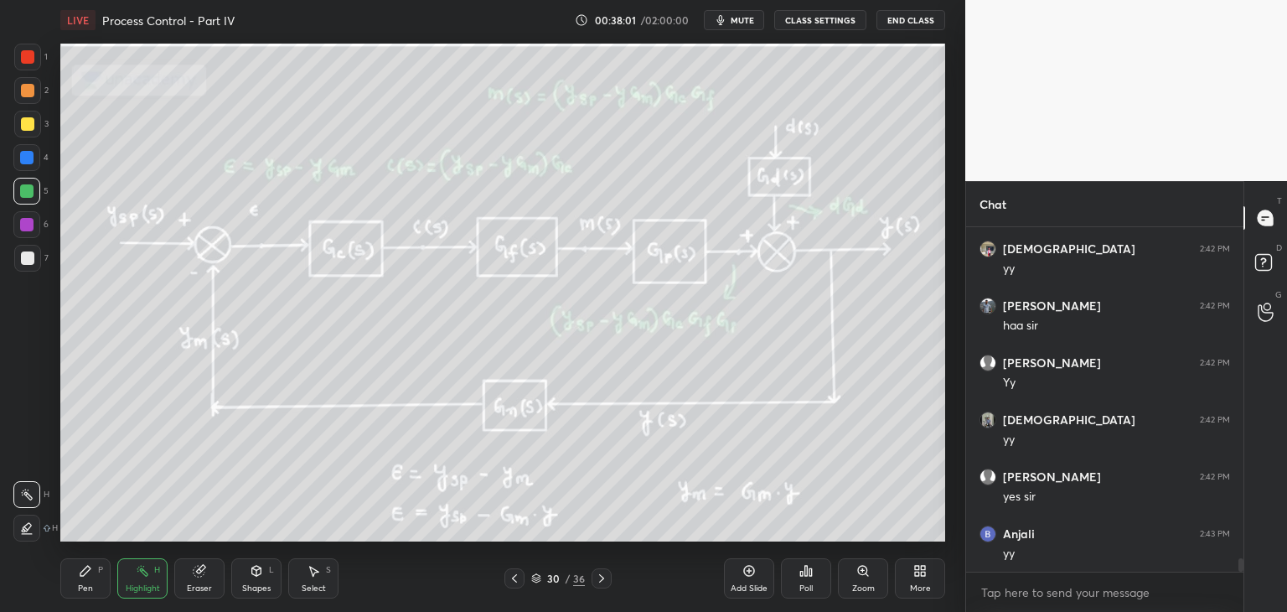
scroll to position [8479, 0]
click at [607, 579] on icon at bounding box center [601, 578] width 13 height 13
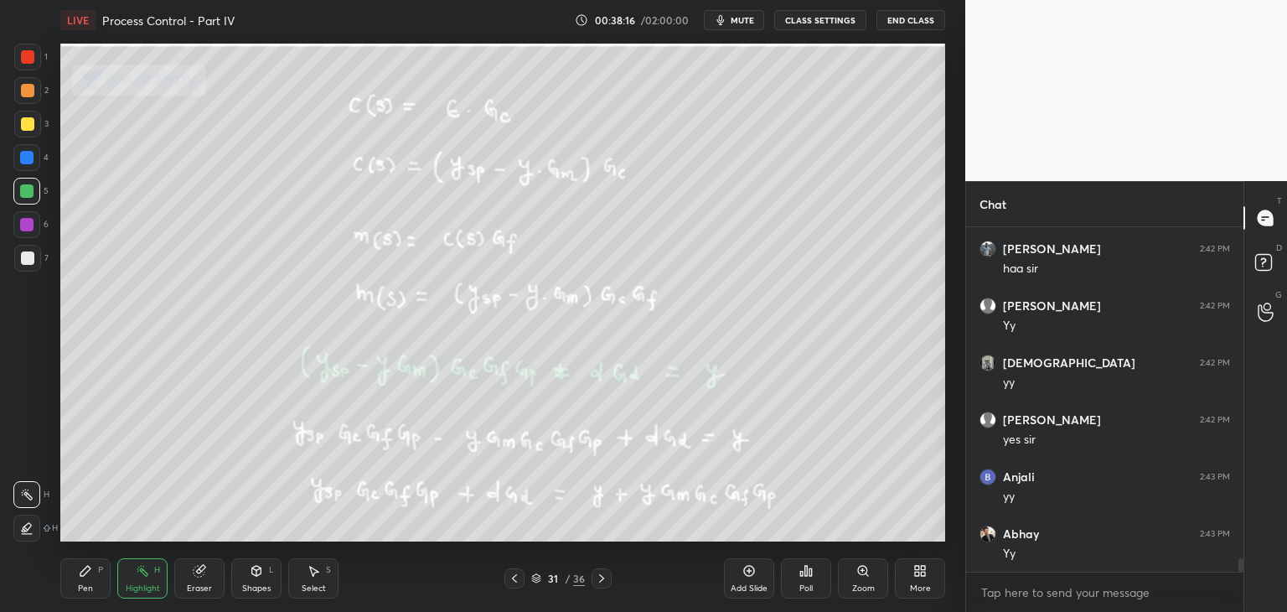
click at [508, 577] on icon at bounding box center [514, 578] width 13 height 13
click at [604, 568] on div at bounding box center [602, 578] width 20 height 20
click at [77, 586] on div "Pen P" at bounding box center [85, 578] width 50 height 40
drag, startPoint x: 30, startPoint y: 254, endPoint x: 49, endPoint y: 262, distance: 19.9
click at [32, 256] on div at bounding box center [27, 257] width 13 height 13
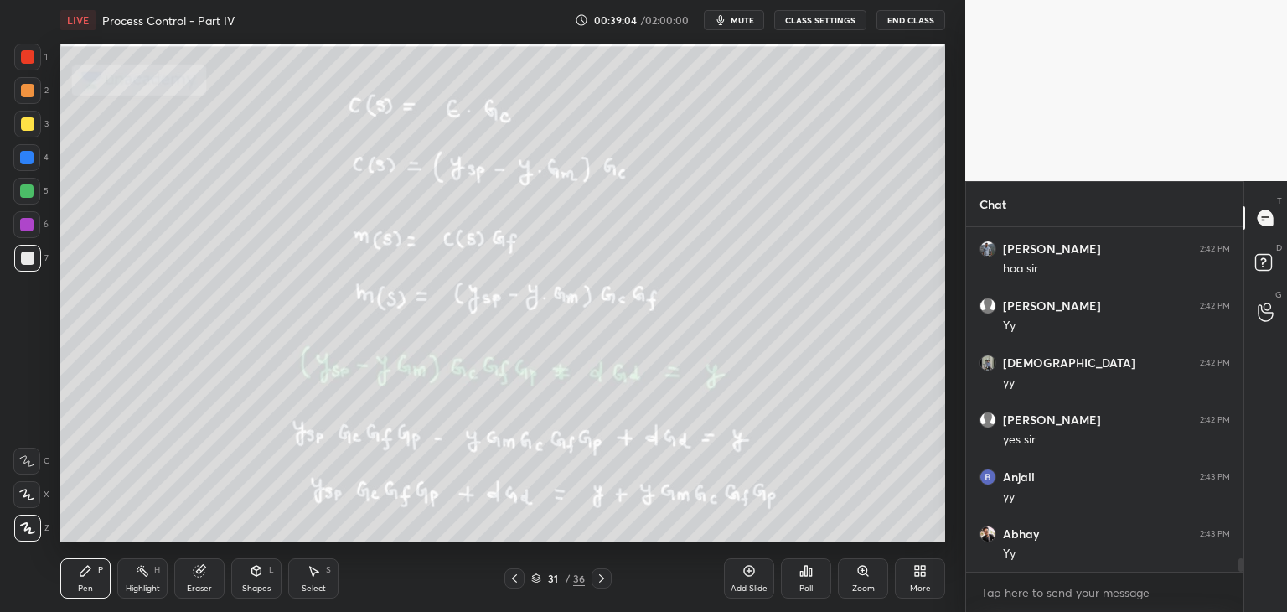
click at [602, 574] on icon at bounding box center [601, 578] width 13 height 13
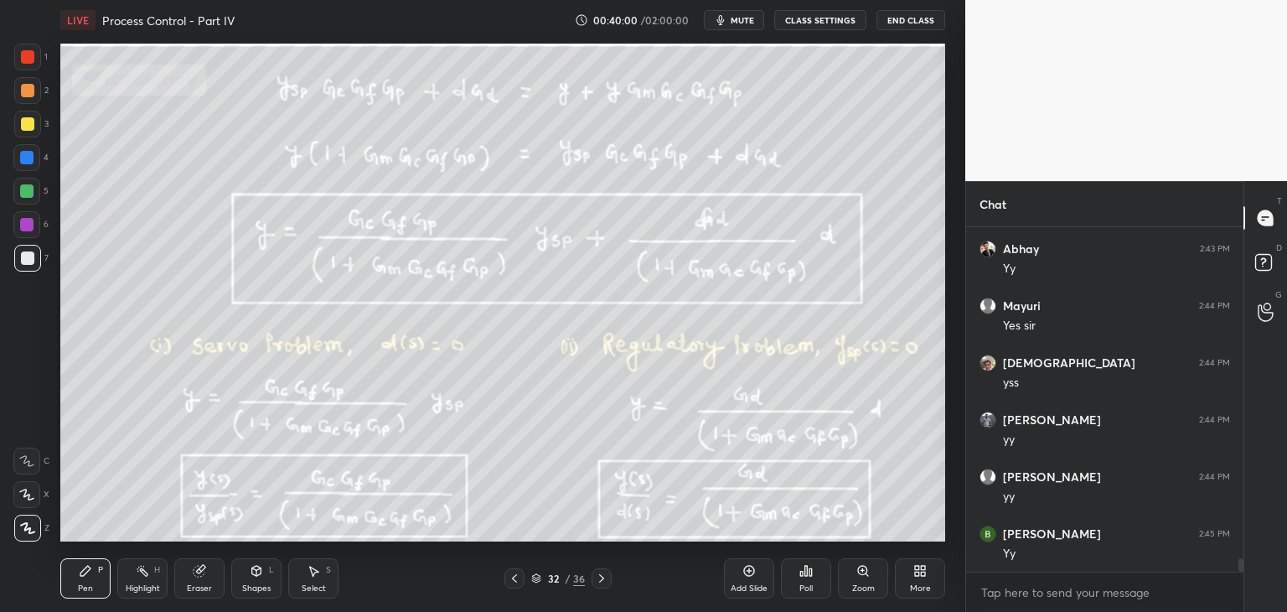
scroll to position [8821, 0]
click at [513, 584] on icon at bounding box center [514, 578] width 13 height 13
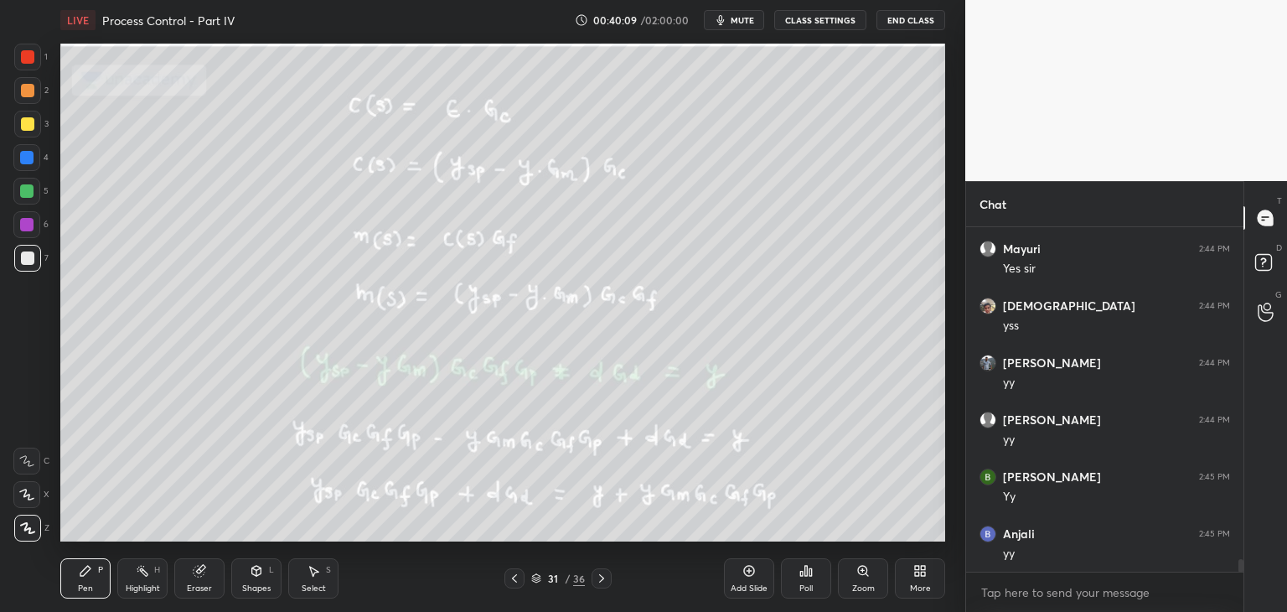
click at [600, 577] on icon at bounding box center [601, 578] width 13 height 13
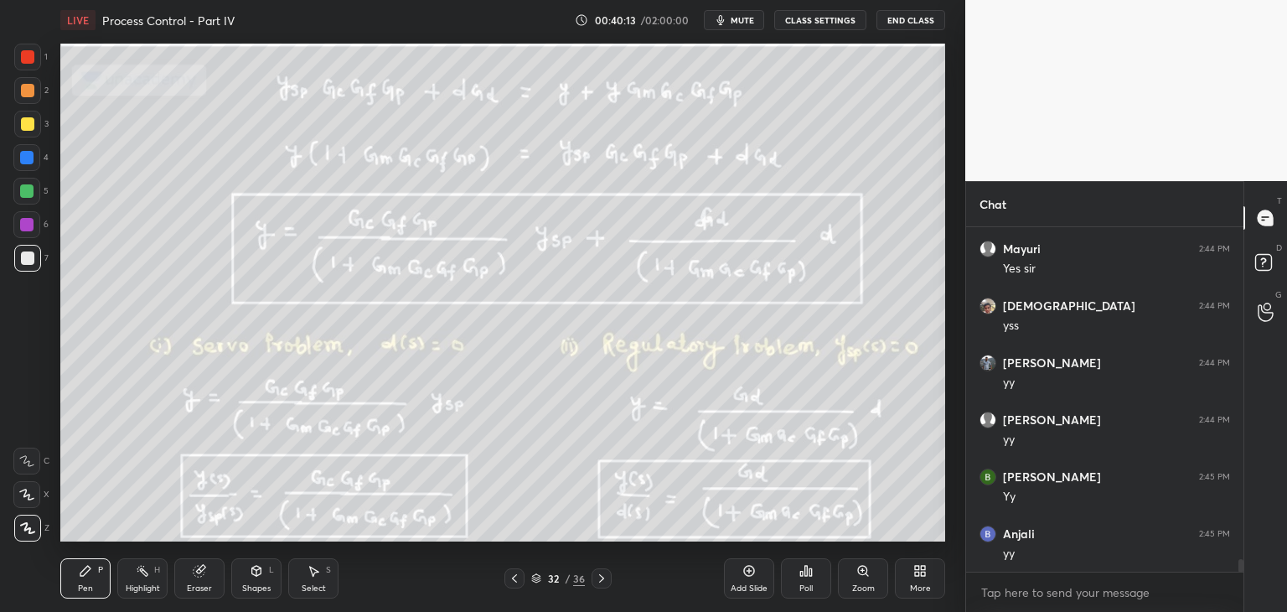
click at [515, 585] on div at bounding box center [515, 578] width 20 height 20
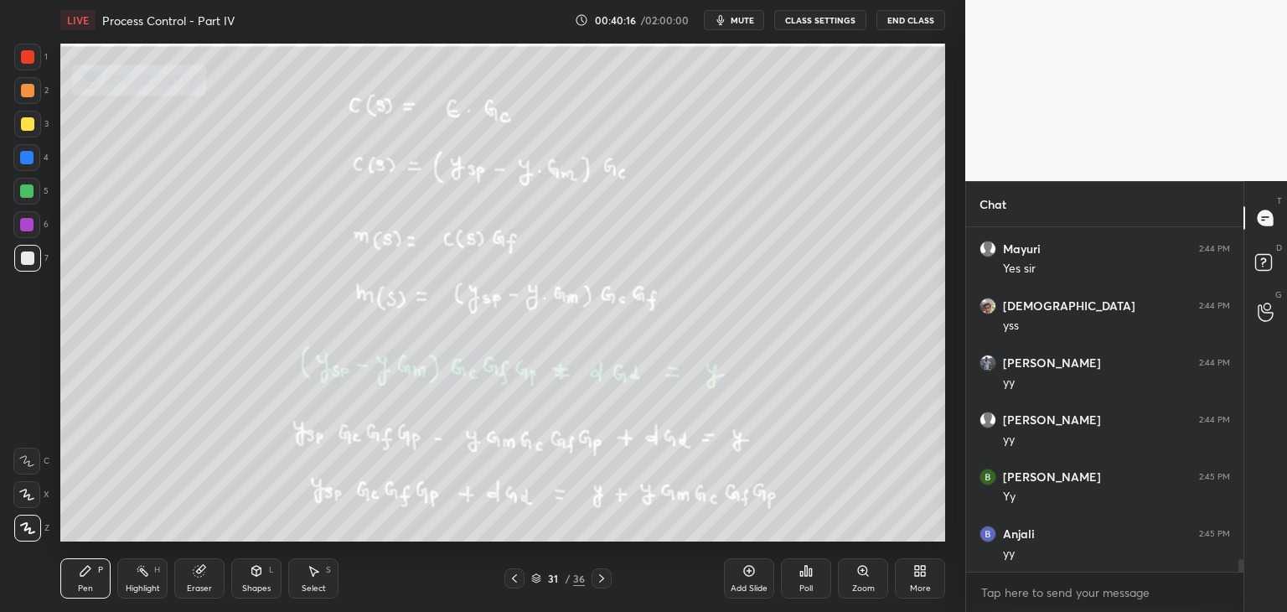
click at [597, 577] on icon at bounding box center [601, 578] width 13 height 13
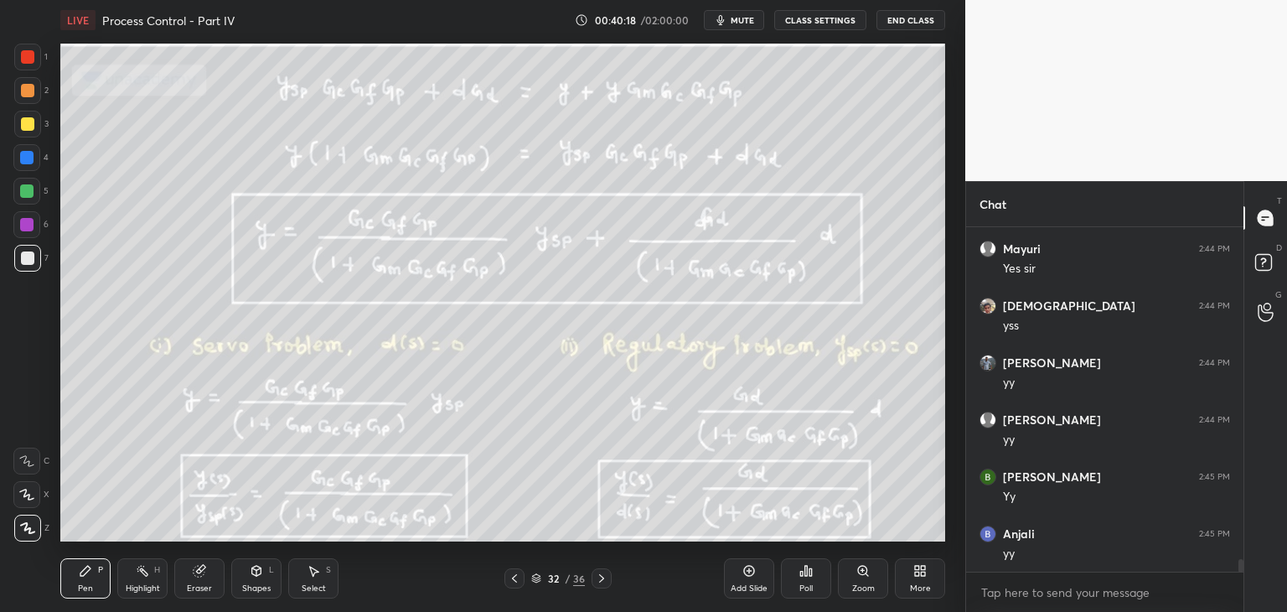
scroll to position [8878, 0]
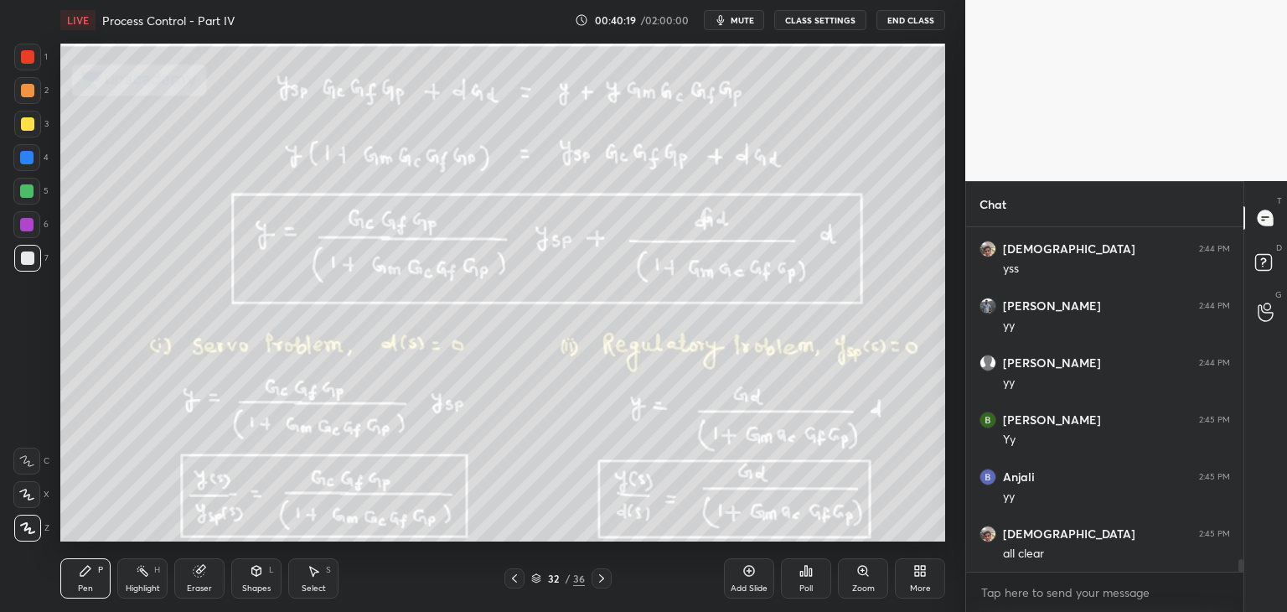
click at [506, 576] on div at bounding box center [515, 578] width 20 height 20
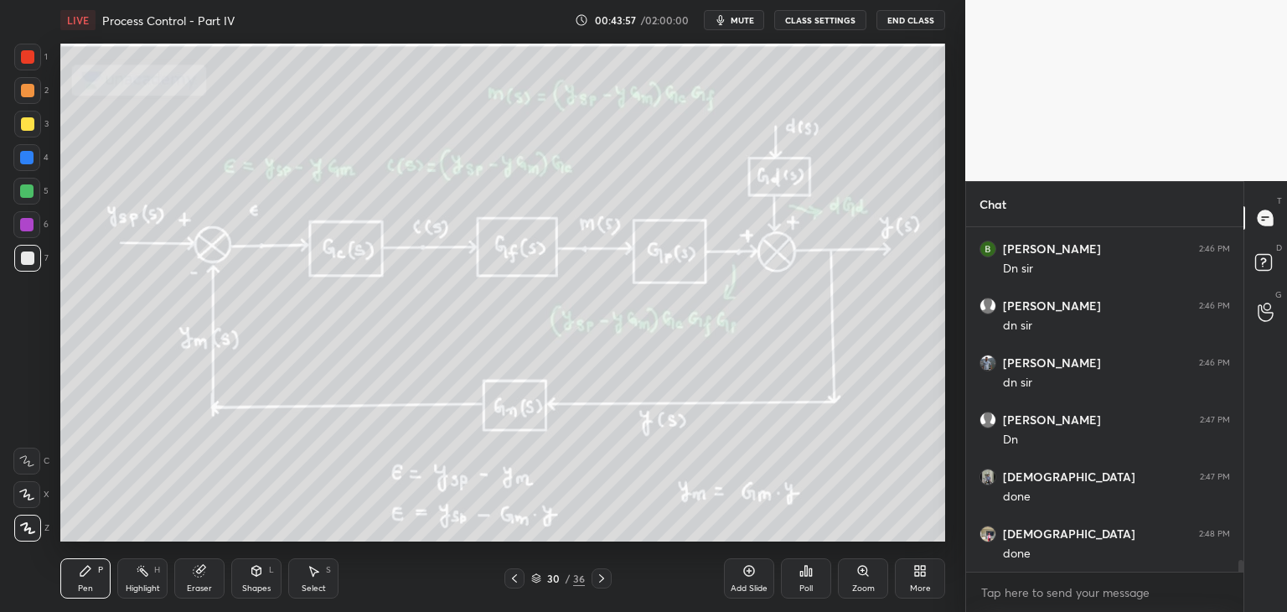
click at [23, 194] on div at bounding box center [26, 190] width 13 height 13
click at [258, 584] on div "Shapes" at bounding box center [256, 588] width 28 height 8
click at [267, 577] on div "Shapes L" at bounding box center [256, 578] width 50 height 40
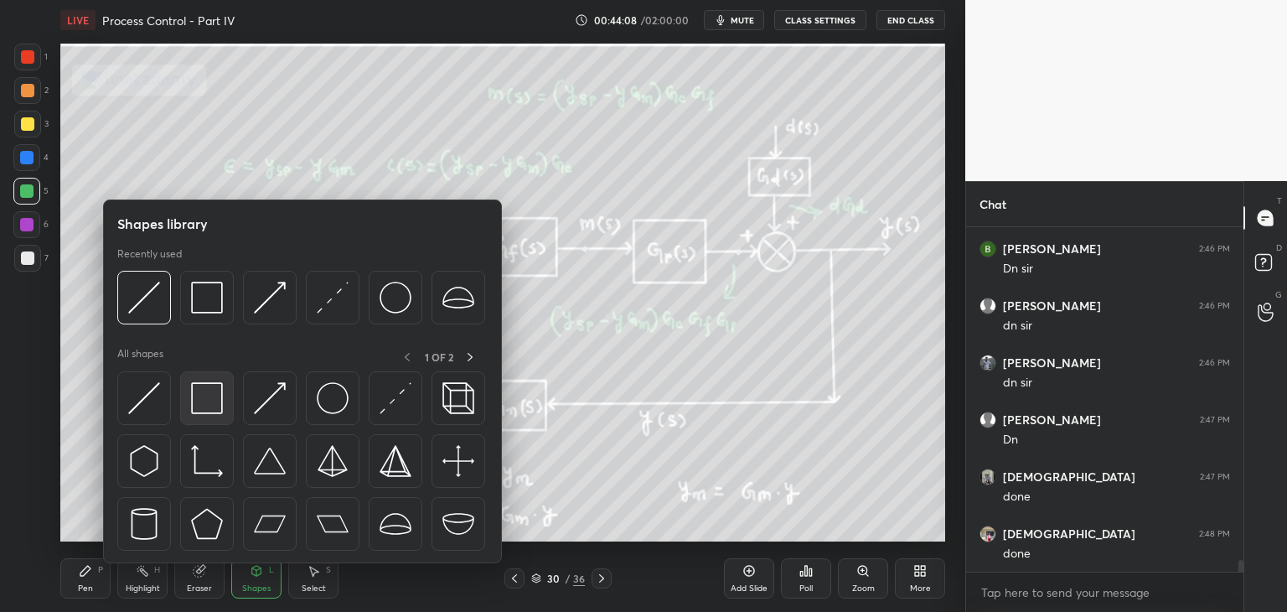
click at [218, 413] on img at bounding box center [207, 398] width 32 height 32
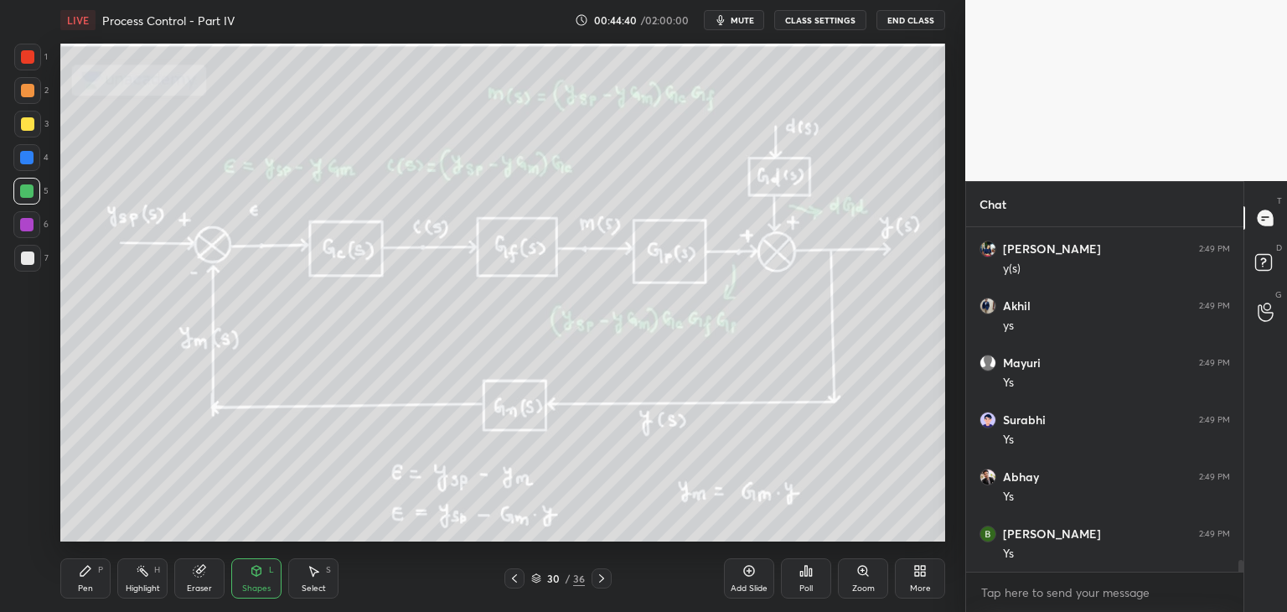
scroll to position [10189, 0]
click at [75, 567] on div "Pen P" at bounding box center [85, 578] width 50 height 40
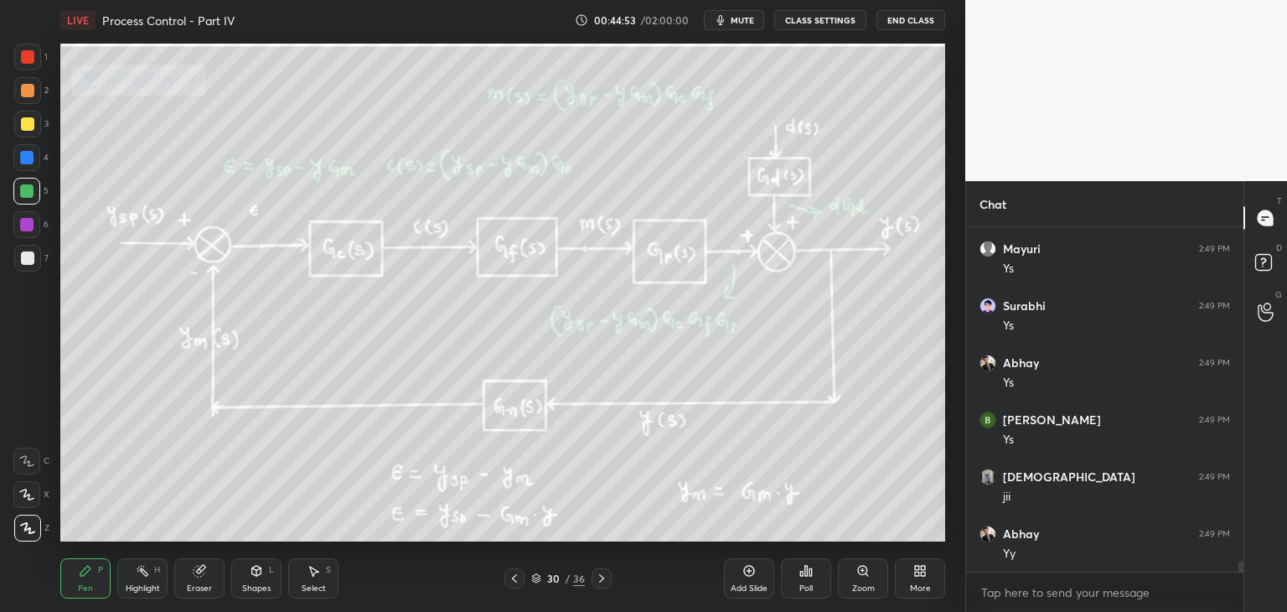
scroll to position [10303, 0]
click at [600, 577] on icon at bounding box center [601, 578] width 13 height 13
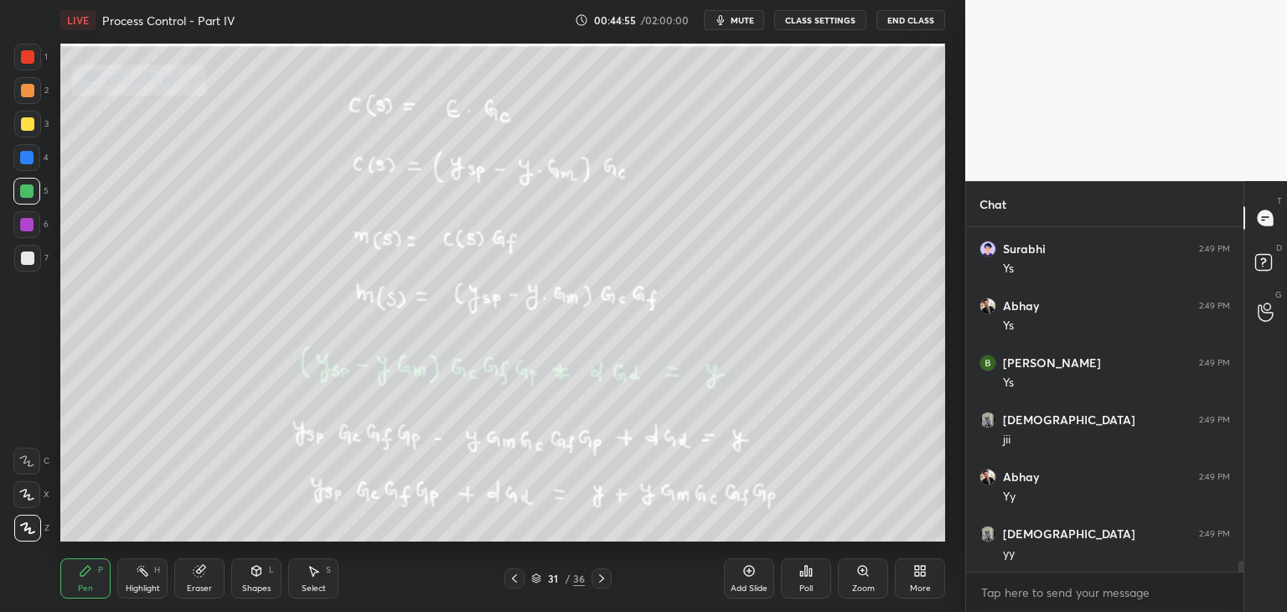
click at [603, 579] on icon at bounding box center [601, 578] width 5 height 8
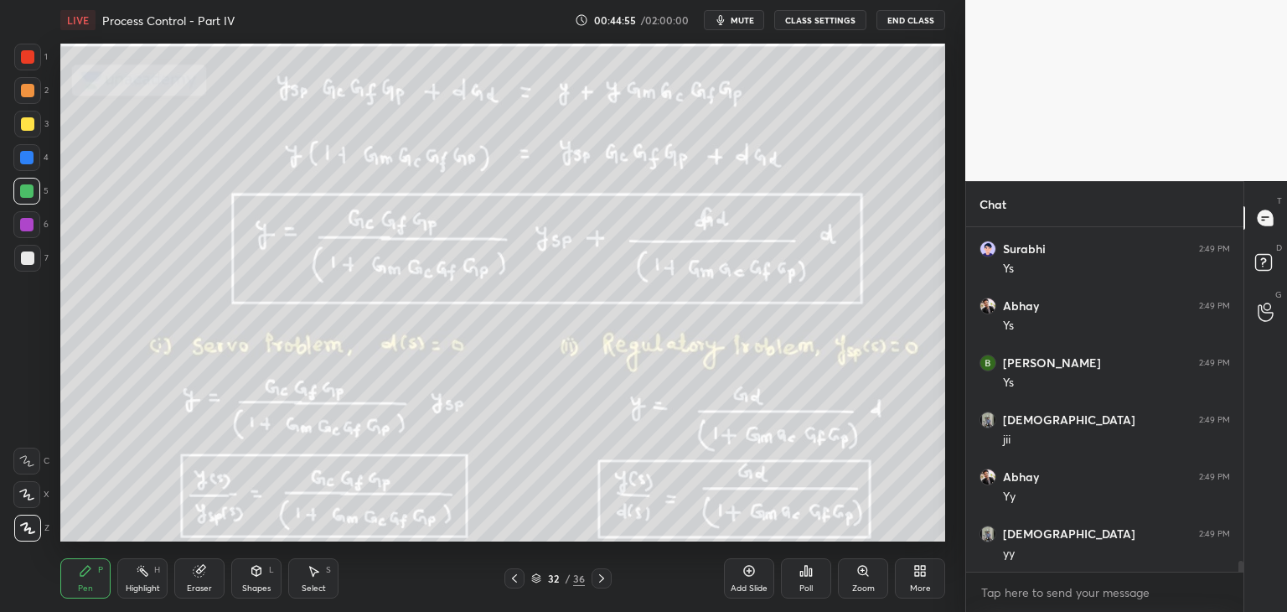
click at [606, 577] on icon at bounding box center [601, 578] width 13 height 13
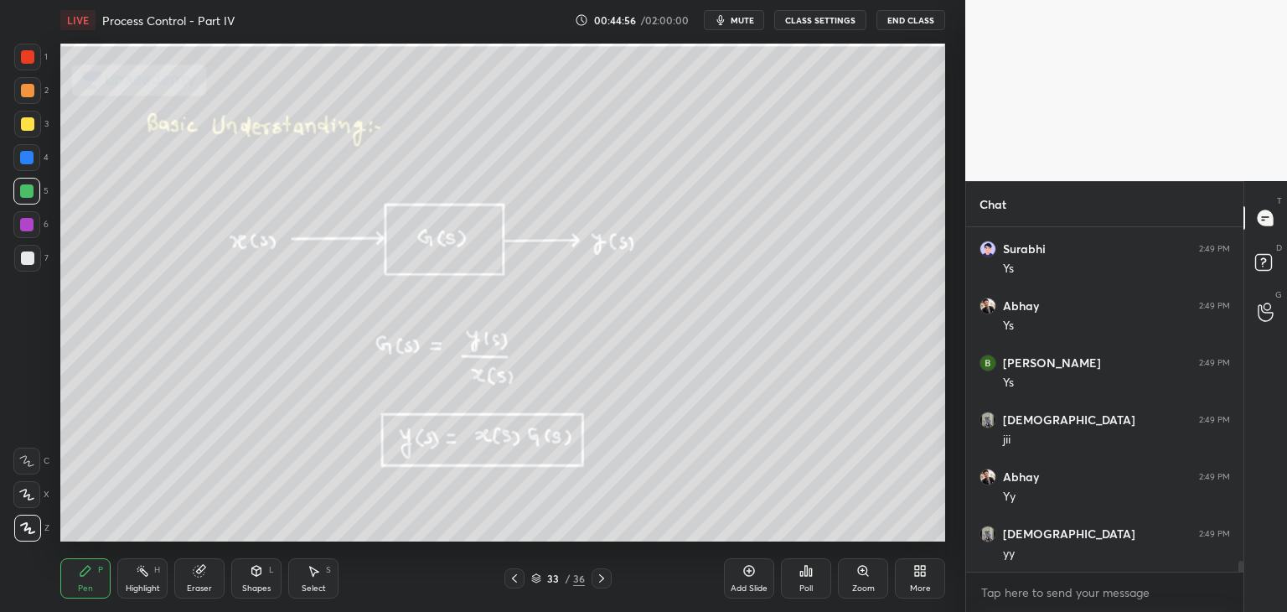
click at [513, 580] on icon at bounding box center [514, 578] width 13 height 13
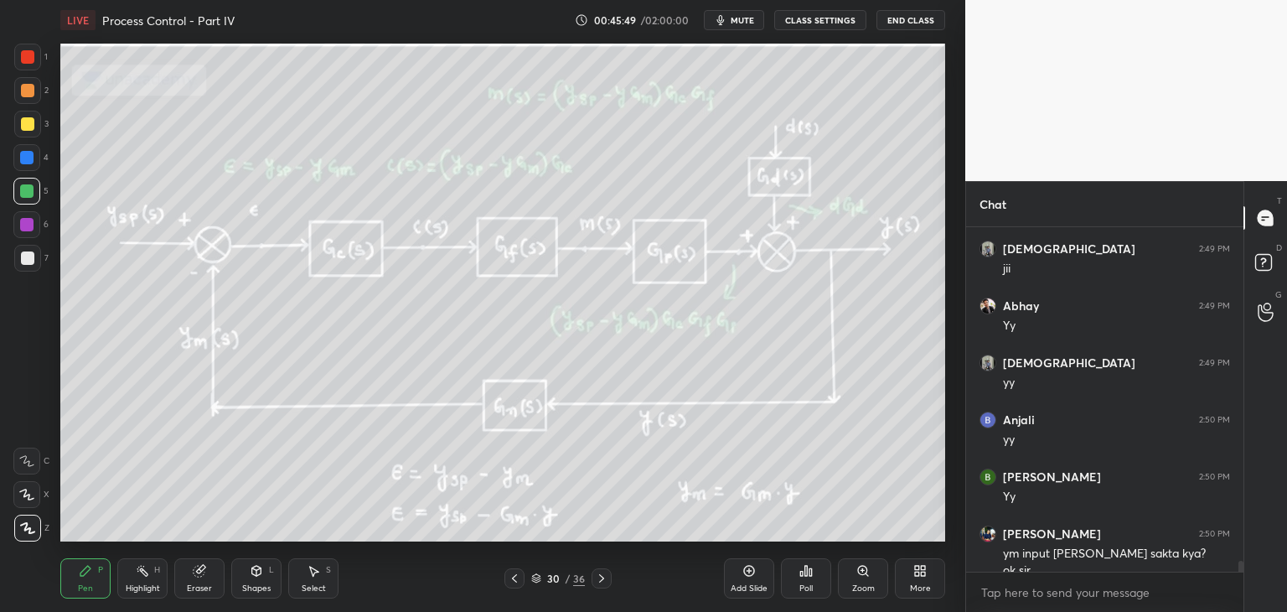
scroll to position [10491, 0]
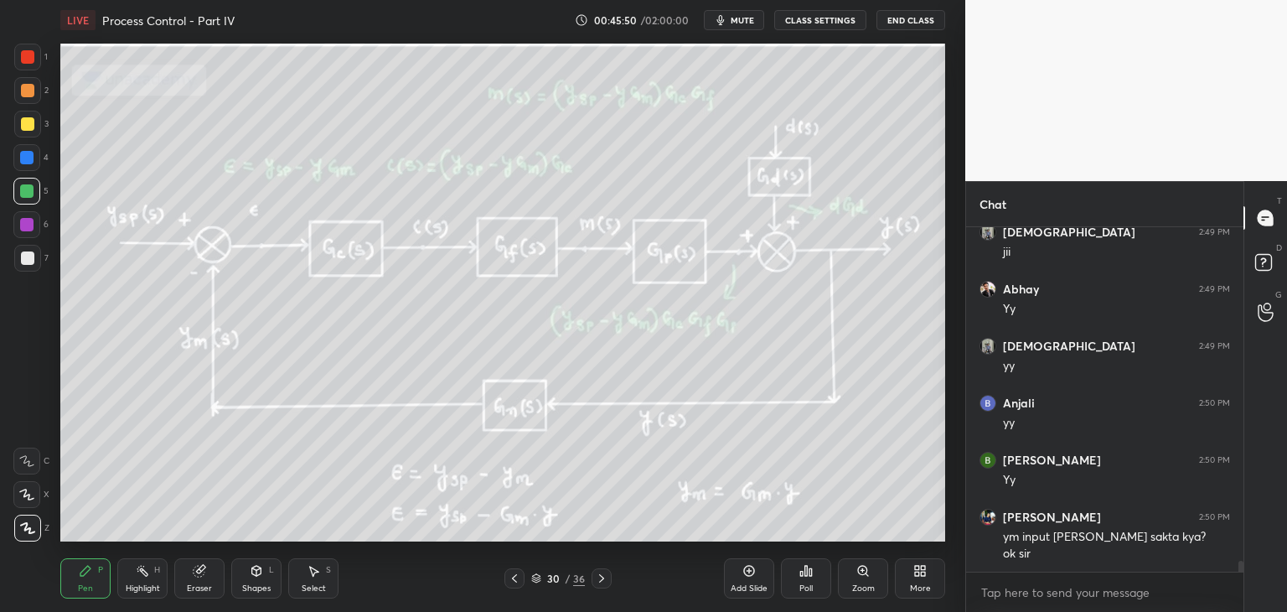
click at [192, 584] on div "Eraser" at bounding box center [199, 588] width 25 height 8
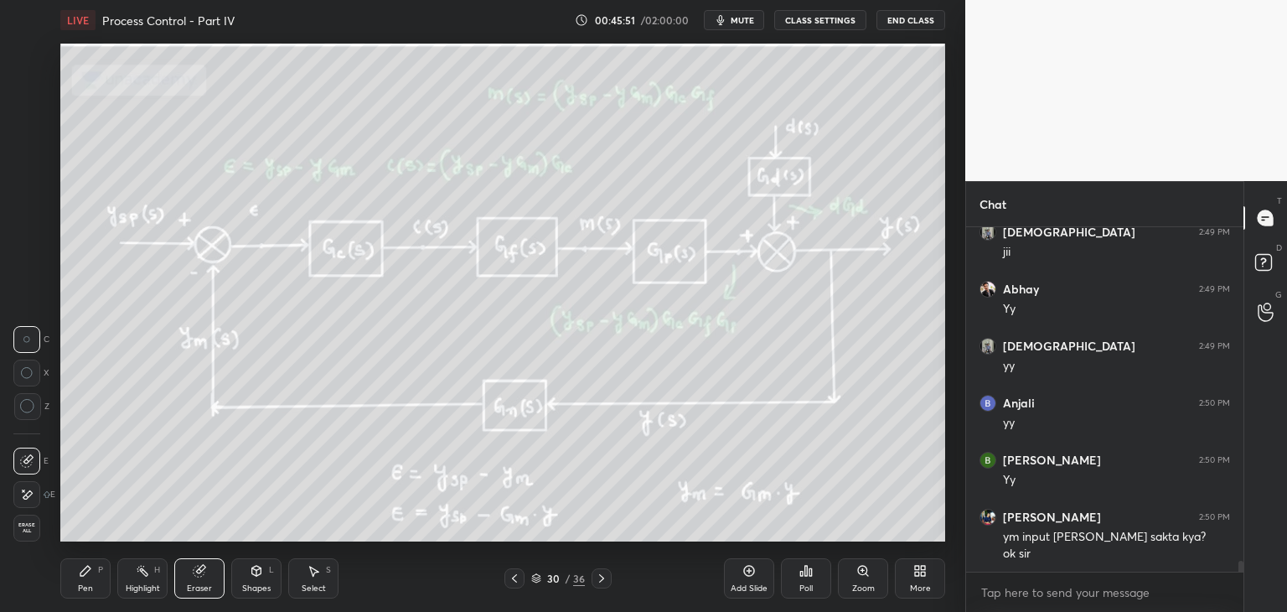
click at [23, 531] on span "Erase all" at bounding box center [26, 528] width 25 height 12
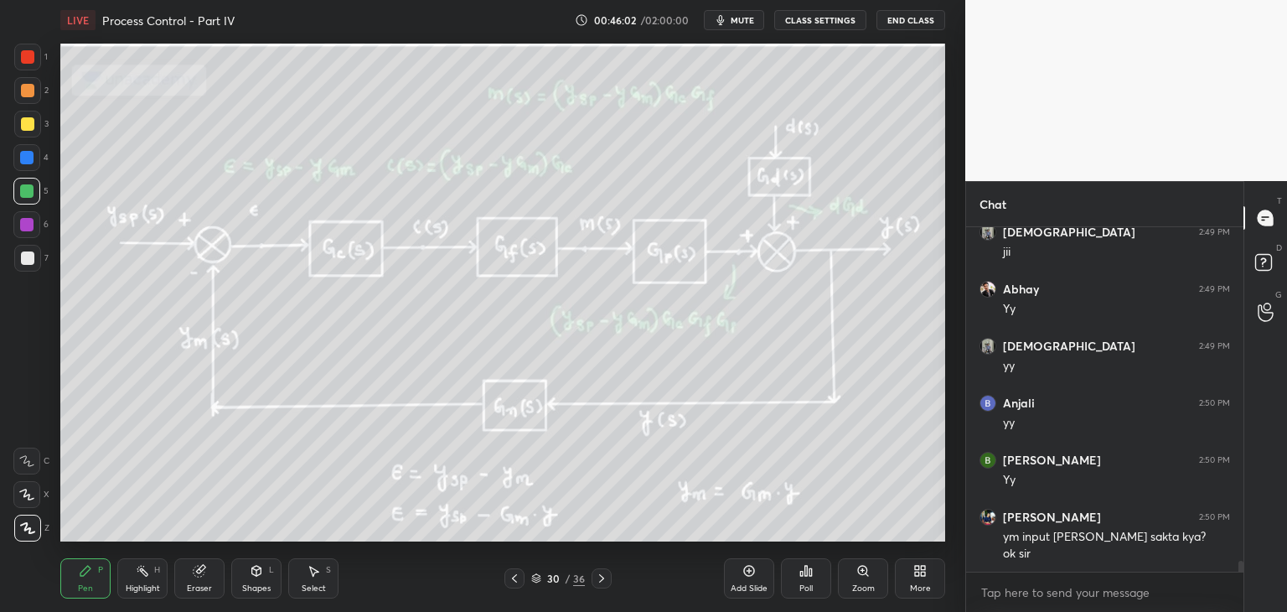
click at [534, 579] on icon at bounding box center [536, 579] width 8 height 3
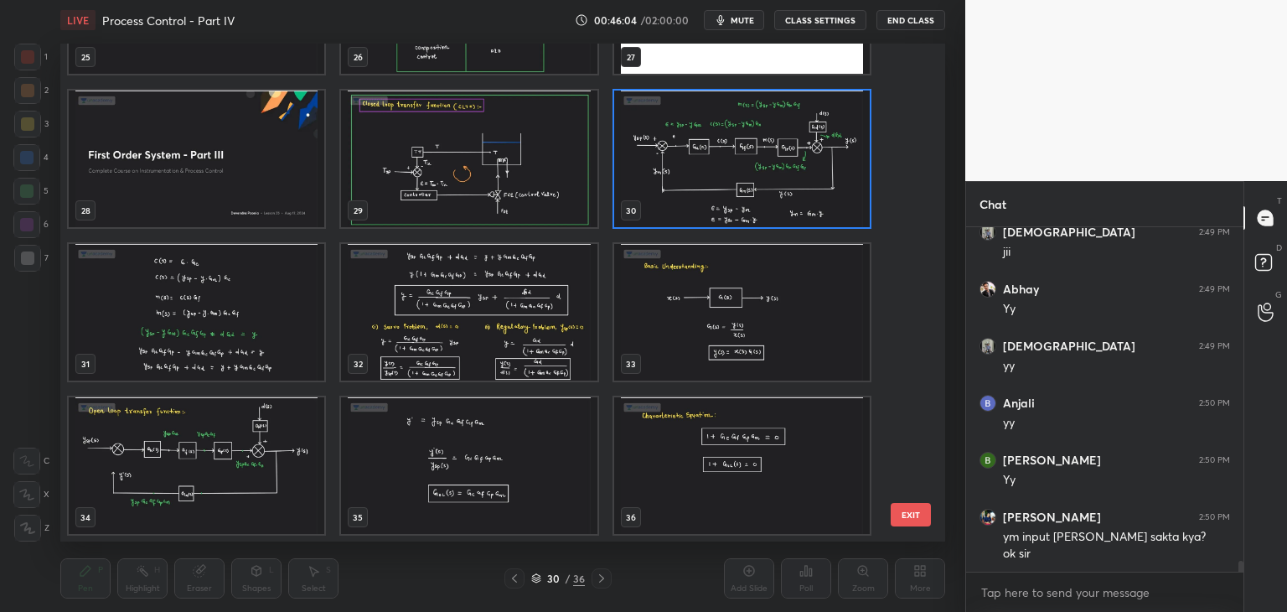
scroll to position [1339, 0]
click at [452, 355] on img "grid" at bounding box center [469, 314] width 256 height 137
click at [453, 357] on img "grid" at bounding box center [469, 314] width 256 height 137
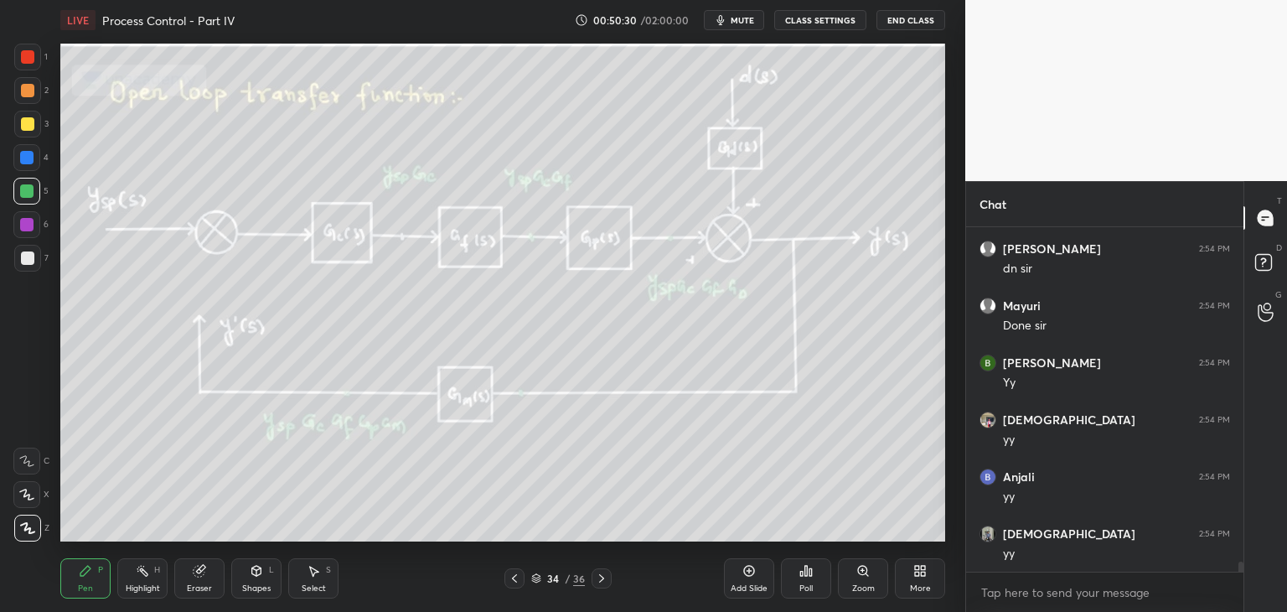
scroll to position [11402, 0]
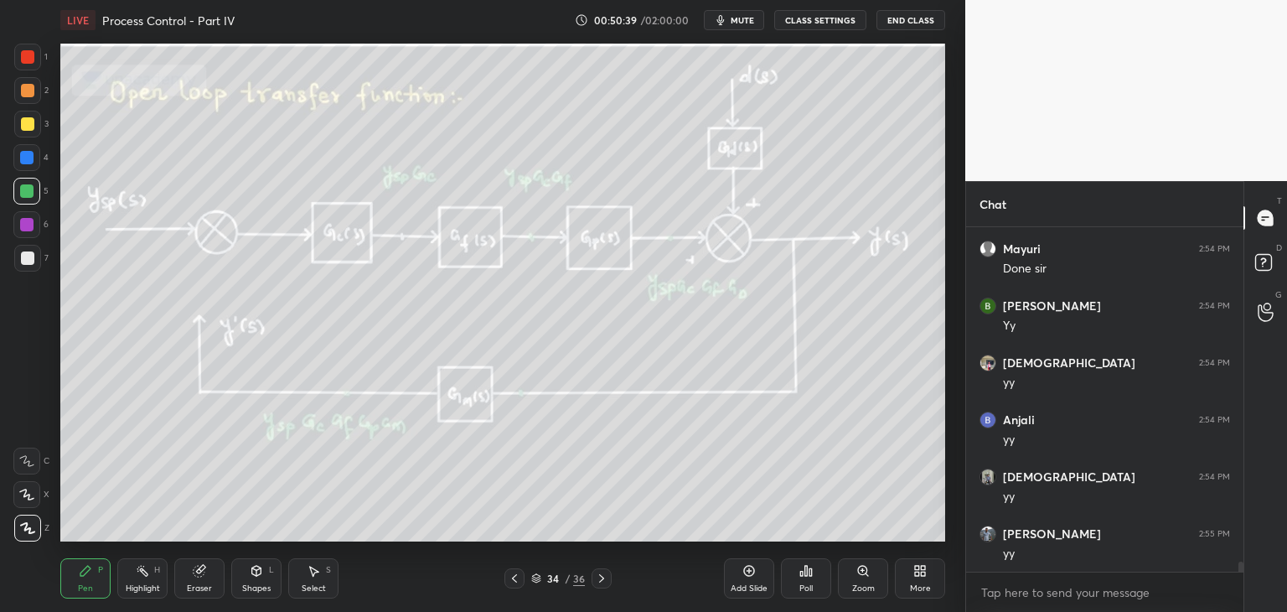
click at [605, 578] on icon at bounding box center [601, 578] width 13 height 13
click at [603, 577] on icon at bounding box center [601, 578] width 13 height 13
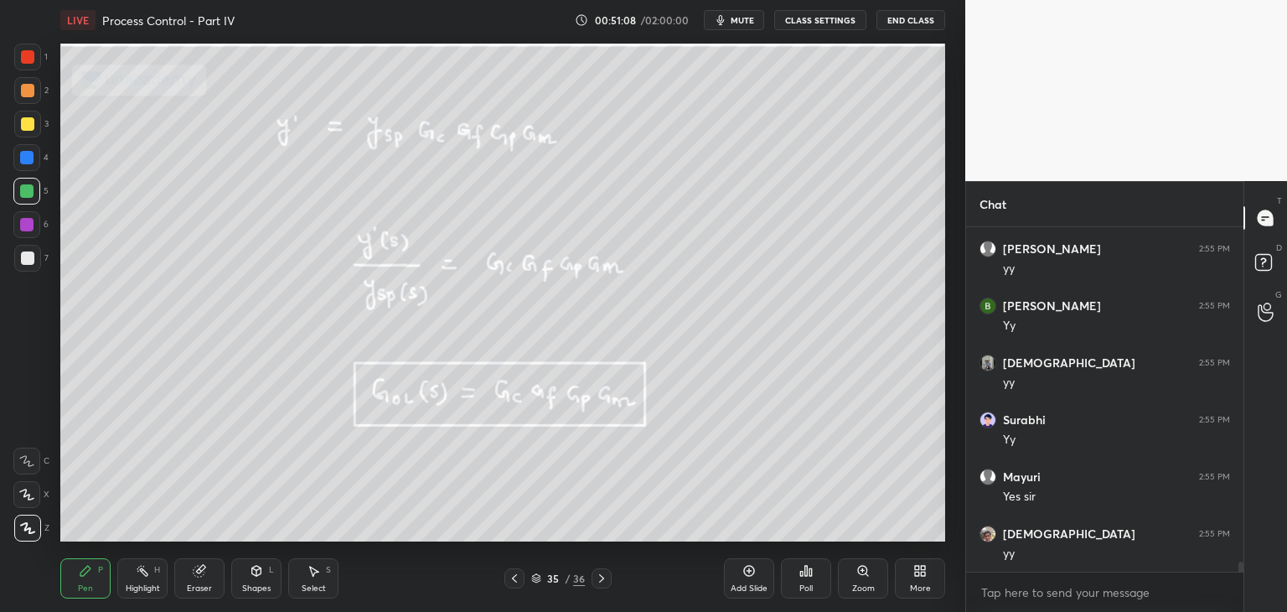
click at [511, 575] on icon at bounding box center [514, 578] width 13 height 13
click at [602, 570] on div at bounding box center [602, 578] width 20 height 20
click at [601, 584] on icon at bounding box center [601, 578] width 13 height 13
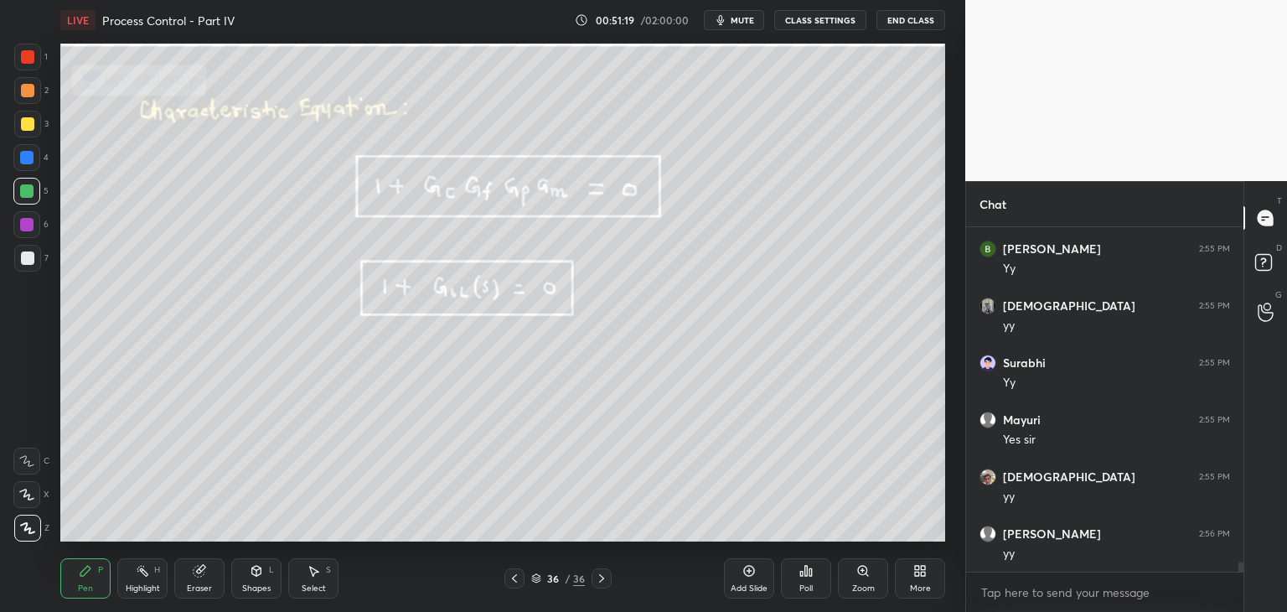
click at [507, 581] on div at bounding box center [515, 578] width 20 height 20
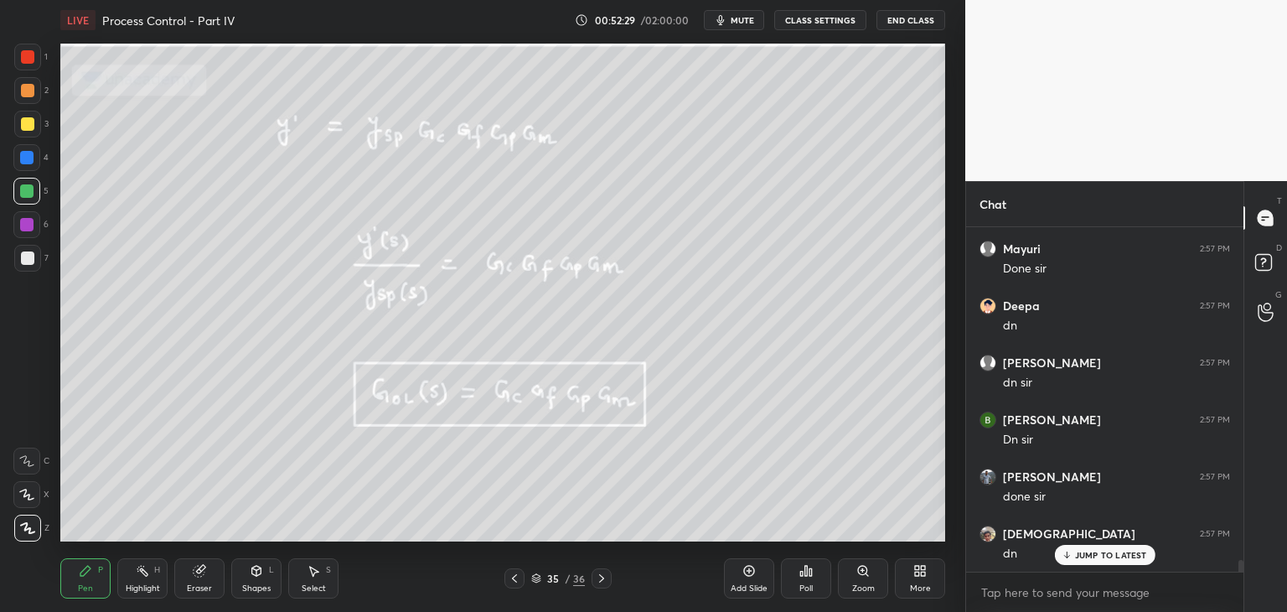
scroll to position [12748, 0]
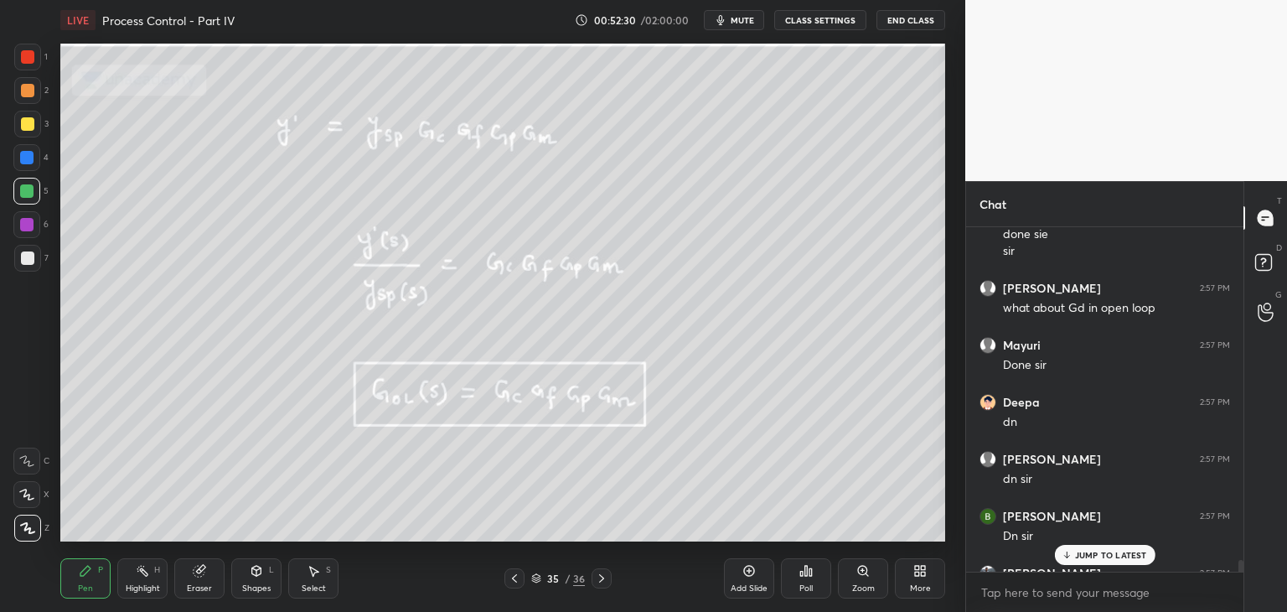
click at [1242, 566] on div at bounding box center [1241, 566] width 5 height 13
click at [1092, 554] on p "JUMP TO LATEST" at bounding box center [1111, 555] width 72 height 10
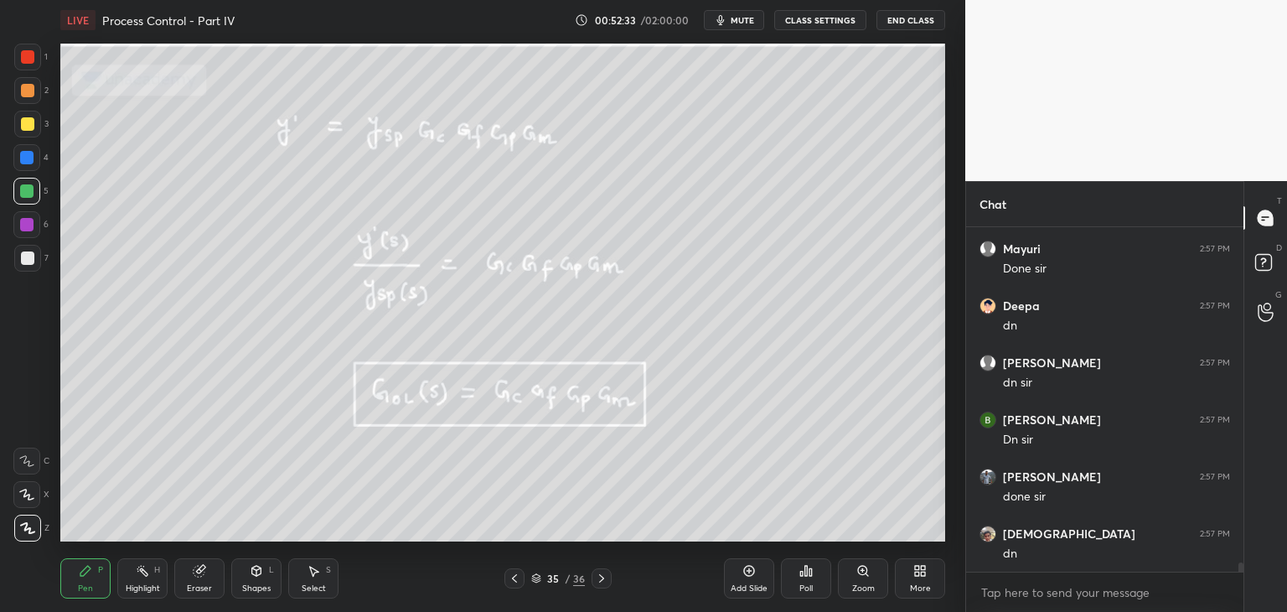
click at [500, 587] on div "35 / 36" at bounding box center [558, 578] width 332 height 20
click at [510, 585] on div at bounding box center [515, 578] width 20 height 20
click at [201, 585] on div "Eraser" at bounding box center [199, 588] width 25 height 8
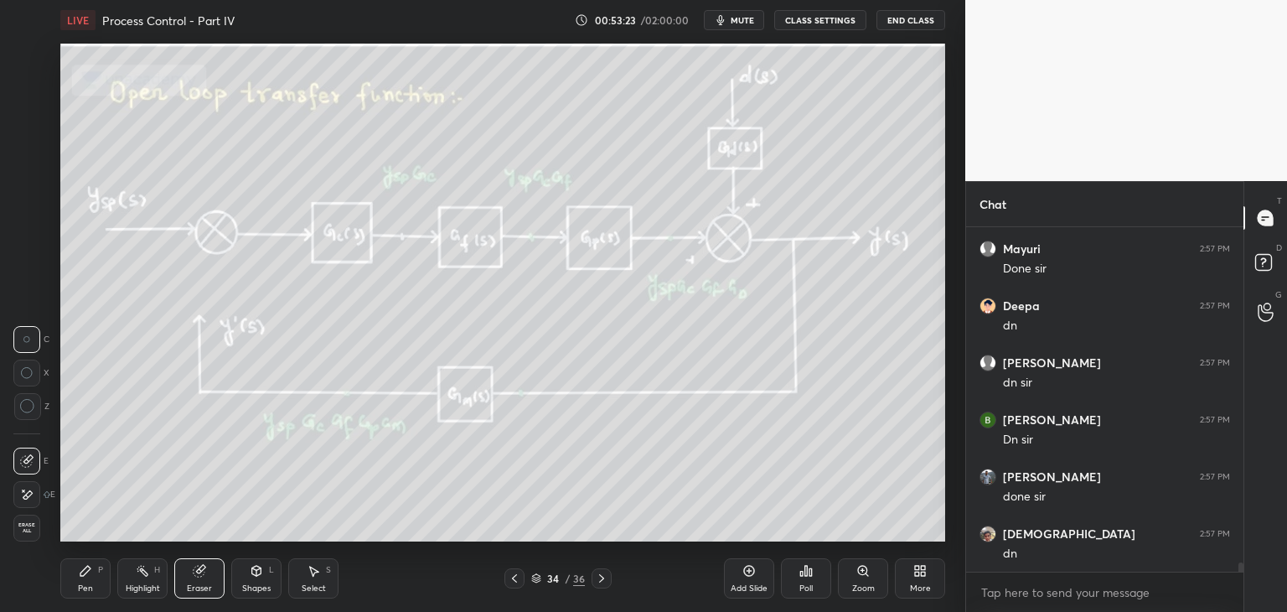
click at [28, 535] on div "Erase all" at bounding box center [26, 528] width 27 height 27
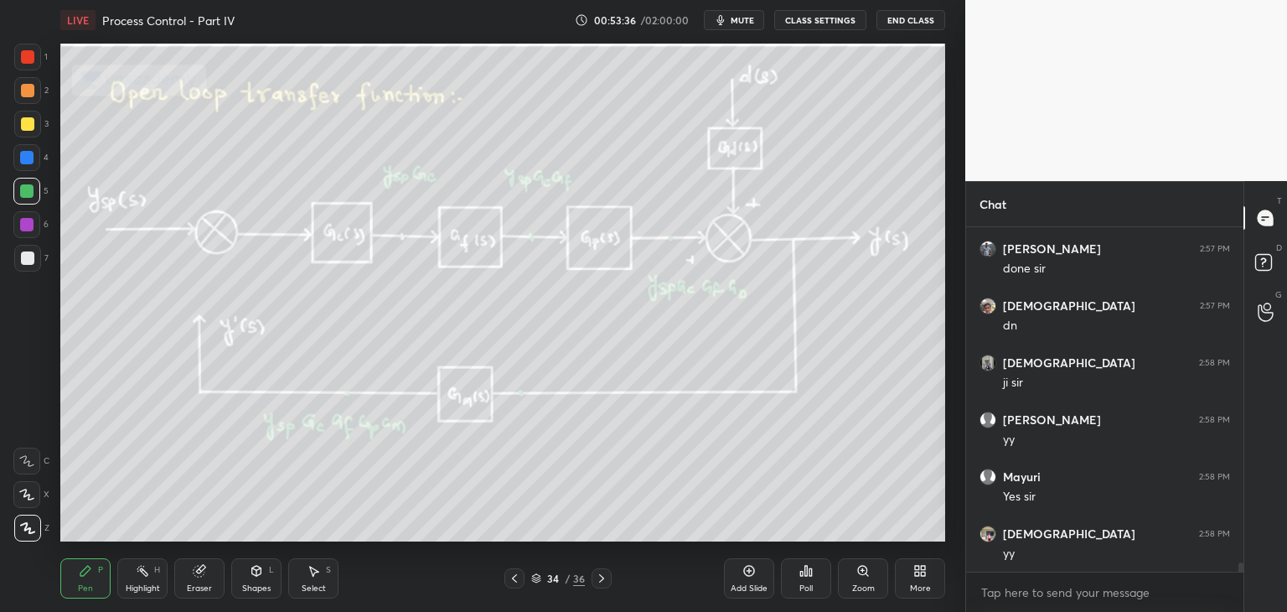
scroll to position [13129, 0]
click at [218, 584] on div "Eraser" at bounding box center [199, 578] width 50 height 40
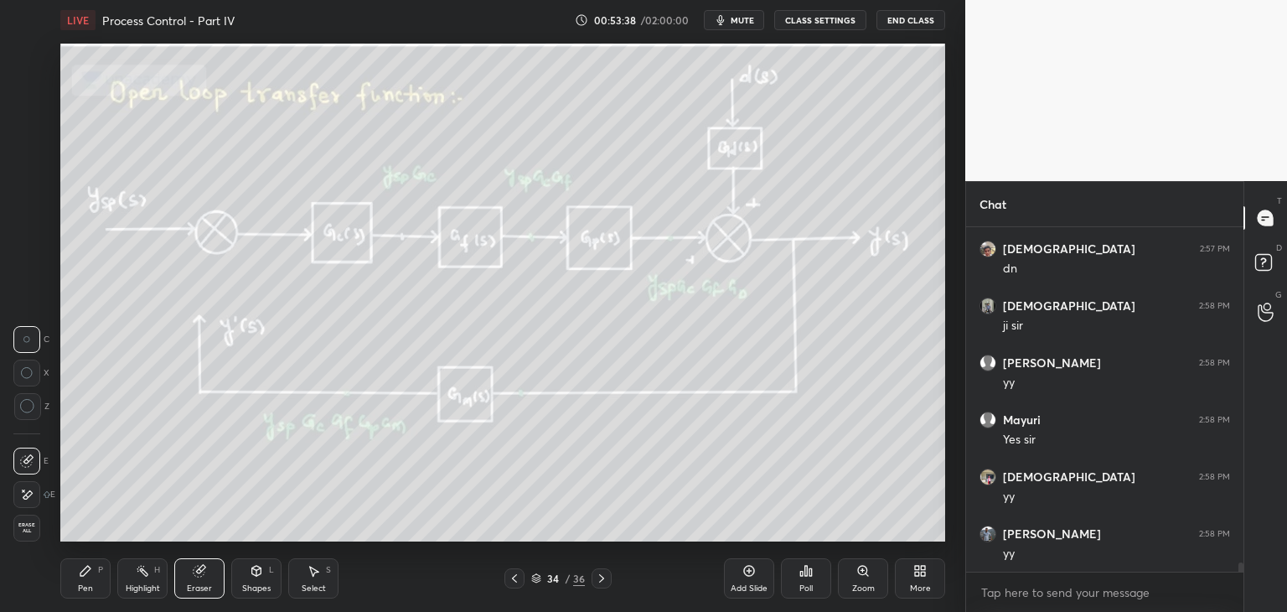
click at [34, 530] on span "Erase all" at bounding box center [26, 528] width 25 height 12
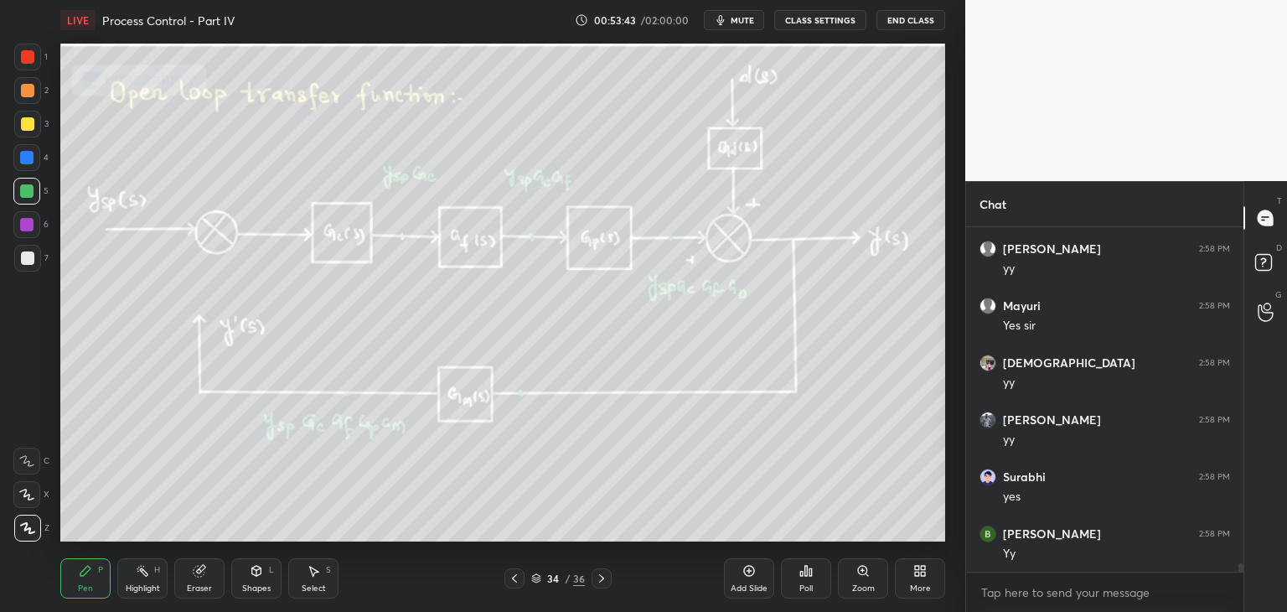
scroll to position [13300, 0]
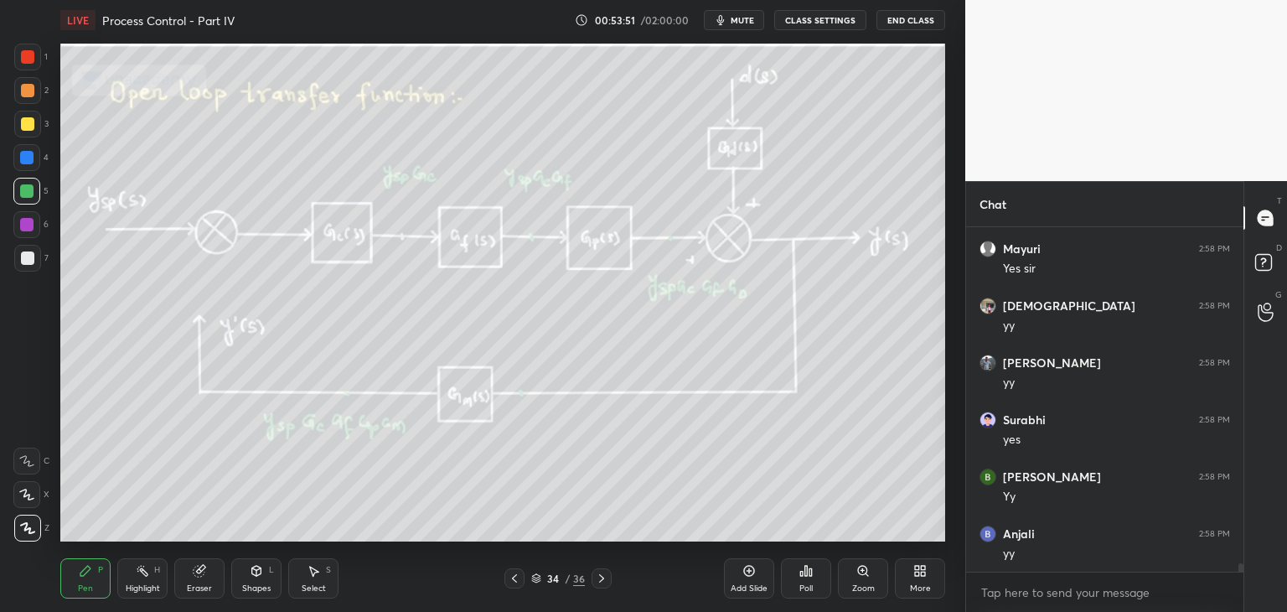
click at [209, 575] on div "Eraser" at bounding box center [199, 578] width 50 height 40
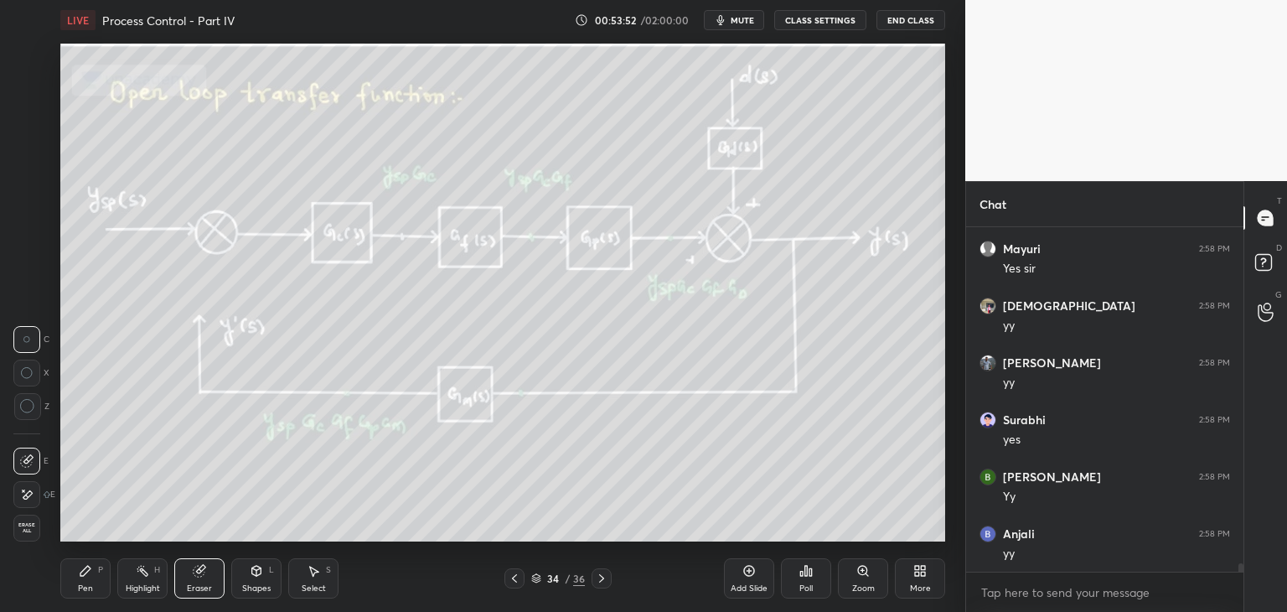
click at [37, 531] on span "Erase all" at bounding box center [26, 528] width 25 height 12
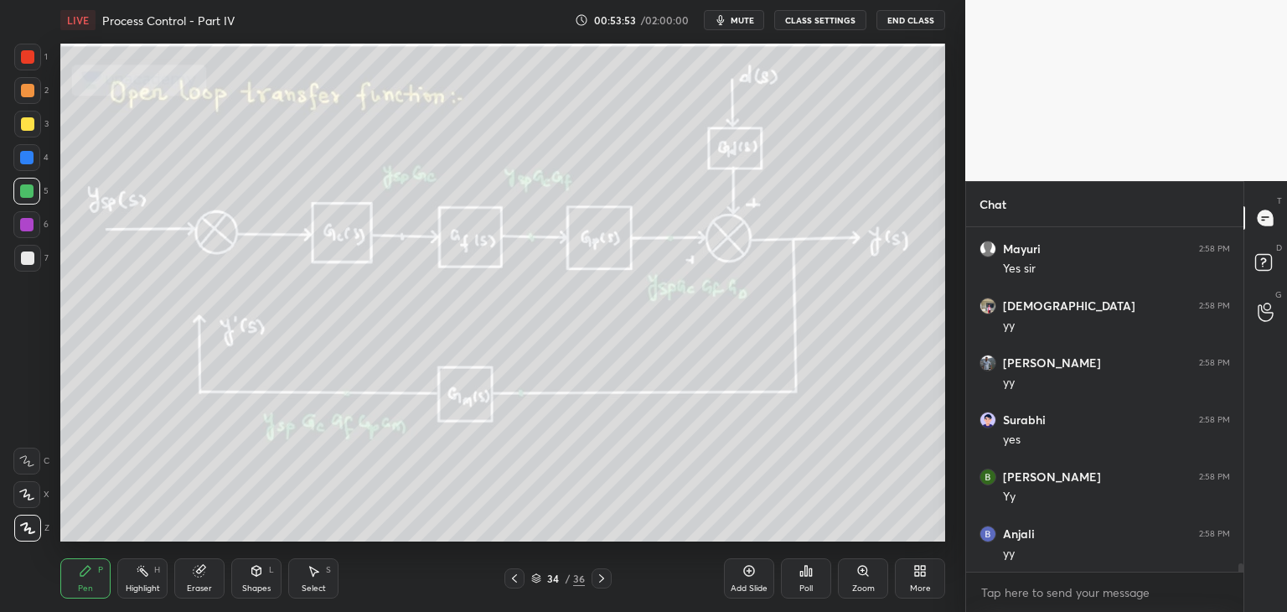
click at [598, 583] on icon at bounding box center [601, 578] width 13 height 13
click at [599, 582] on icon at bounding box center [601, 578] width 5 height 8
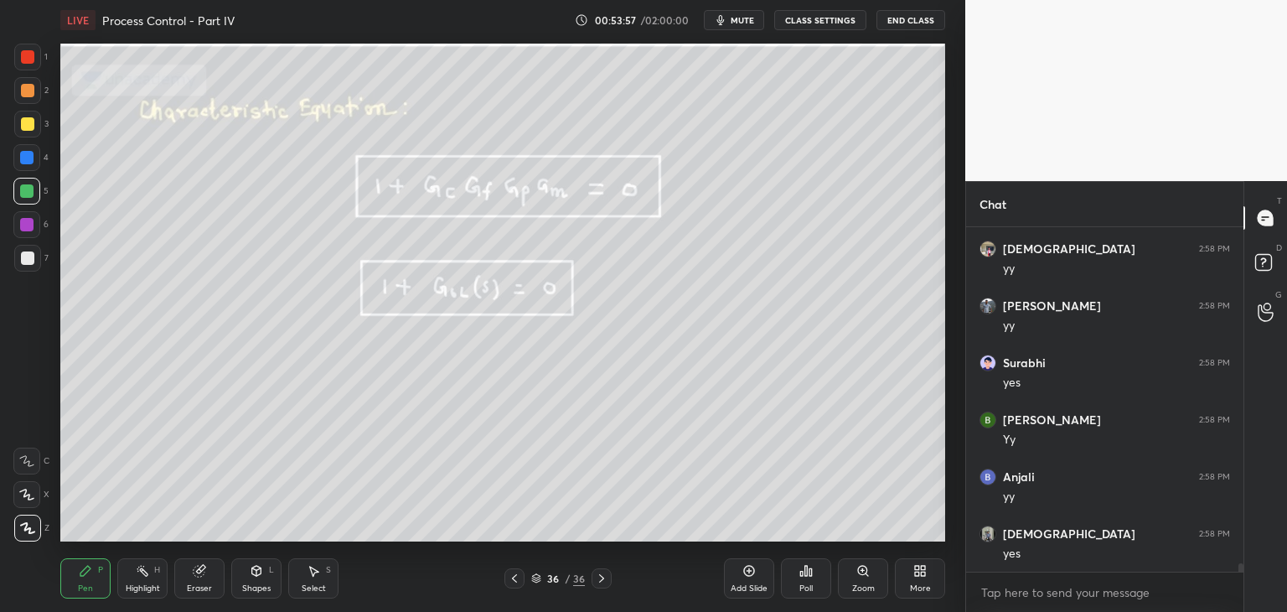
click at [510, 577] on icon at bounding box center [514, 578] width 13 height 13
click at [515, 580] on icon at bounding box center [514, 578] width 5 height 8
click at [516, 581] on icon at bounding box center [514, 578] width 13 height 13
click at [519, 577] on icon at bounding box center [514, 578] width 13 height 13
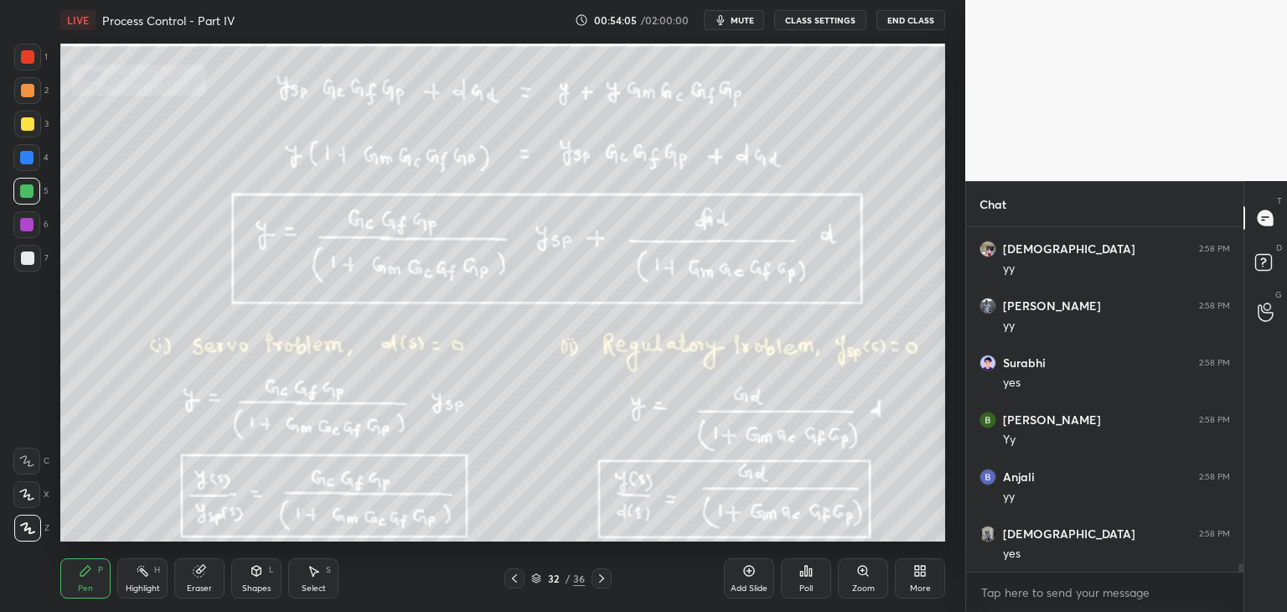
scroll to position [13414, 0]
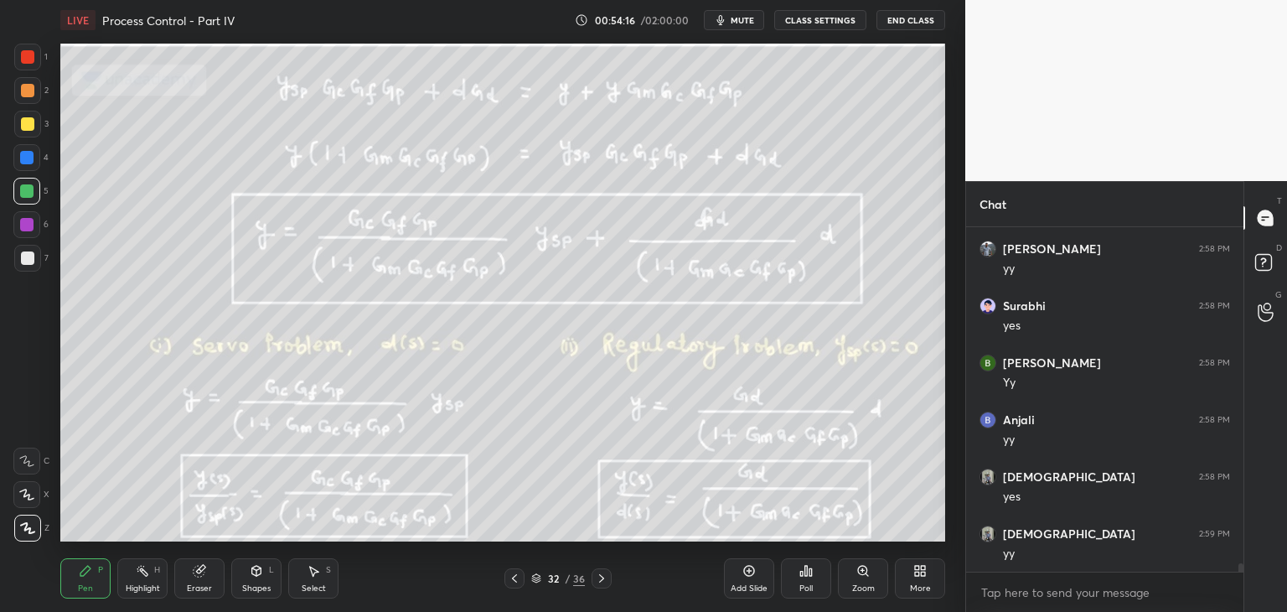
click at [605, 575] on icon at bounding box center [601, 578] width 13 height 13
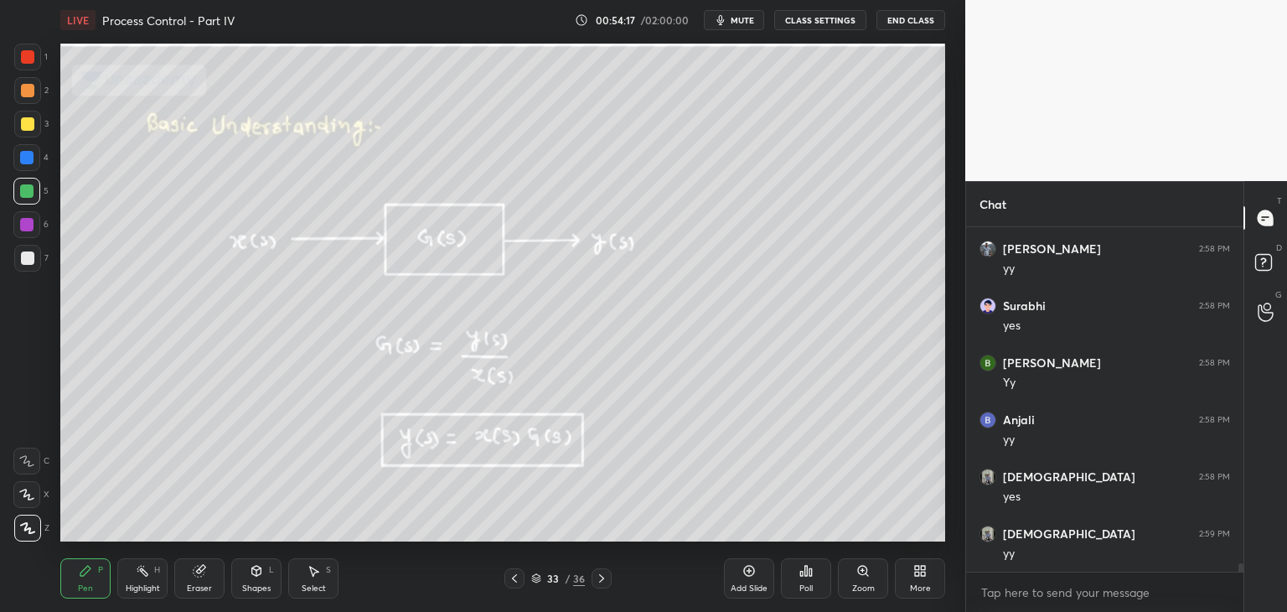
click at [603, 565] on div "Pen P Highlight H Eraser Shapes L Select S 33 / 36 Add Slide Poll Zoom More" at bounding box center [502, 578] width 885 height 67
click at [603, 575] on icon at bounding box center [601, 578] width 13 height 13
click at [603, 577] on icon at bounding box center [601, 578] width 13 height 13
click at [601, 577] on icon at bounding box center [601, 578] width 13 height 13
click at [510, 584] on icon at bounding box center [514, 578] width 13 height 13
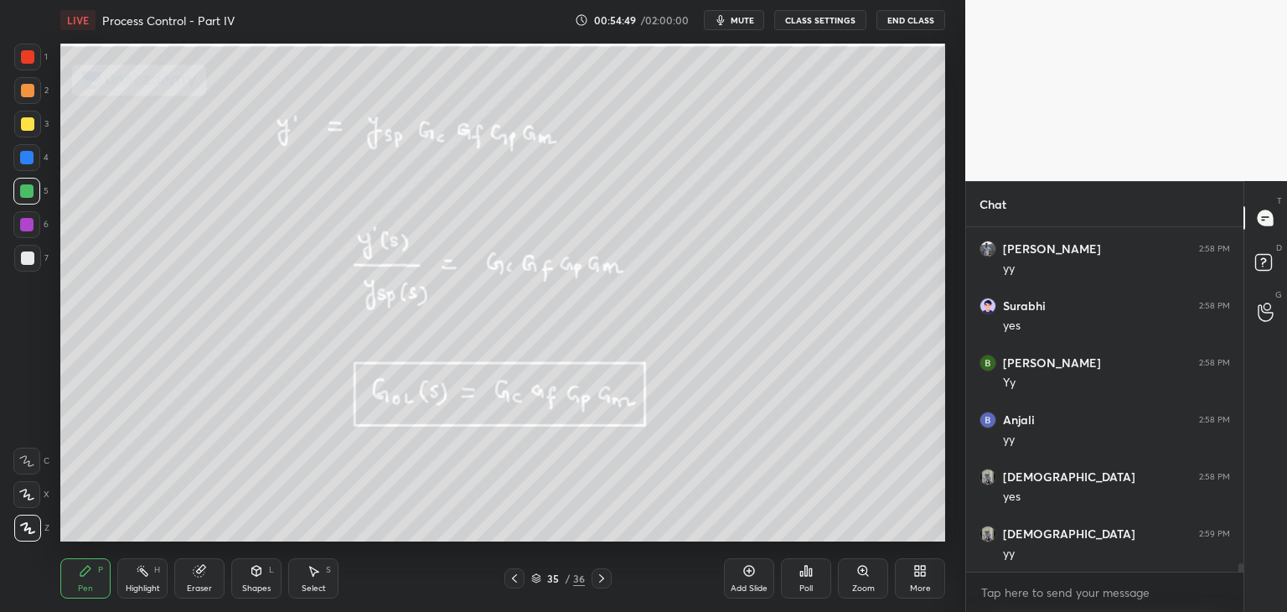
click at [513, 585] on div at bounding box center [515, 578] width 20 height 20
click at [514, 585] on div at bounding box center [515, 578] width 20 height 20
click at [513, 583] on icon at bounding box center [514, 578] width 13 height 13
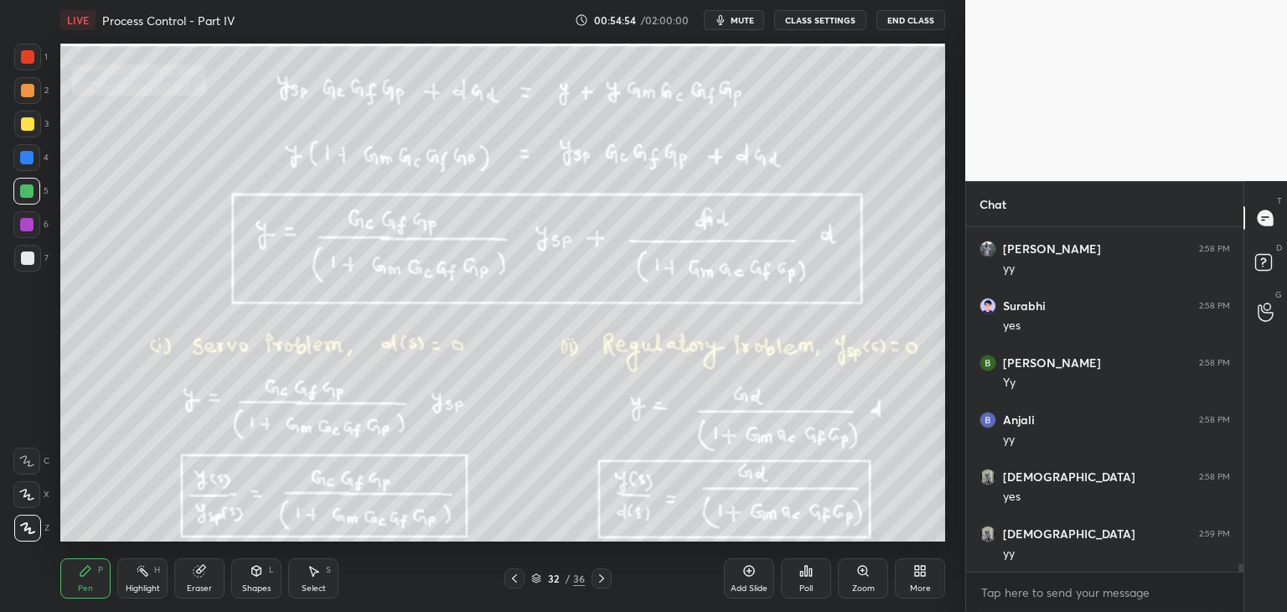
click at [606, 584] on icon at bounding box center [601, 578] width 13 height 13
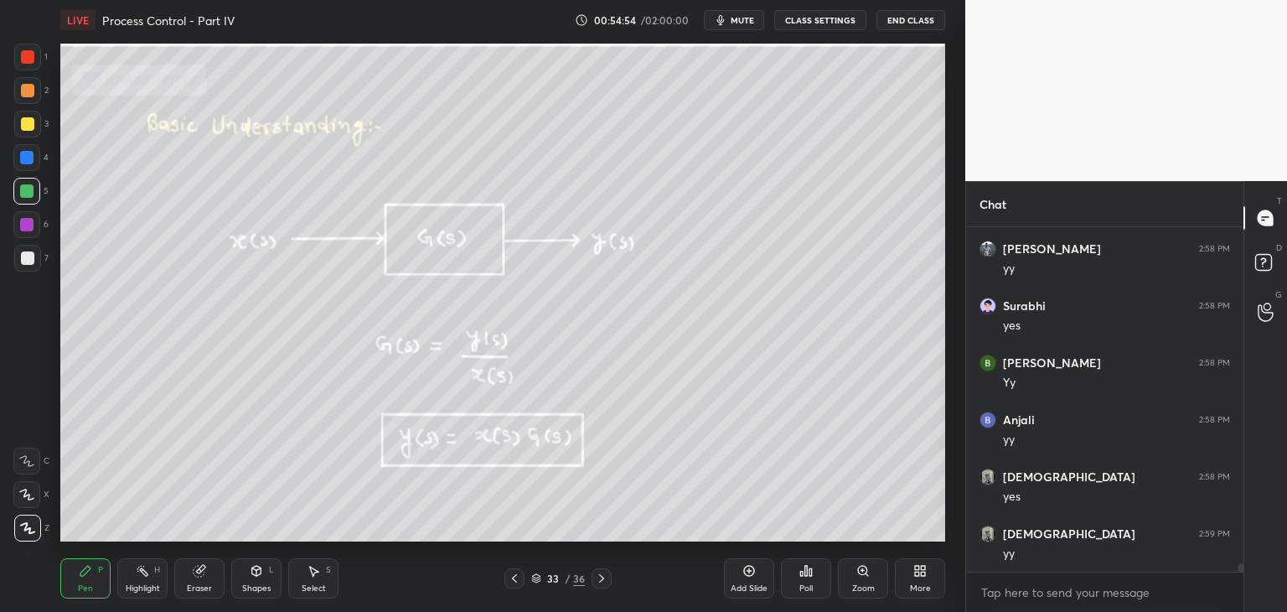
click at [604, 584] on icon at bounding box center [601, 578] width 13 height 13
click at [603, 586] on div at bounding box center [602, 578] width 20 height 20
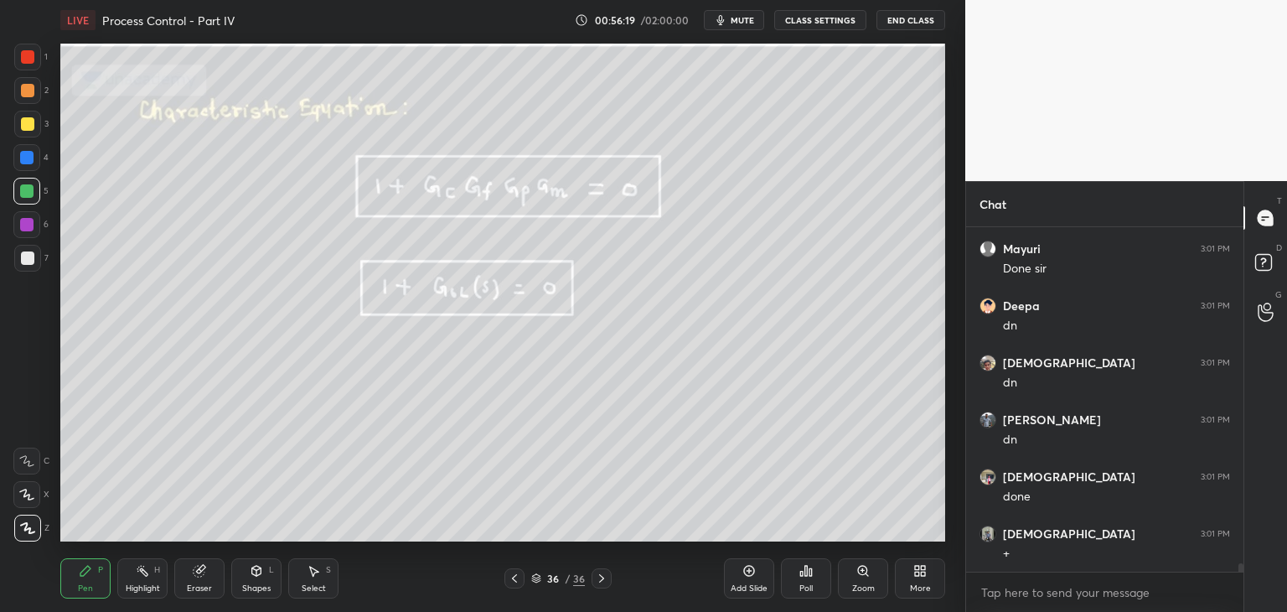
scroll to position [13984, 0]
click at [538, 580] on icon at bounding box center [536, 579] width 8 height 3
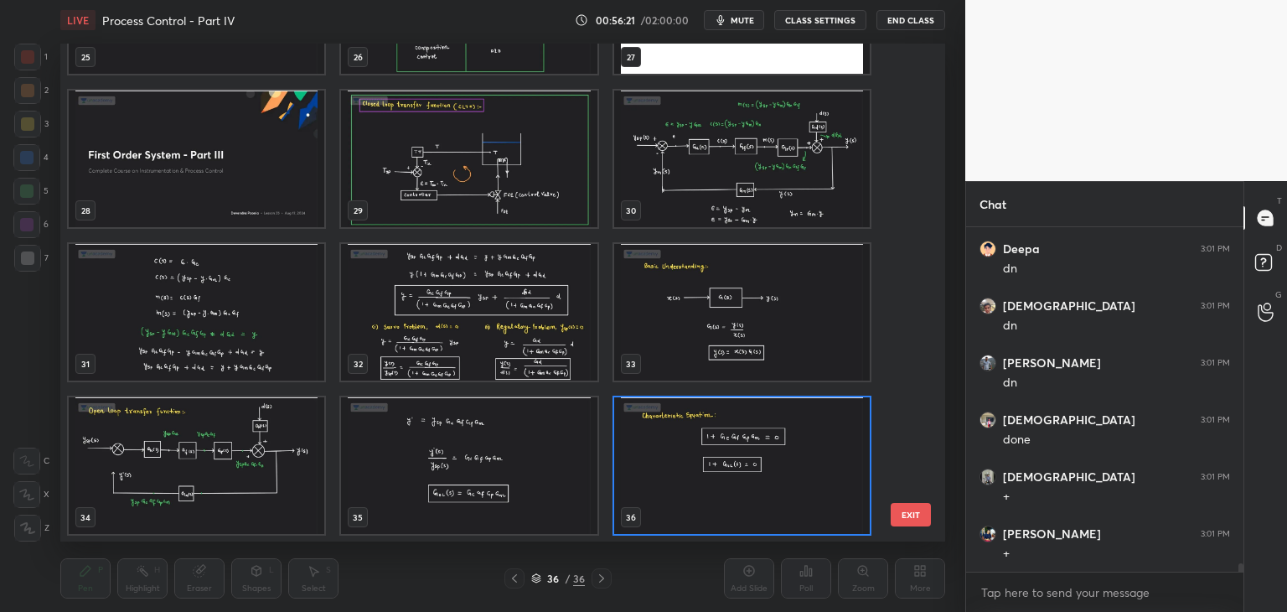
scroll to position [14041, 0]
click at [748, 485] on img "grid" at bounding box center [742, 465] width 256 height 137
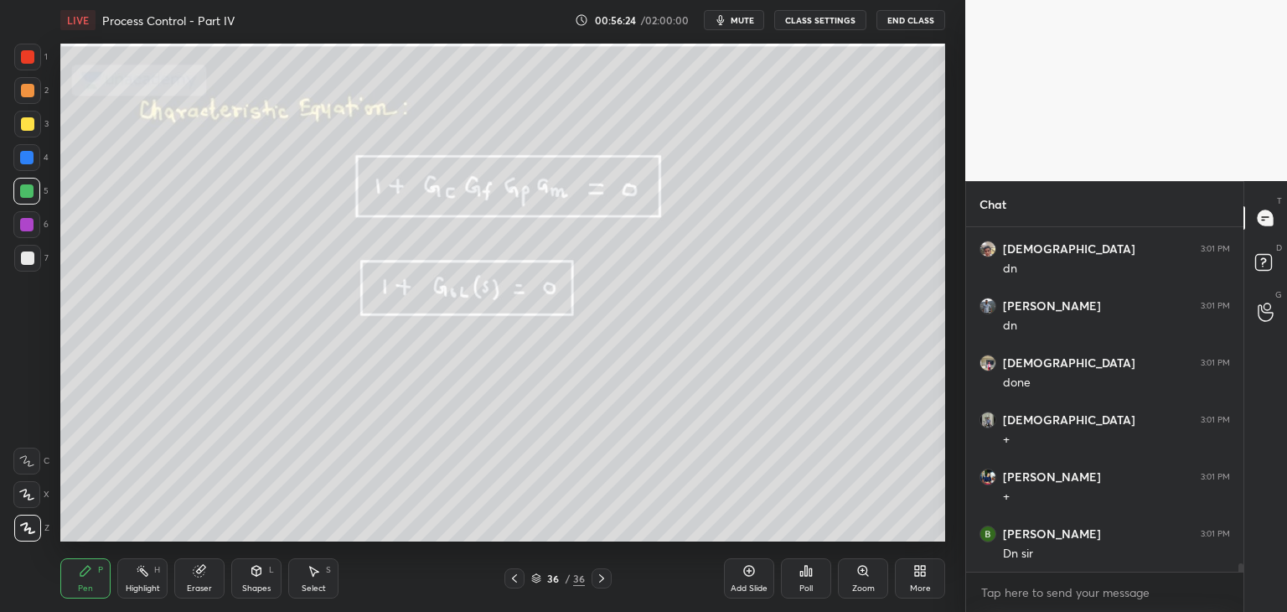
click at [750, 487] on img "grid" at bounding box center [742, 465] width 256 height 137
click at [1245, 564] on div "T Messages (T) D Doubts (D) G Raise Hand (G)" at bounding box center [1266, 396] width 44 height 431
drag, startPoint x: 1240, startPoint y: 567, endPoint x: 1237, endPoint y: 577, distance: 10.6
click at [1240, 577] on div "[PERSON_NAME] 3:01 PM [PERSON_NAME] 3:01 PM [PERSON_NAME] 3:01 PM done [PERSON_…" at bounding box center [1104, 419] width 277 height 385
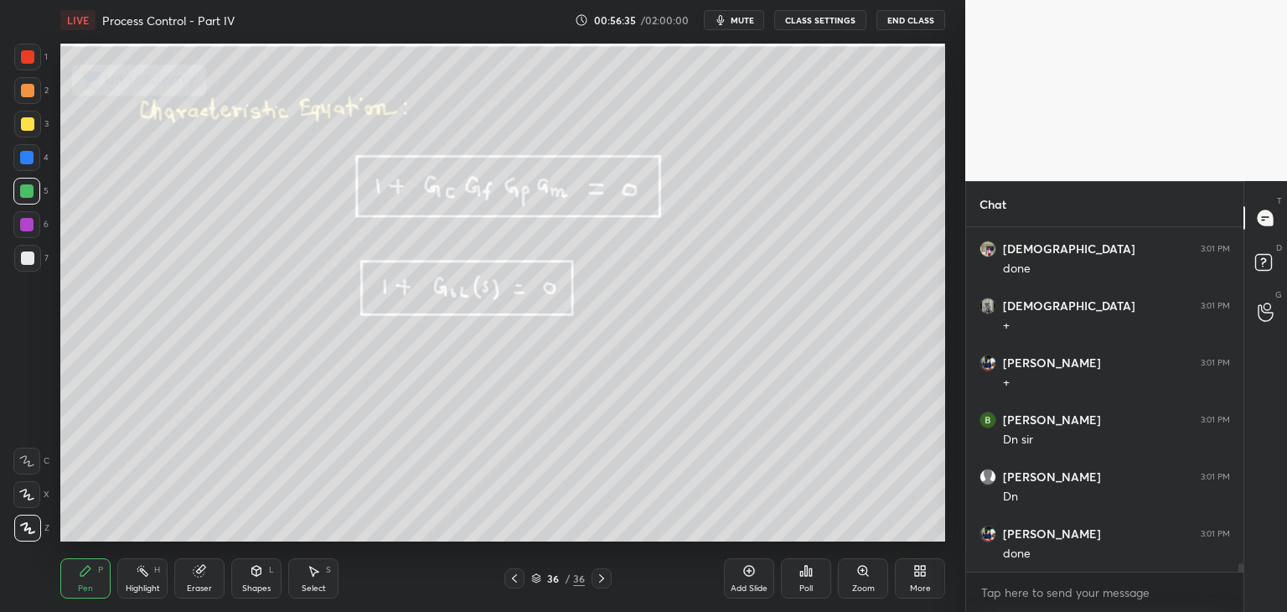
click at [536, 580] on icon at bounding box center [536, 579] width 8 height 3
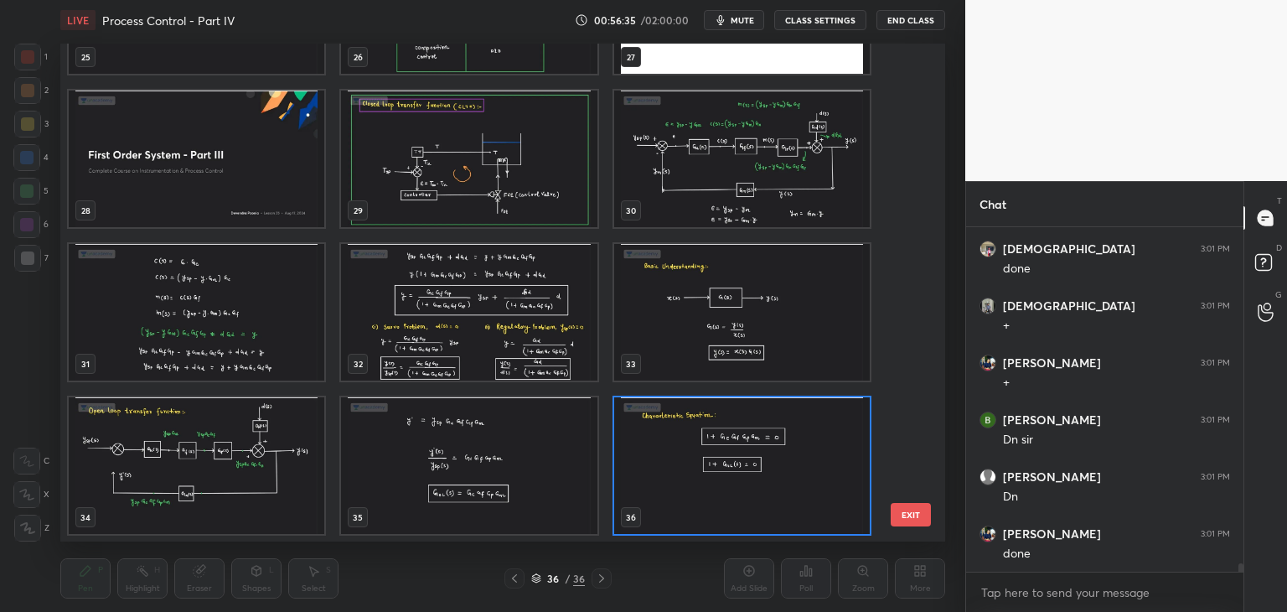
scroll to position [493, 877]
click at [831, 477] on img "grid" at bounding box center [742, 465] width 256 height 137
click at [832, 478] on img "grid" at bounding box center [742, 465] width 256 height 137
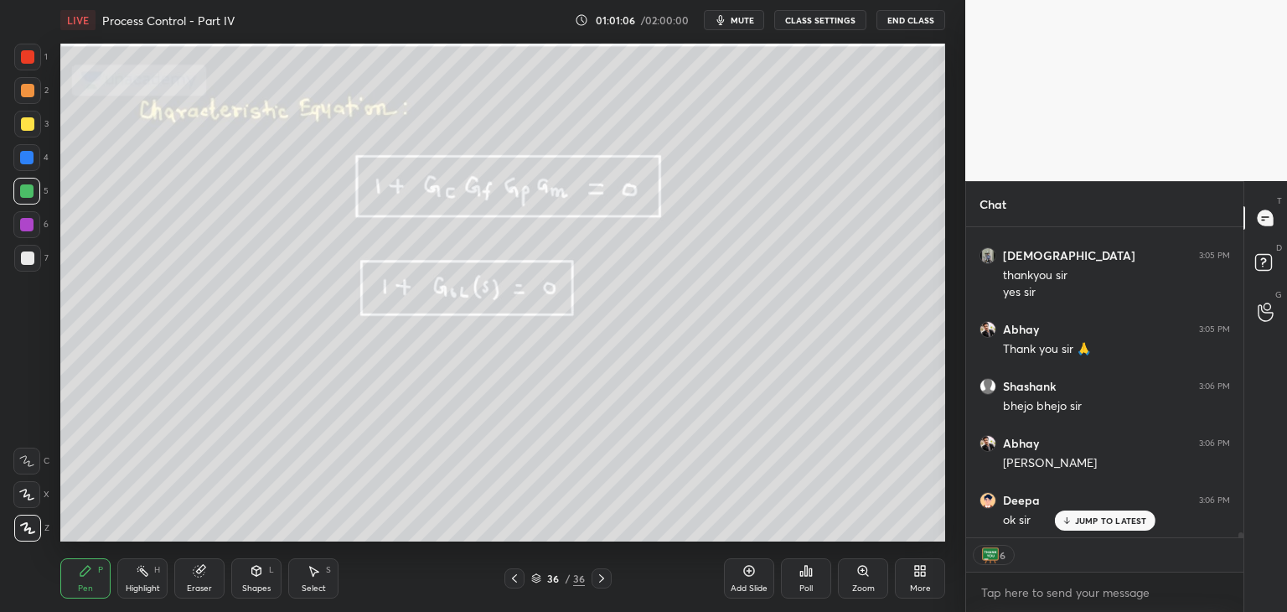
scroll to position [17786, 0]
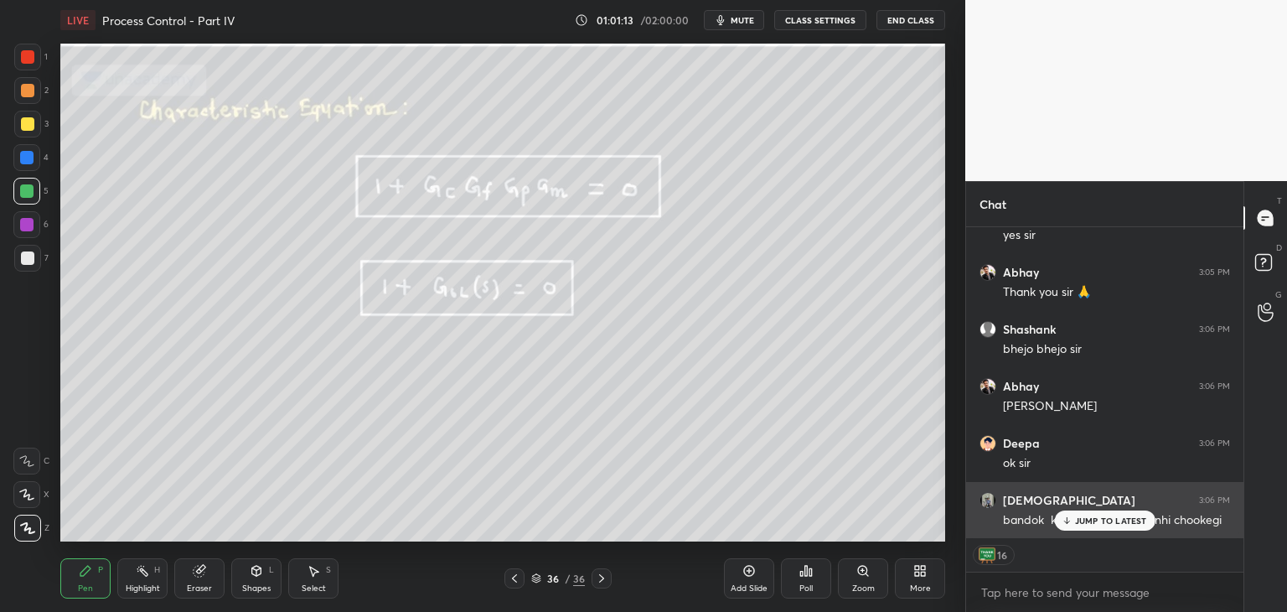
click at [1085, 522] on p "JUMP TO LATEST" at bounding box center [1111, 520] width 72 height 10
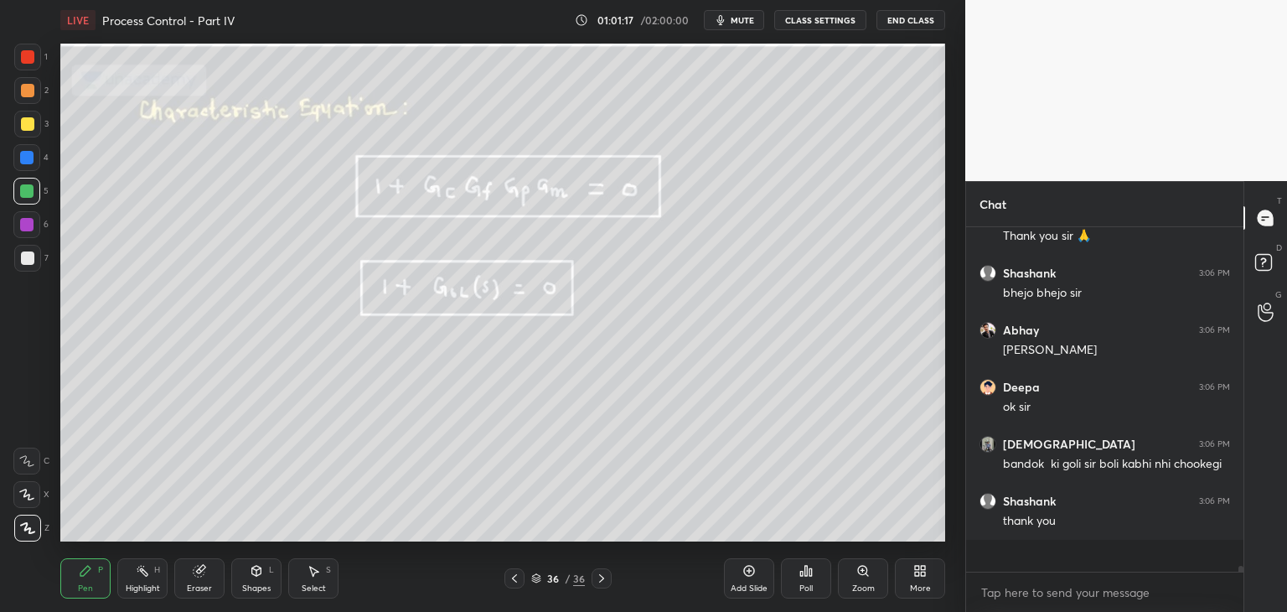
scroll to position [339, 272]
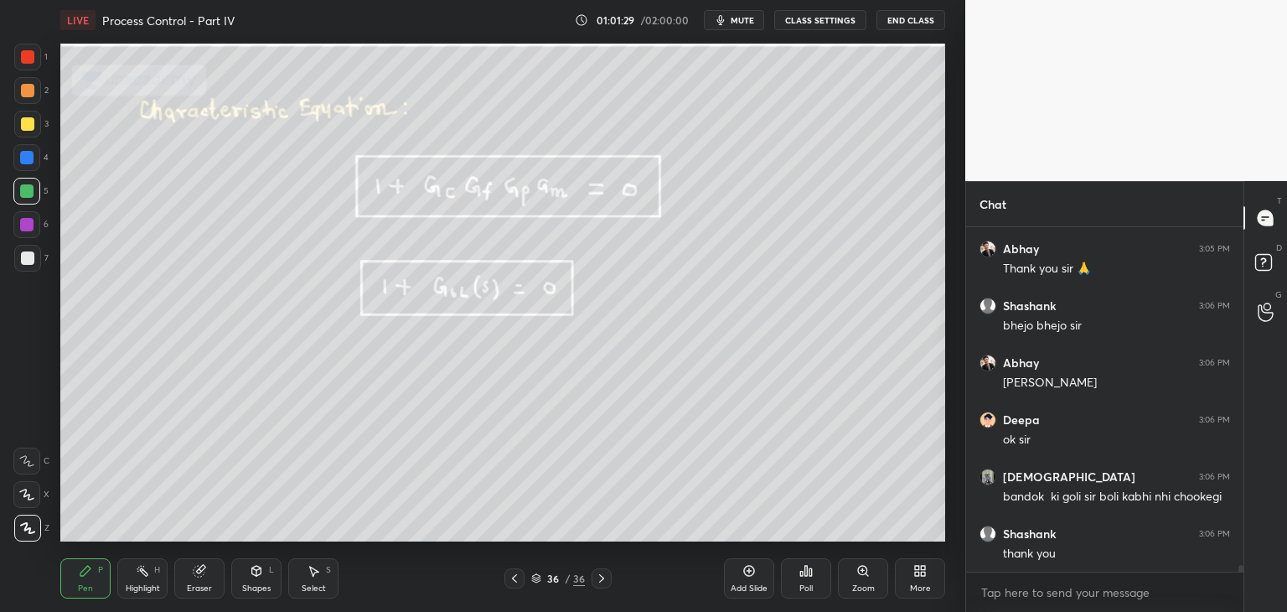
click at [908, 22] on button "End Class" at bounding box center [911, 20] width 69 height 20
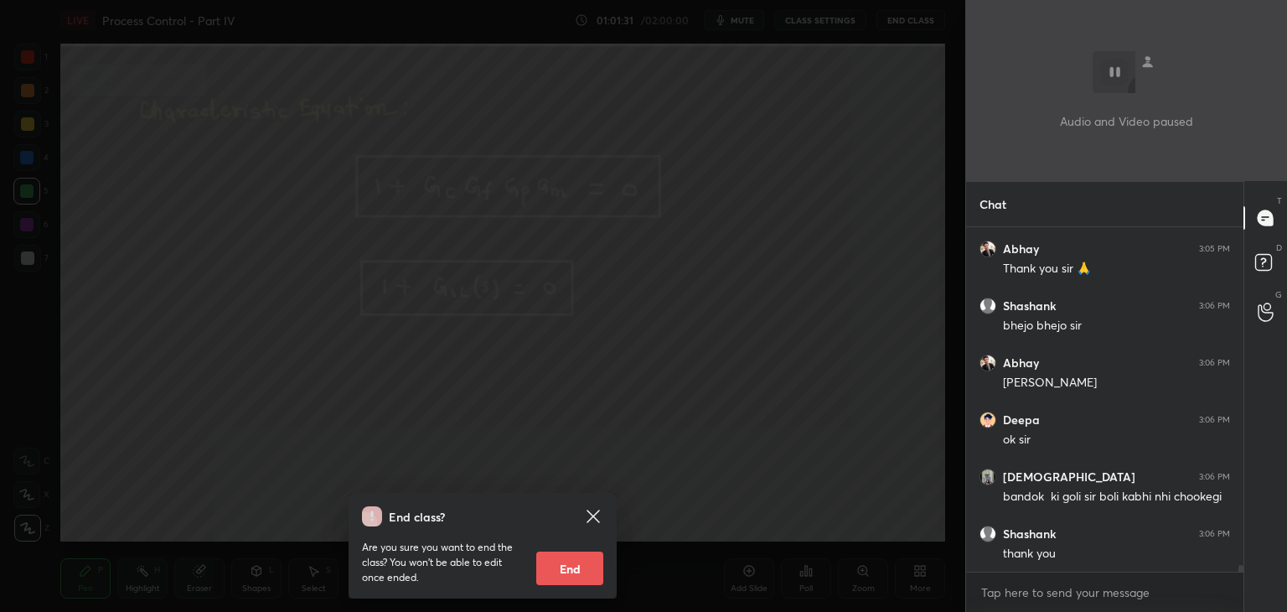
scroll to position [17866, 0]
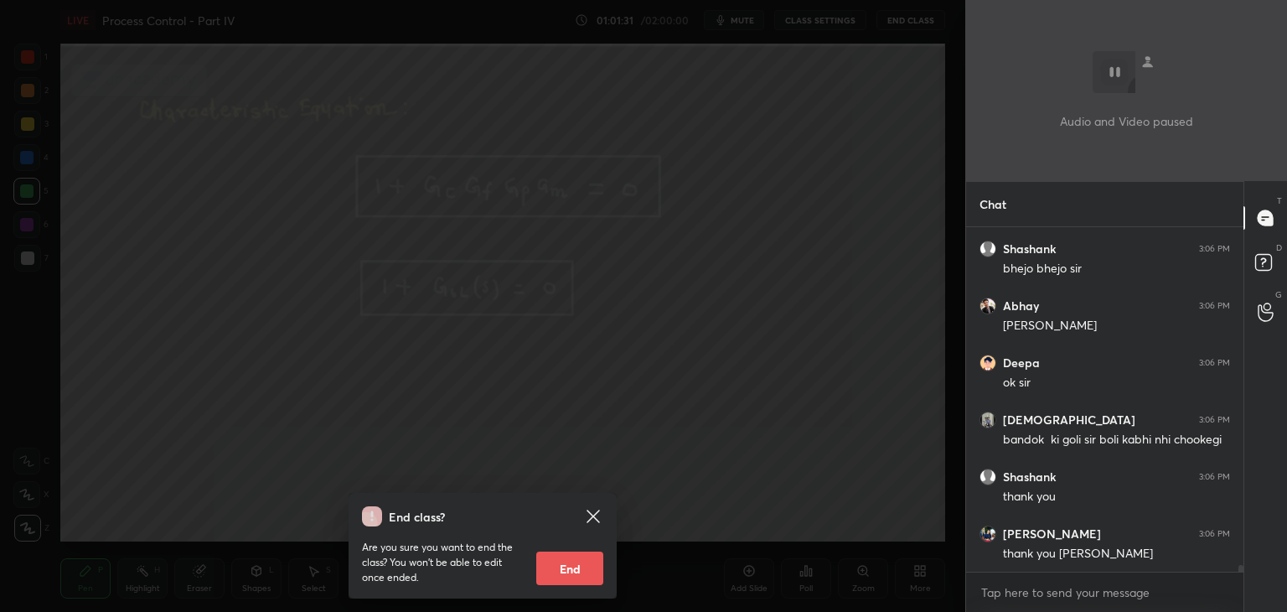
click at [583, 561] on button "End" at bounding box center [569, 569] width 67 height 34
type textarea "x"
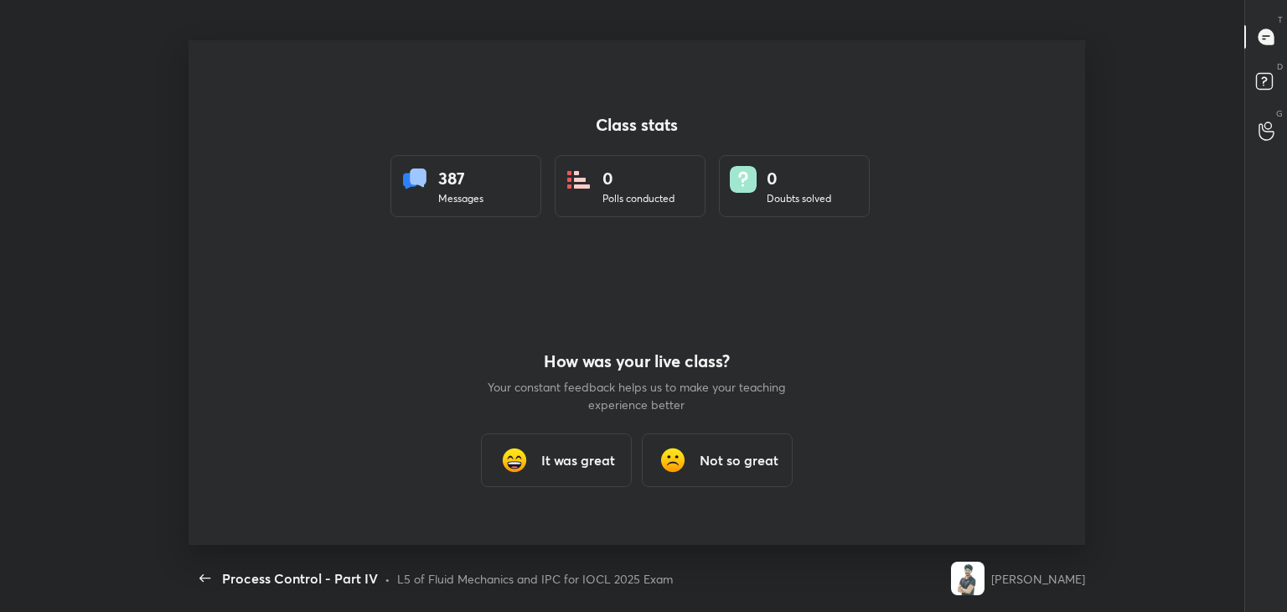
scroll to position [5, 0]
